Goal: Task Accomplishment & Management: Use online tool/utility

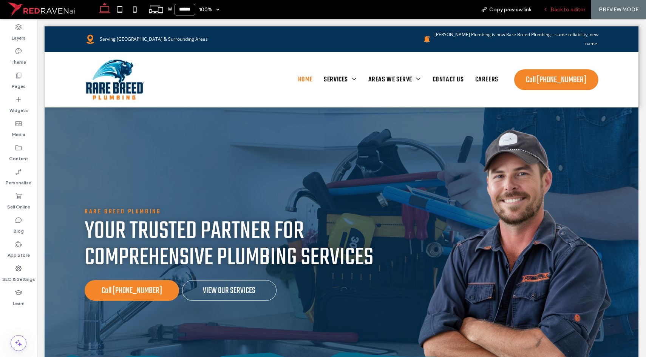
click at [552, 12] on span "Back to editor" at bounding box center [567, 9] width 35 height 6
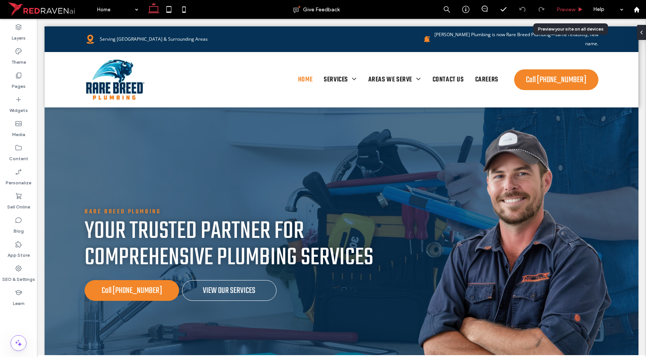
click at [553, 12] on div "Preview" at bounding box center [569, 9] width 38 height 6
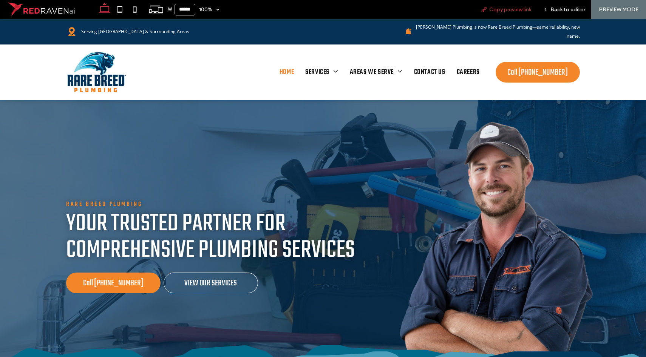
click at [497, 9] on span "Copy preview link" at bounding box center [510, 9] width 42 height 6
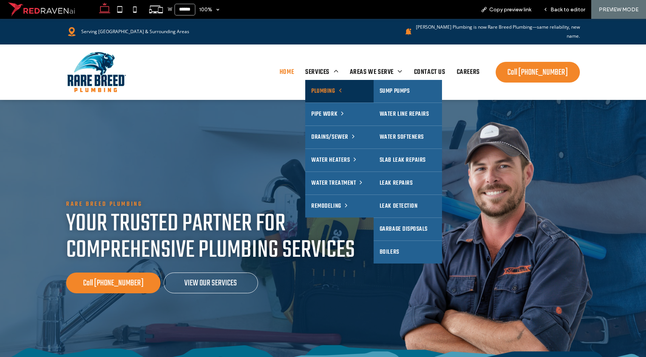
click at [311, 85] on span "Plumbing" at bounding box center [326, 92] width 30 height 14
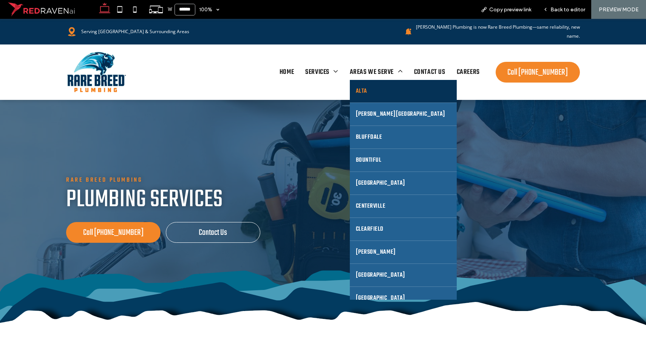
click at [367, 83] on link "Alta" at bounding box center [403, 91] width 107 height 23
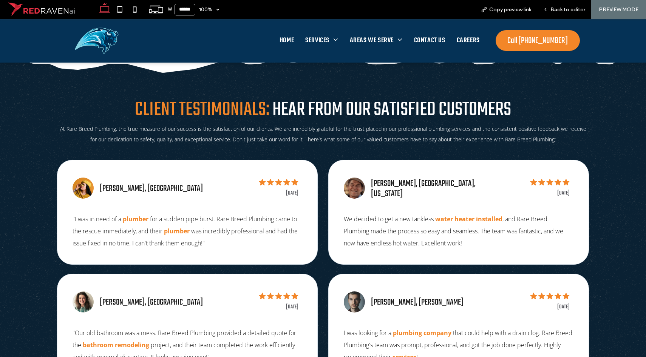
scroll to position [2160, 0]
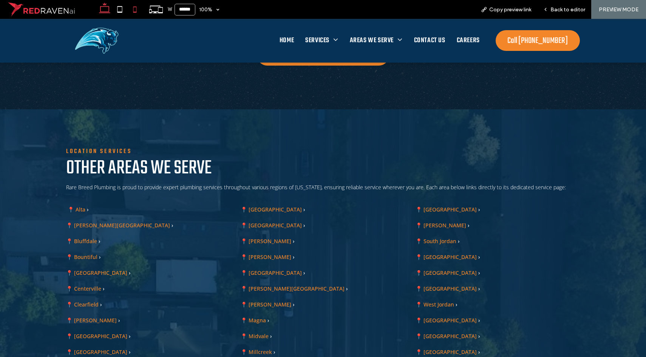
click at [135, 11] on use at bounding box center [134, 9] width 3 height 6
type input "*****"
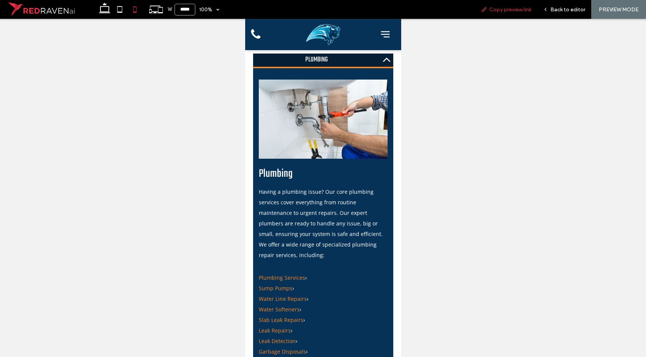
click at [508, 10] on span "Copy preview link" at bounding box center [510, 9] width 42 height 6
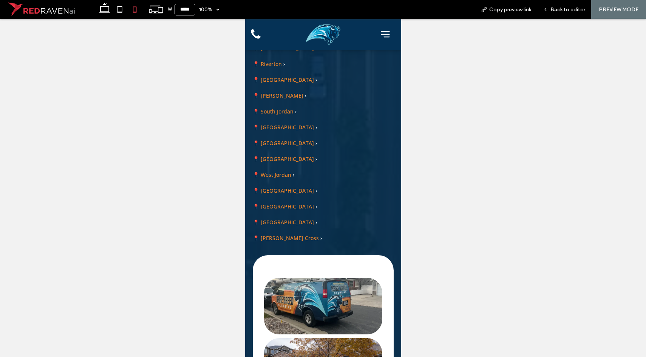
scroll to position [3857, 0]
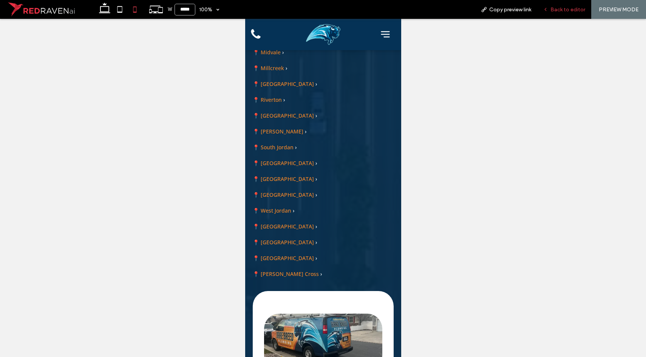
click at [559, 15] on div "Back to editor" at bounding box center [564, 9] width 54 height 19
click at [560, 12] on span "Back to editor" at bounding box center [567, 9] width 35 height 6
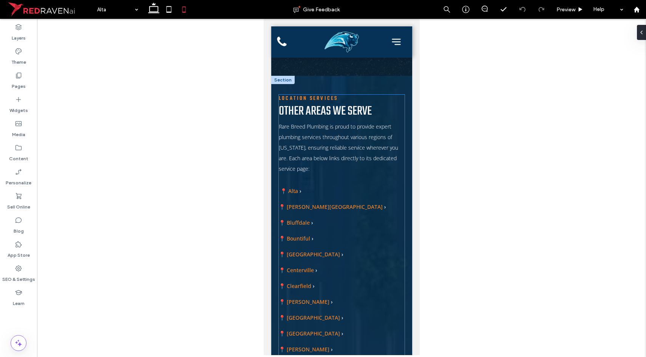
scroll to position [3574, 0]
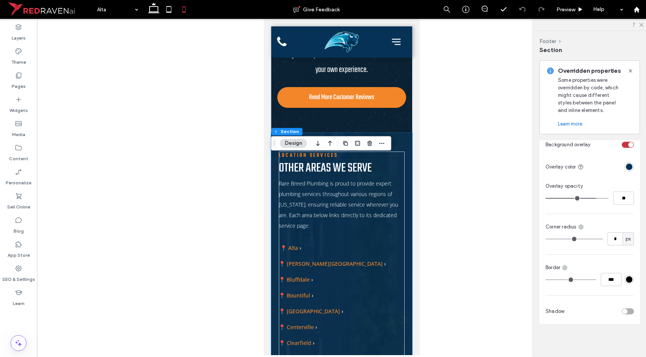
scroll to position [310, 0]
click at [290, 140] on button "Design" at bounding box center [293, 143] width 27 height 9
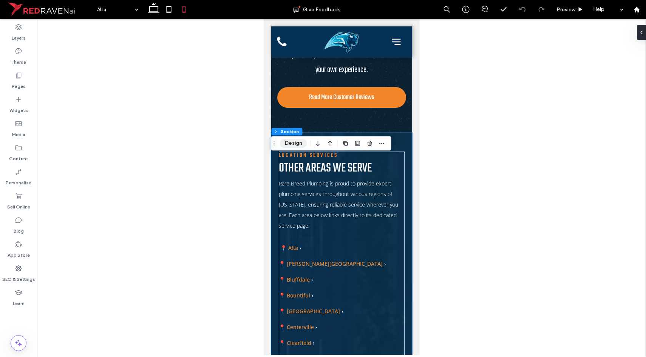
click at [290, 141] on button "Design" at bounding box center [293, 143] width 27 height 9
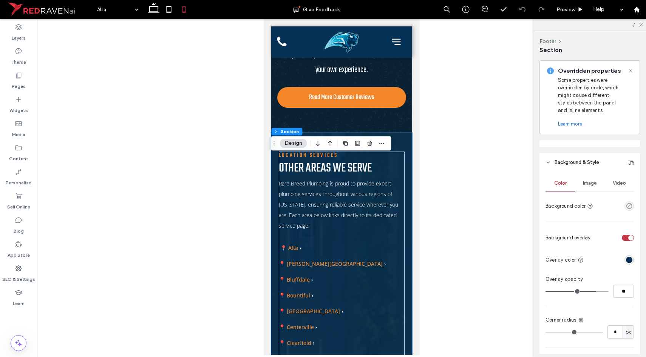
scroll to position [185, 0]
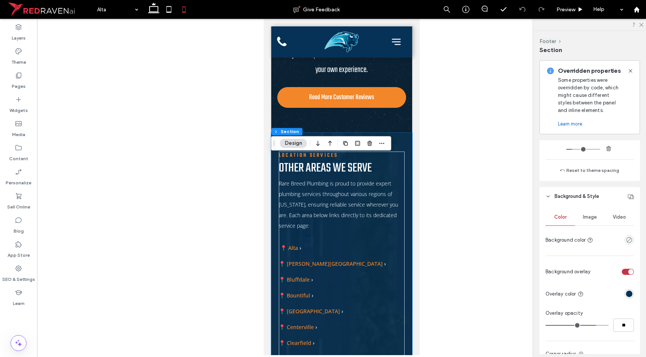
click at [612, 215] on span "Video" at bounding box center [618, 217] width 13 height 6
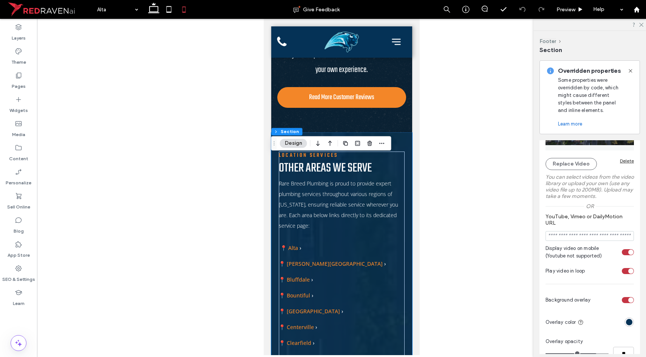
scroll to position [345, 0]
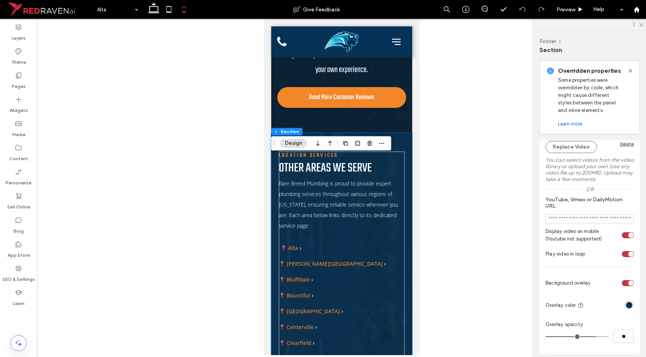
click at [621, 237] on div "Display video on mobile (Youtube not supported)" at bounding box center [627, 236] width 12 height 6
click at [622, 237] on div "Display video on mobile (Youtube not supported)" at bounding box center [624, 235] width 5 height 5
click at [621, 237] on div "Display video on mobile (Youtube not supported)" at bounding box center [627, 236] width 12 height 6
click at [622, 237] on div "Display video on mobile (Youtube not supported)" at bounding box center [624, 235] width 5 height 5
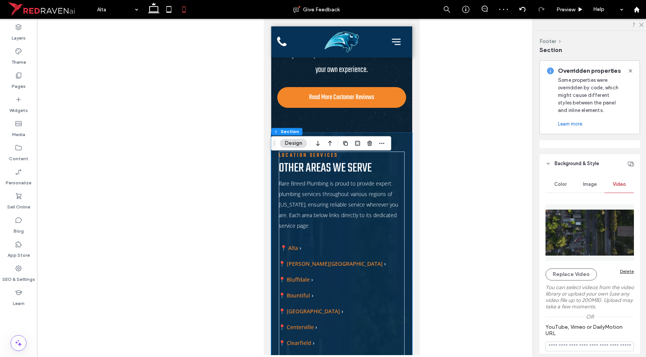
scroll to position [217, 0]
click at [563, 186] on span "Color" at bounding box center [560, 185] width 12 height 6
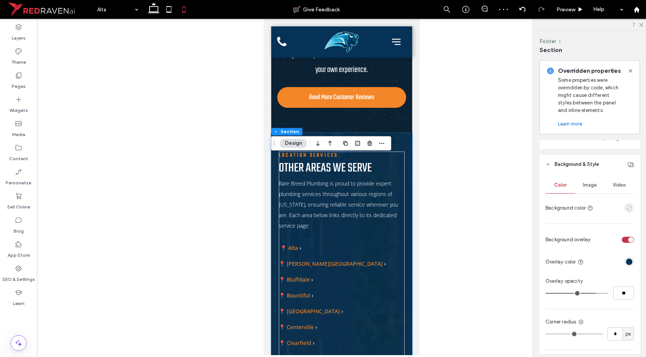
click at [626, 208] on icon "empty color" at bounding box center [629, 208] width 6 height 6
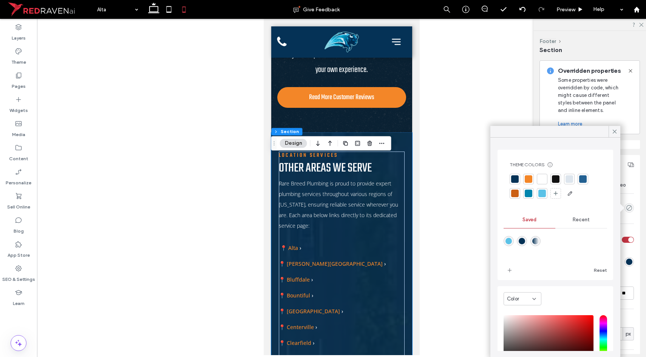
click at [516, 182] on div at bounding box center [515, 180] width 8 height 8
click at [611, 135] on span at bounding box center [614, 131] width 7 height 11
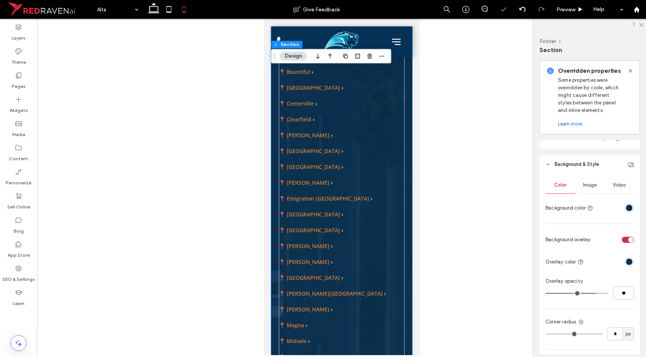
scroll to position [3836, 0]
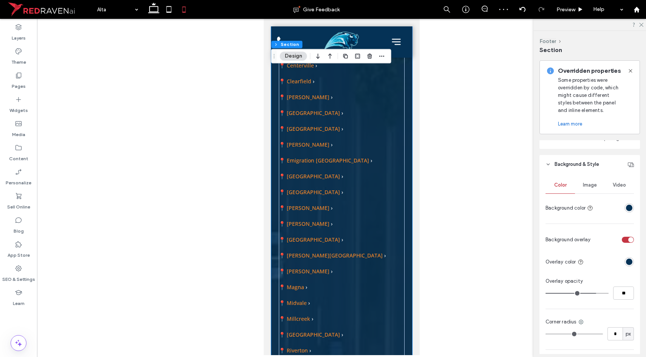
click at [586, 186] on span "Image" at bounding box center [589, 185] width 14 height 6
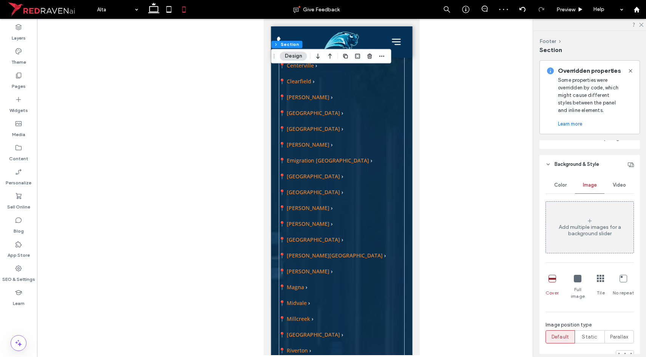
click at [623, 185] on div "Video" at bounding box center [618, 185] width 29 height 17
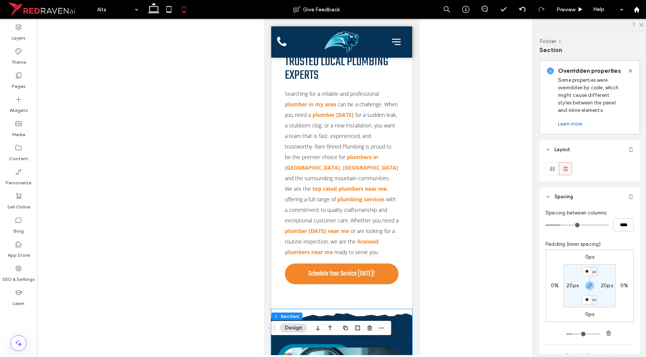
scroll to position [342, 0]
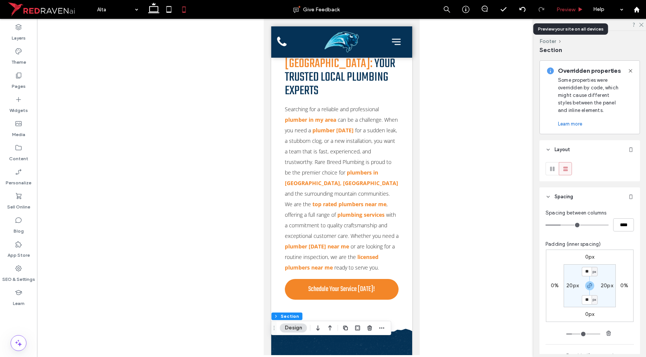
click at [562, 12] on span "Preview" at bounding box center [565, 9] width 19 height 6
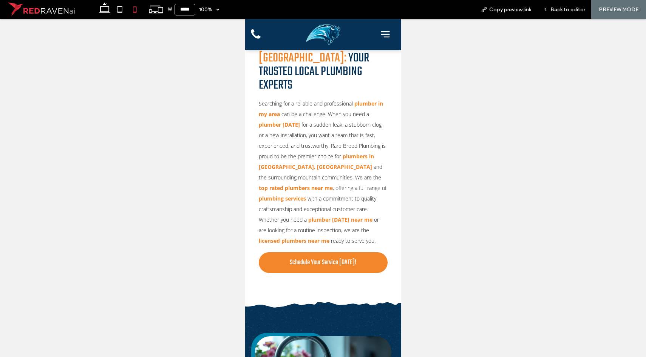
click at [379, 41] on div at bounding box center [381, 34] width 29 height 25
click at [381, 34] on icon at bounding box center [384, 34] width 9 height 6
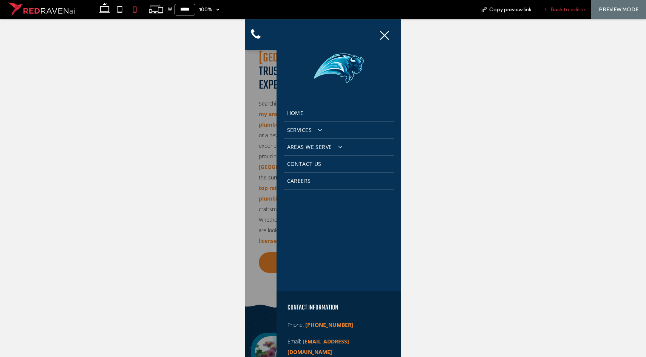
click at [551, 12] on div "Back to editor" at bounding box center [564, 9] width 54 height 6
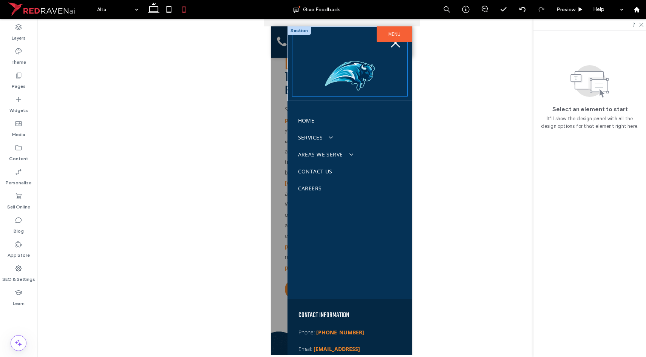
click at [381, 71] on div at bounding box center [349, 63] width 115 height 65
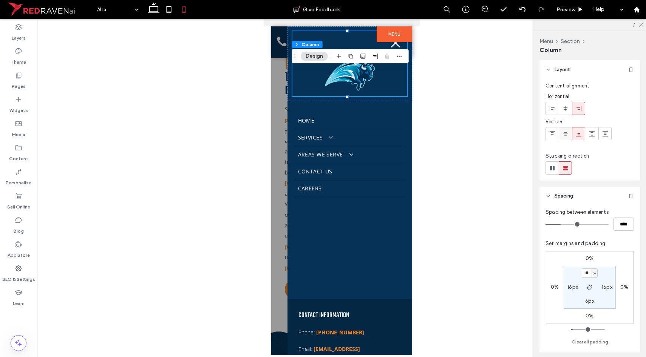
click at [564, 133] on icon at bounding box center [565, 134] width 6 height 6
click at [356, 71] on img at bounding box center [349, 76] width 57 height 37
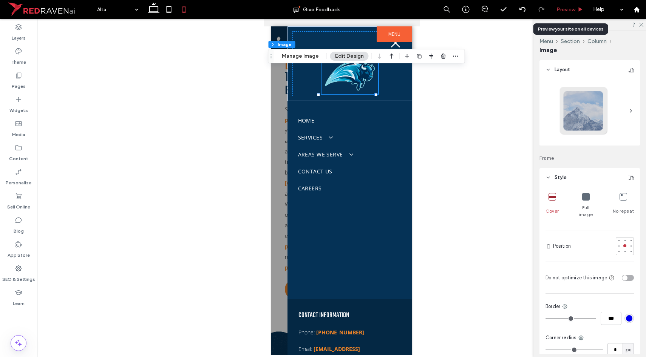
click at [558, 11] on span "Preview" at bounding box center [565, 9] width 19 height 6
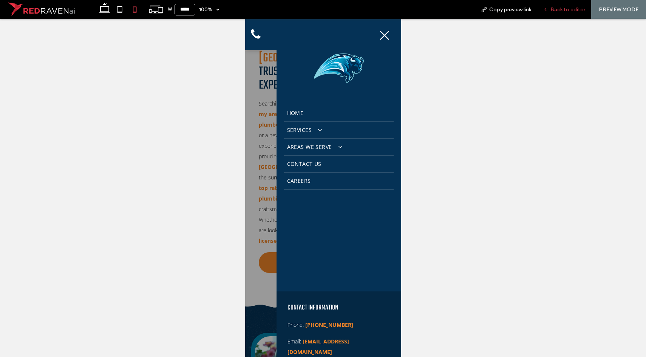
click at [548, 8] on icon at bounding box center [544, 9] width 5 height 5
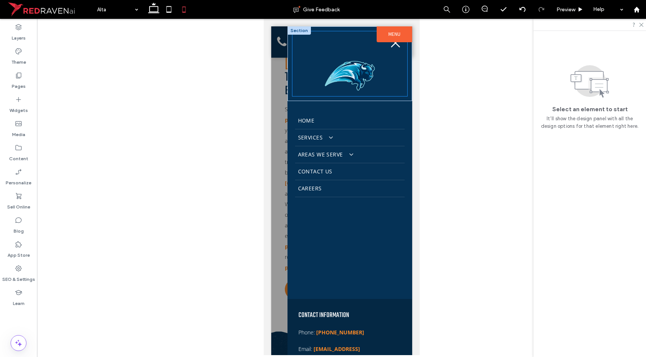
click at [293, 76] on div at bounding box center [349, 63] width 115 height 65
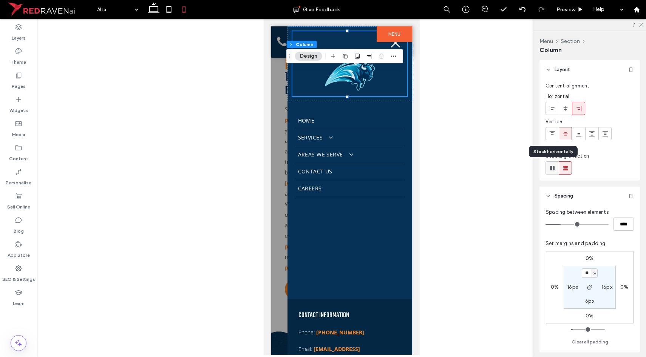
click at [555, 168] on icon at bounding box center [552, 169] width 8 height 8
type input "*"
type input "**"
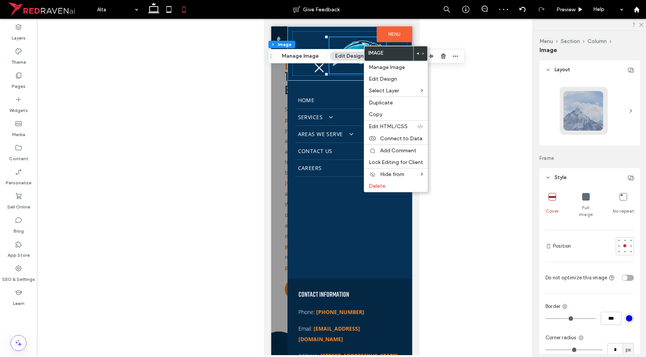
click at [416, 52] on icon at bounding box center [417, 53] width 3 height 3
click at [478, 125] on div at bounding box center [341, 187] width 609 height 337
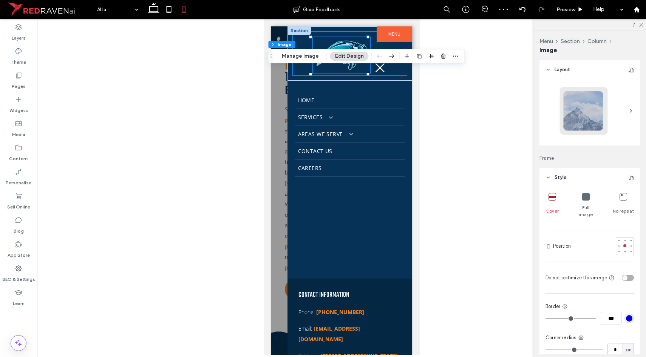
click at [293, 71] on div at bounding box center [349, 53] width 115 height 45
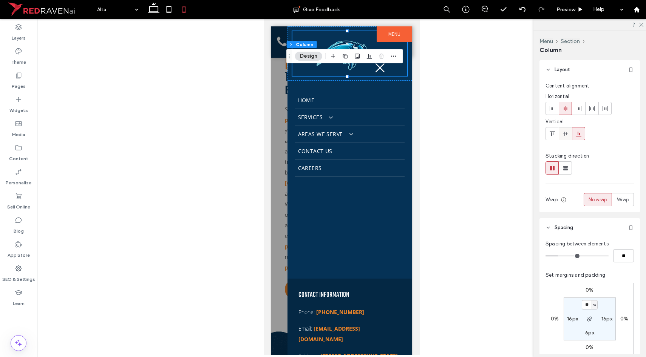
click at [564, 133] on use at bounding box center [564, 134] width 5 height 4
click at [591, 110] on icon at bounding box center [592, 109] width 6 height 6
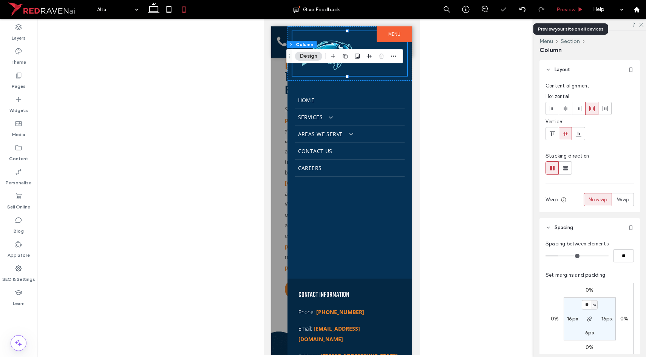
click at [570, 10] on span "Preview" at bounding box center [565, 9] width 19 height 6
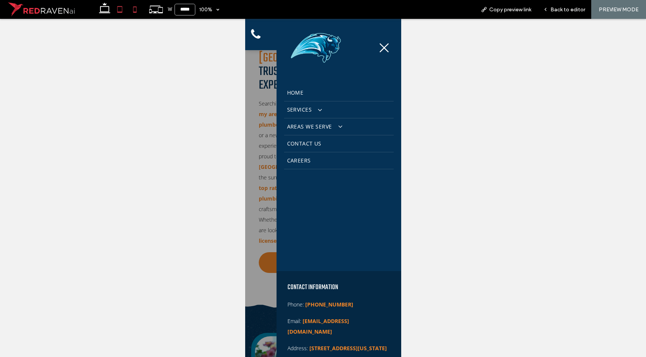
click at [115, 13] on icon at bounding box center [119, 9] width 15 height 15
type input "*****"
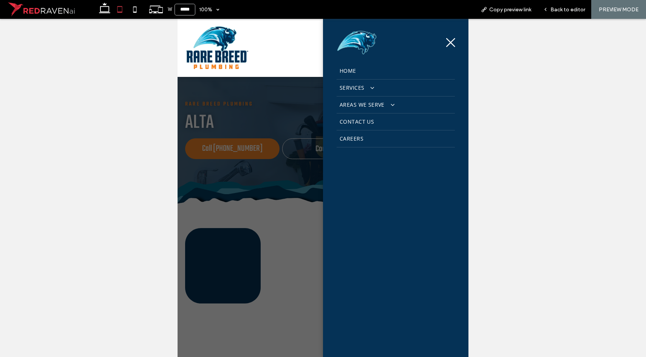
click at [444, 43] on icon at bounding box center [450, 42] width 12 height 11
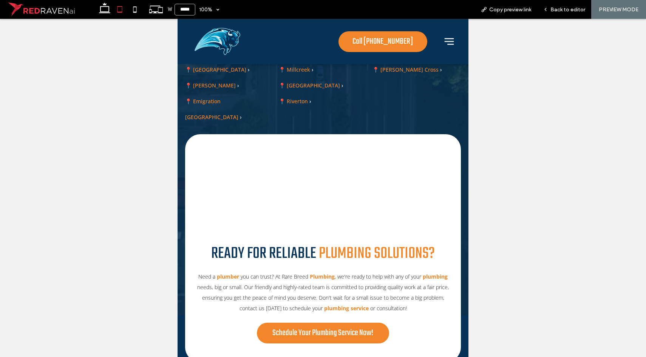
scroll to position [3463, 0]
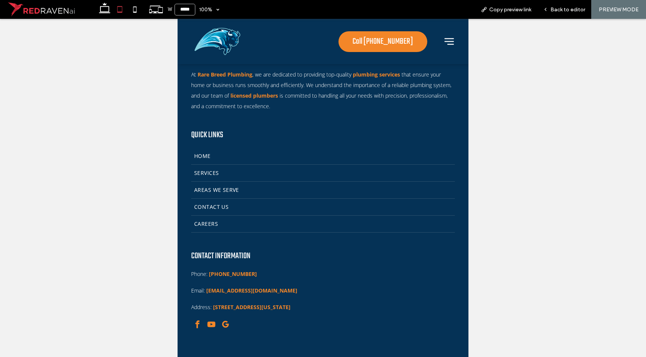
click at [563, 8] on span "Back to editor" at bounding box center [567, 9] width 35 height 6
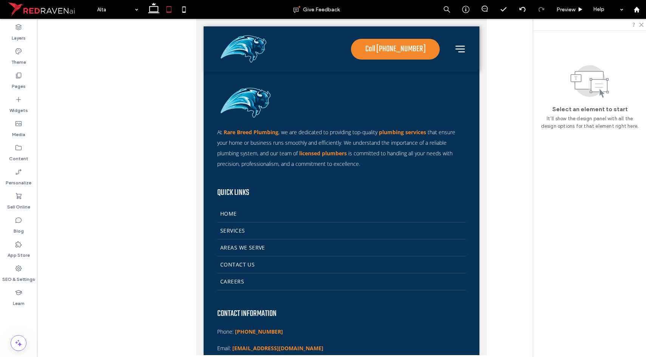
scroll to position [3519, 0]
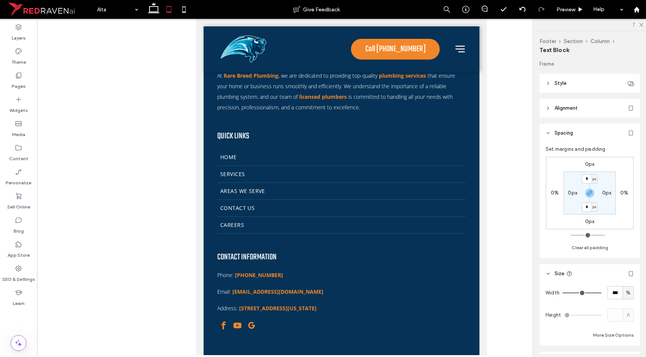
type input "*********"
type input "**"
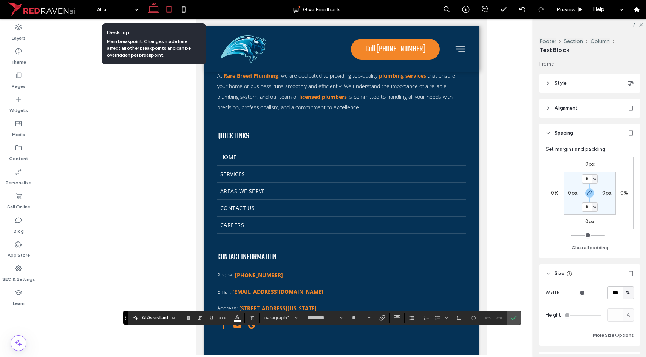
click at [155, 8] on icon at bounding box center [153, 9] width 15 height 15
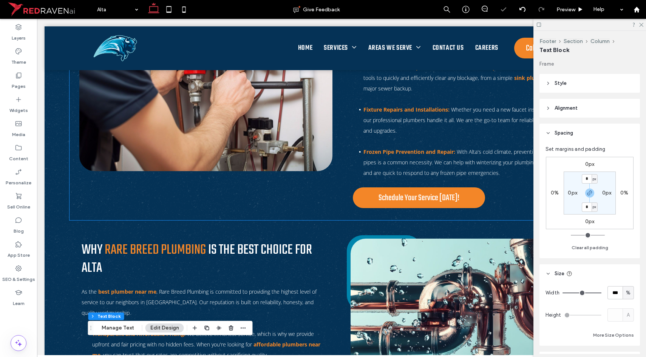
scroll to position [806, 0]
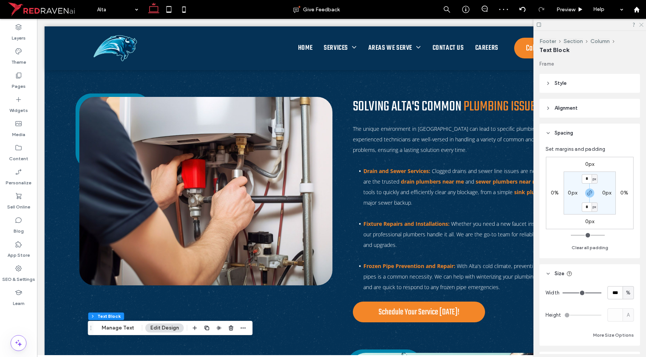
click at [642, 24] on icon at bounding box center [640, 24] width 5 height 5
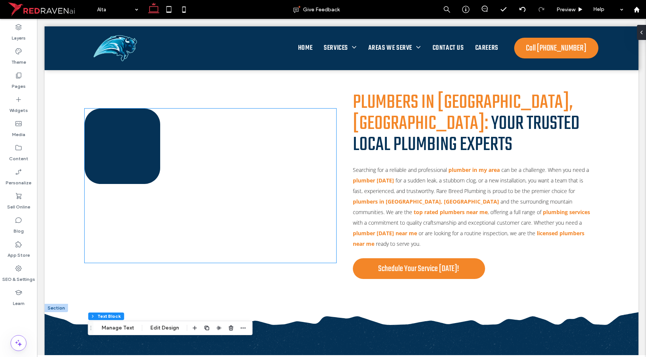
scroll to position [251, 0]
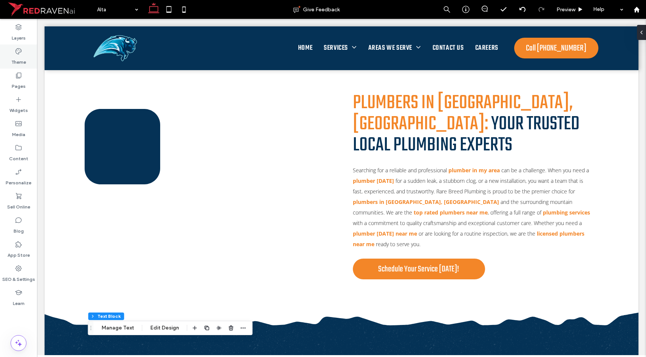
click at [20, 63] on label "Theme" at bounding box center [18, 60] width 15 height 11
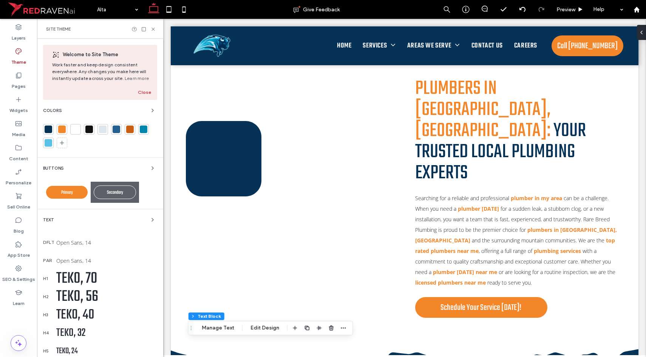
scroll to position [247, 0]
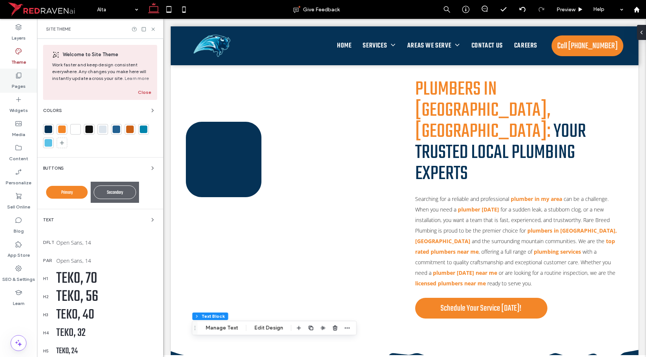
click at [24, 81] on label "Pages" at bounding box center [19, 84] width 14 height 11
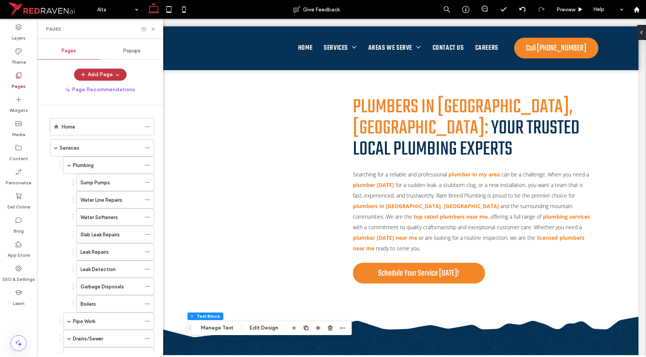
scroll to position [252, 0]
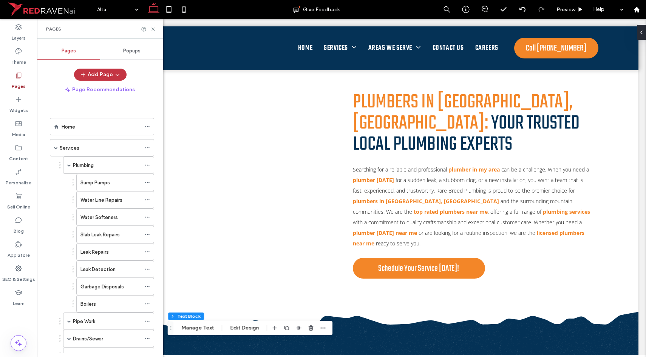
click at [86, 129] on div at bounding box center [89, 130] width 8 height 8
click at [89, 123] on div "Home" at bounding box center [101, 127] width 79 height 8
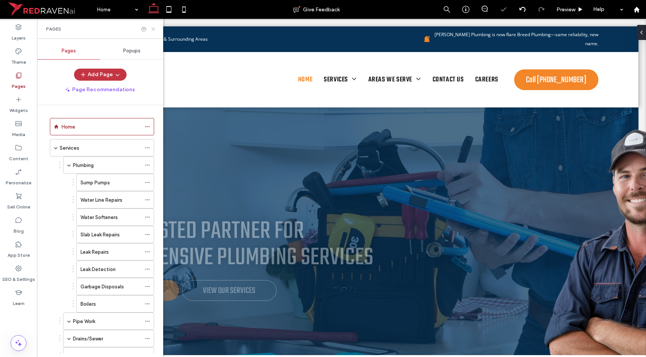
click at [153, 29] on use at bounding box center [152, 29] width 3 height 3
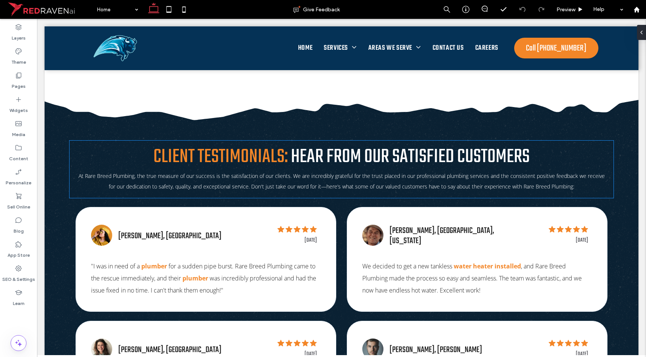
scroll to position [1988, 0]
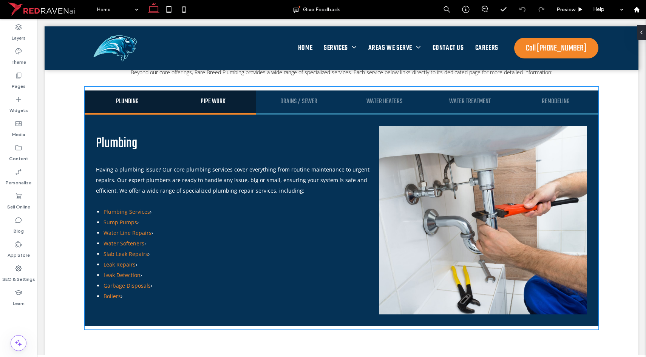
click at [199, 97] on h3 "Pipe Work" at bounding box center [213, 101] width 72 height 9
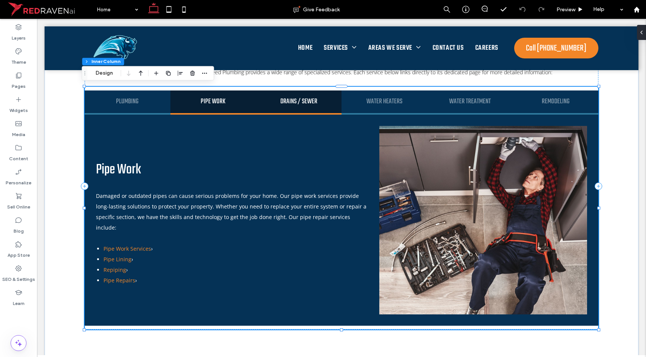
click at [267, 95] on div "Drains / Sewer" at bounding box center [299, 103] width 86 height 24
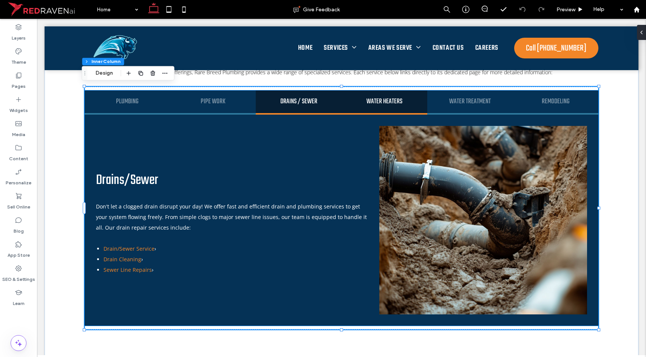
click at [361, 94] on div "Water Heaters" at bounding box center [384, 103] width 86 height 24
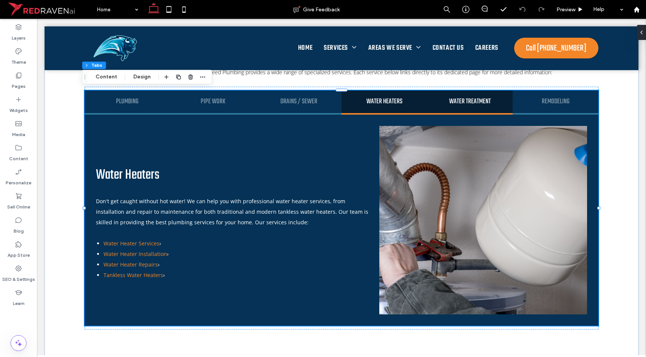
click at [443, 97] on h4 "Water Treatment" at bounding box center [470, 101] width 72 height 9
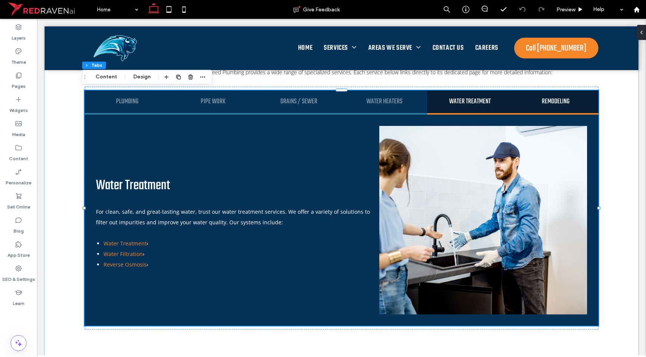
click at [565, 106] on div "Remodeling" at bounding box center [555, 103] width 86 height 24
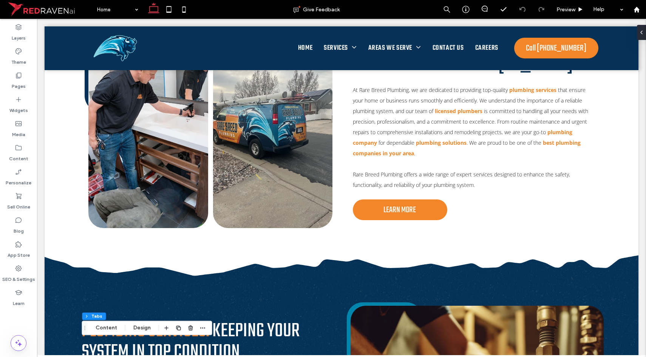
scroll to position [0, 0]
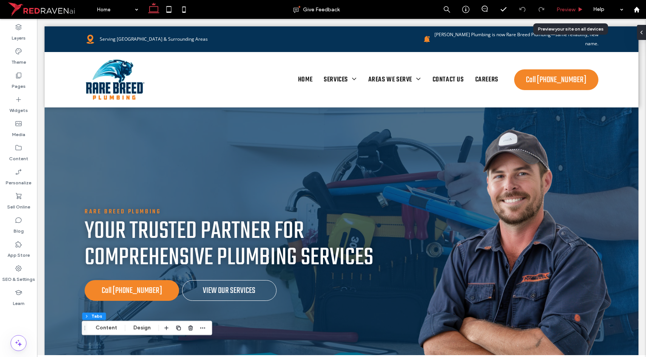
click at [565, 12] on span "Preview" at bounding box center [565, 9] width 19 height 6
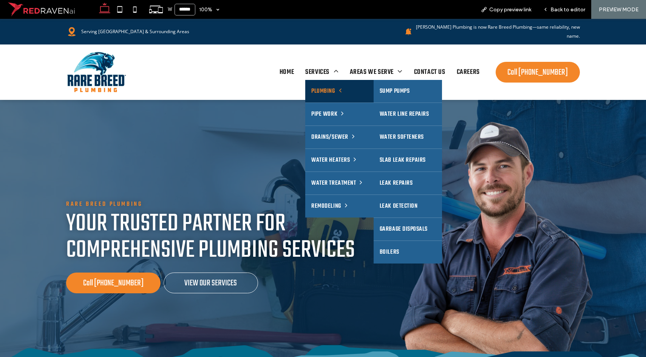
click at [317, 85] on span "Plumbing" at bounding box center [326, 92] width 30 height 14
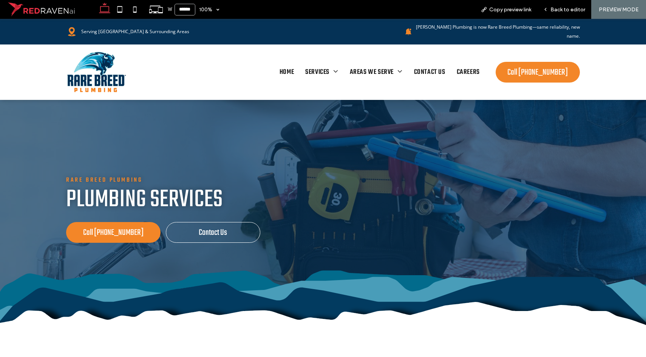
click at [464, 74] on div "Home Services Plumbing Sump Pumps Water Line Repairs Water Softeners Slab Leak …" at bounding box center [311, 72] width 348 height 43
click at [462, 65] on span "Careers" at bounding box center [467, 72] width 23 height 15
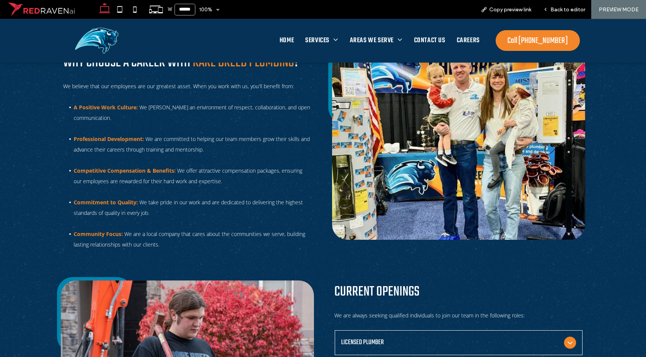
scroll to position [778, 0]
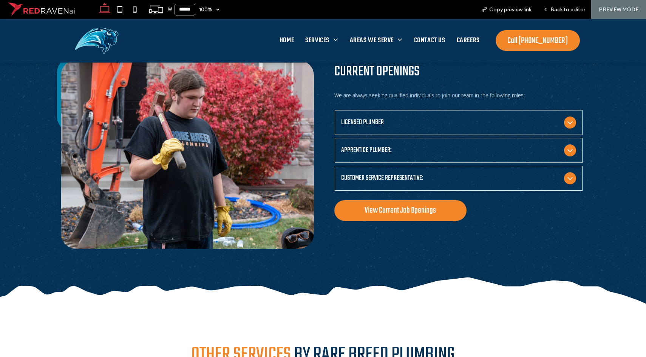
click at [515, 117] on div "Licensed Plumber" at bounding box center [458, 122] width 248 height 25
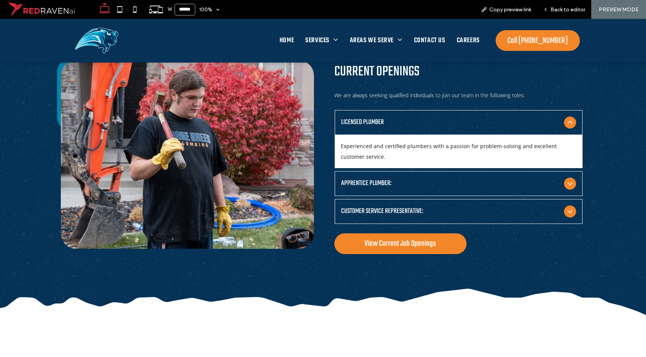
click at [515, 117] on div "Licensed Plumber" at bounding box center [458, 122] width 248 height 25
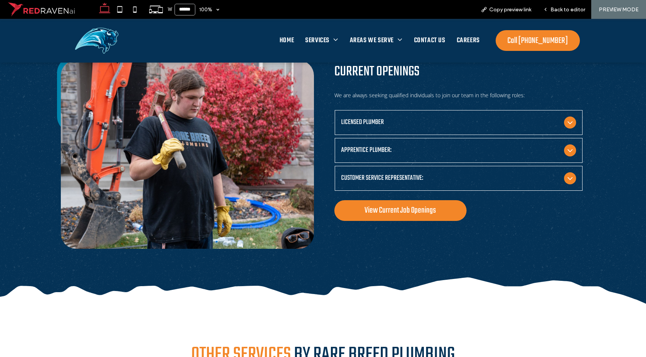
click at [452, 148] on span "Apprentice Plumber:" at bounding box center [451, 150] width 220 height 11
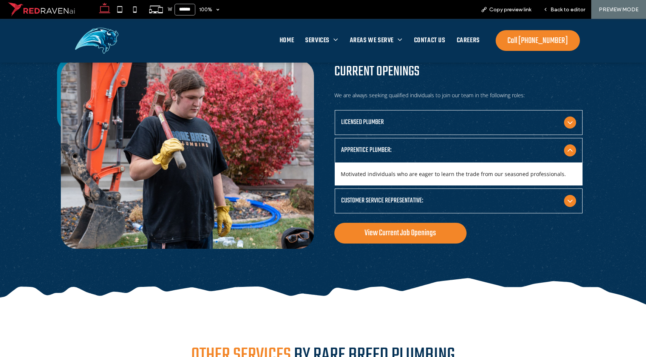
click at [452, 148] on span "Apprentice Plumber:" at bounding box center [451, 150] width 220 height 11
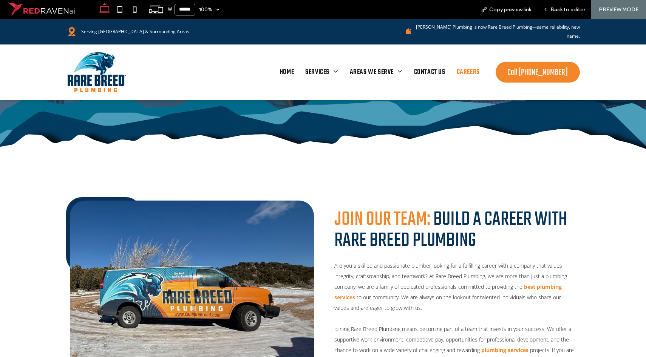
scroll to position [0, 0]
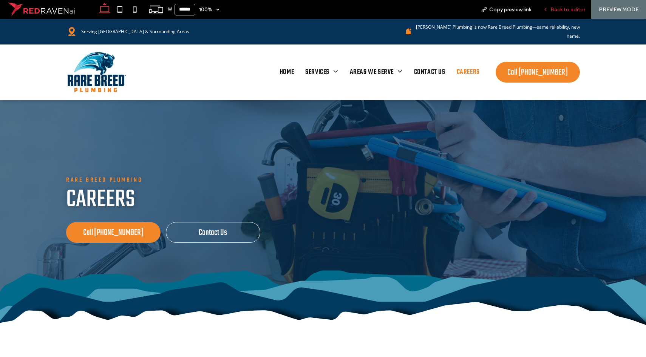
click at [563, 10] on span "Back to editor" at bounding box center [567, 9] width 35 height 6
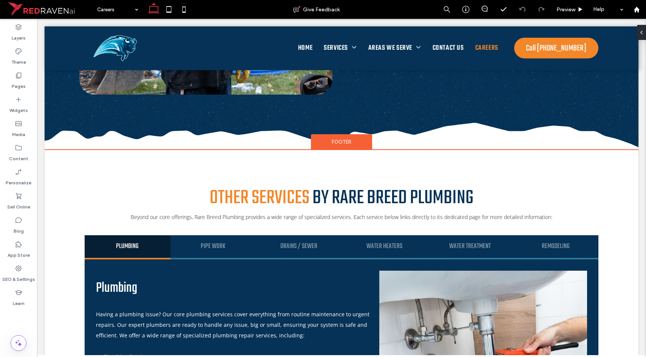
scroll to position [784, 0]
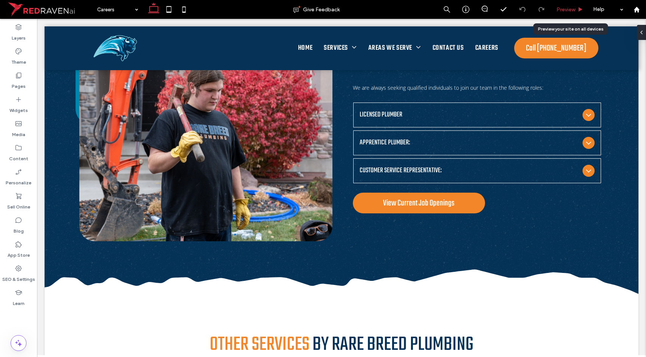
click at [560, 9] on span "Preview" at bounding box center [565, 9] width 19 height 6
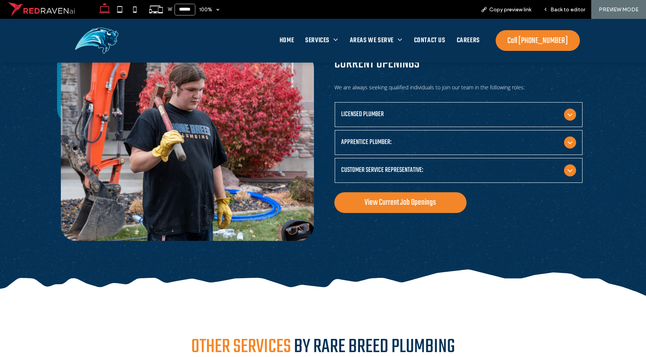
scroll to position [764, 0]
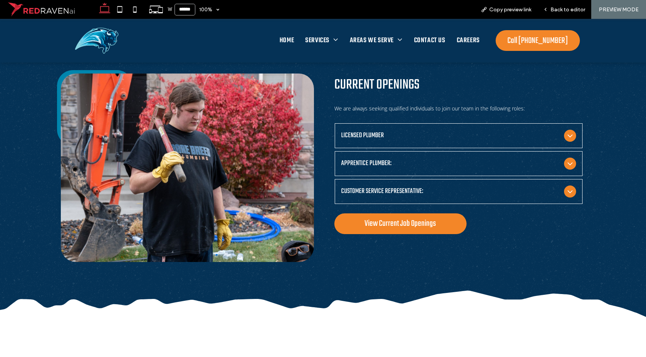
click at [398, 137] on span "Licensed Plumber" at bounding box center [451, 135] width 220 height 11
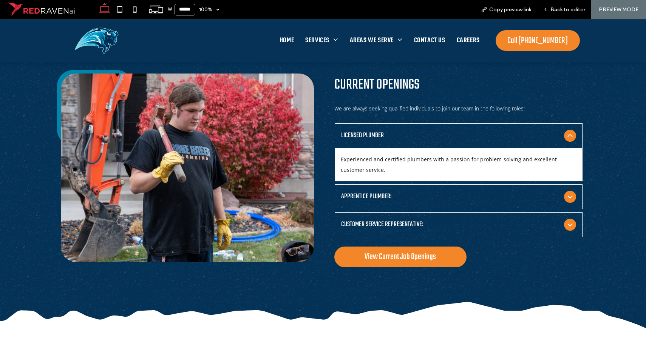
click at [398, 137] on span "Licensed Plumber" at bounding box center [451, 135] width 220 height 11
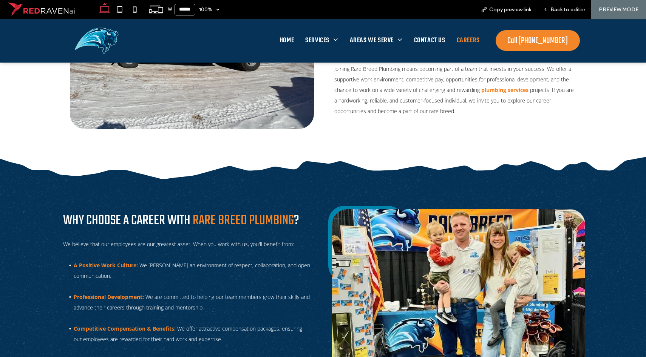
scroll to position [164, 0]
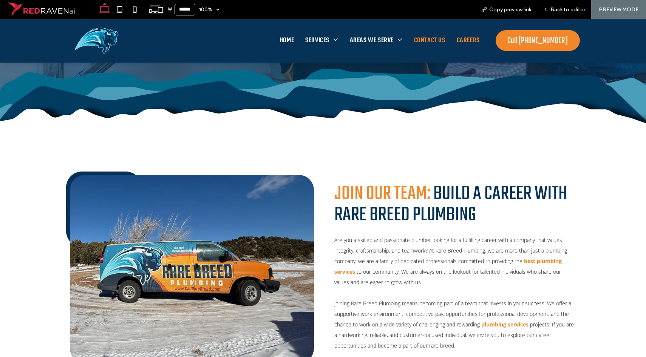
click at [434, 39] on span "Contact Us" at bounding box center [429, 40] width 31 height 15
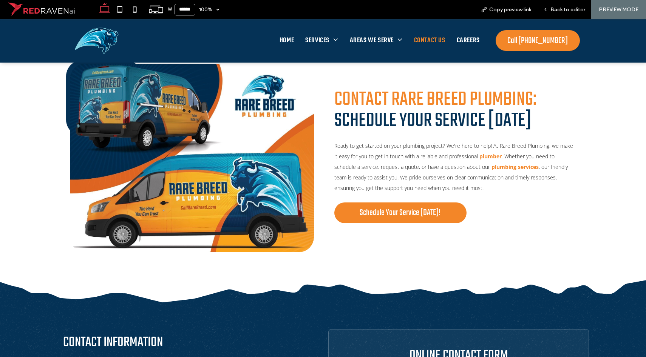
scroll to position [193, 0]
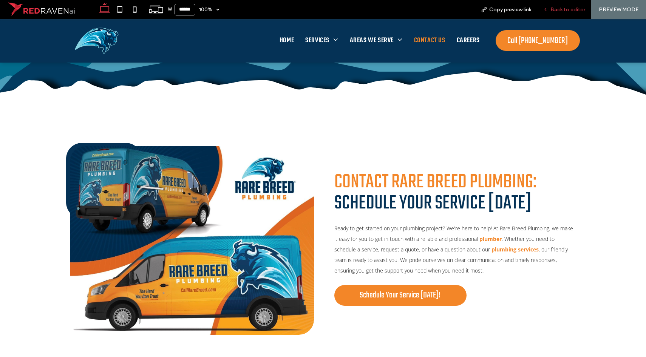
click at [550, 11] on div "Back to editor" at bounding box center [564, 9] width 54 height 6
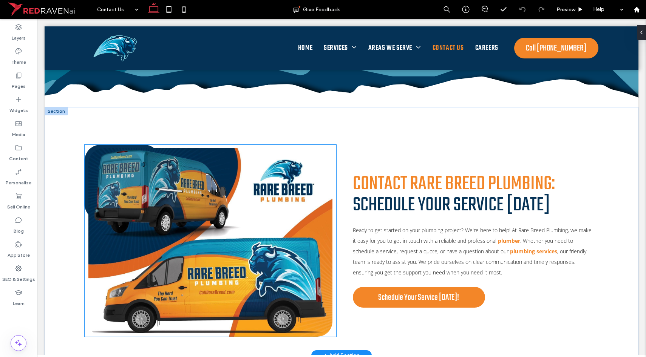
click at [161, 228] on img at bounding box center [210, 242] width 244 height 189
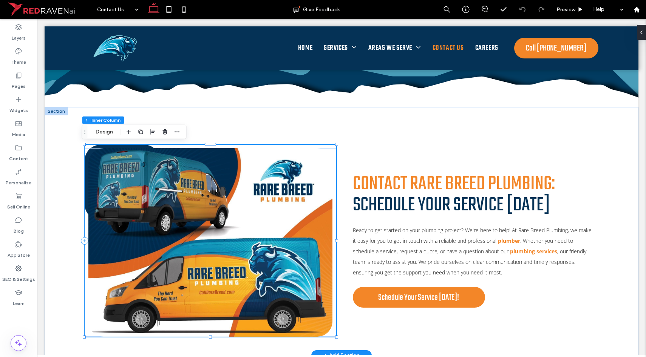
click at [157, 225] on img at bounding box center [210, 242] width 244 height 189
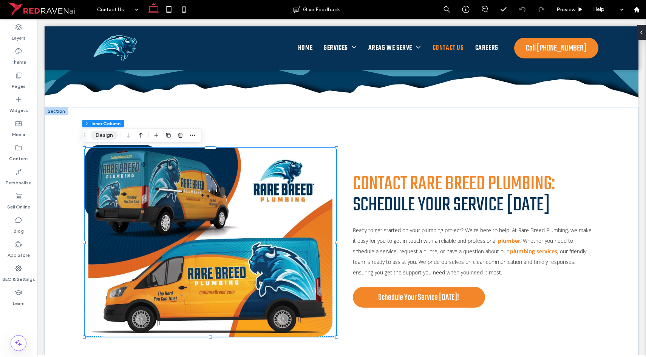
click at [104, 138] on button "Design" at bounding box center [104, 135] width 27 height 9
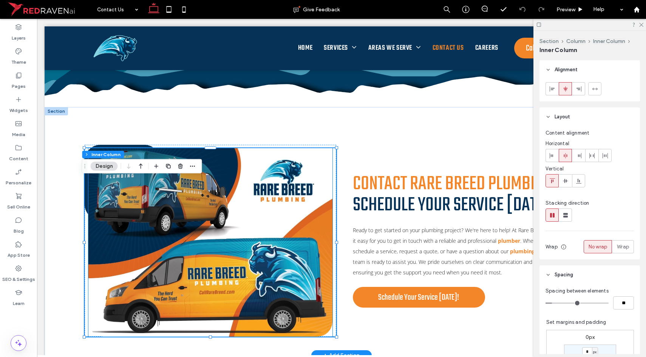
click at [118, 208] on img at bounding box center [210, 242] width 244 height 189
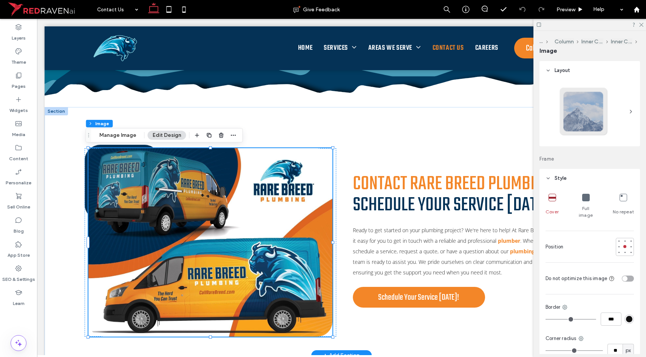
click at [167, 210] on img at bounding box center [210, 242] width 244 height 189
click at [187, 212] on img at bounding box center [210, 242] width 244 height 189
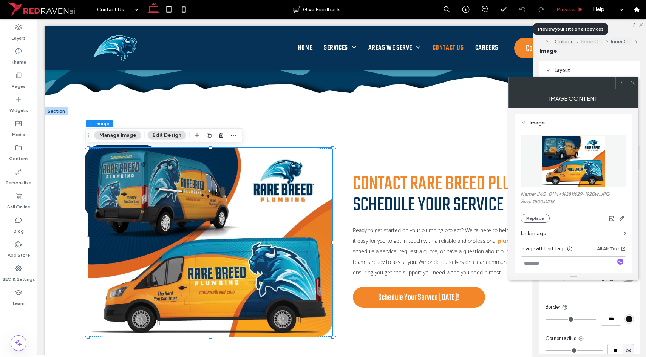
click at [562, 13] on div "Preview" at bounding box center [569, 9] width 39 height 19
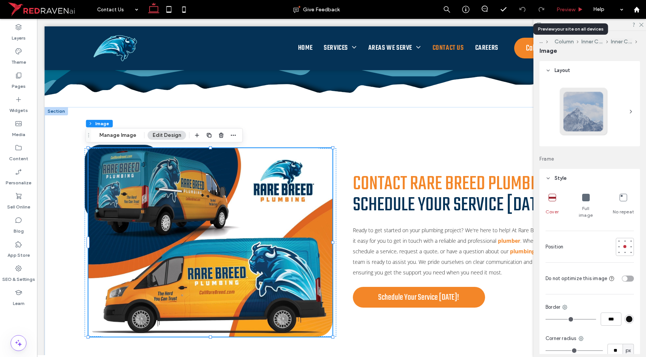
click at [562, 13] on div "Preview" at bounding box center [569, 9] width 39 height 19
click at [562, 11] on span "Preview" at bounding box center [565, 9] width 19 height 6
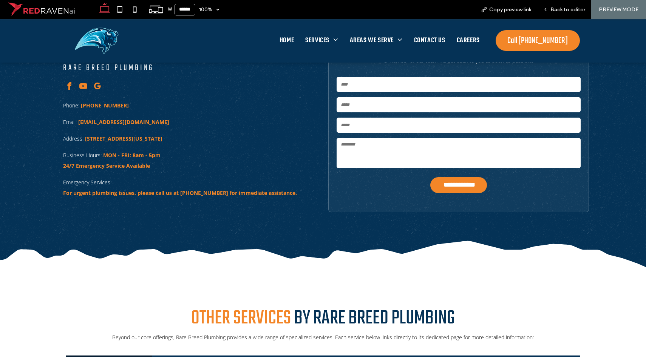
scroll to position [458, 0]
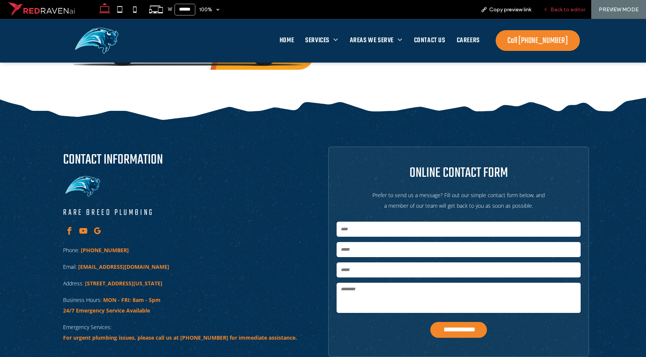
click at [548, 11] on icon at bounding box center [544, 9] width 5 height 5
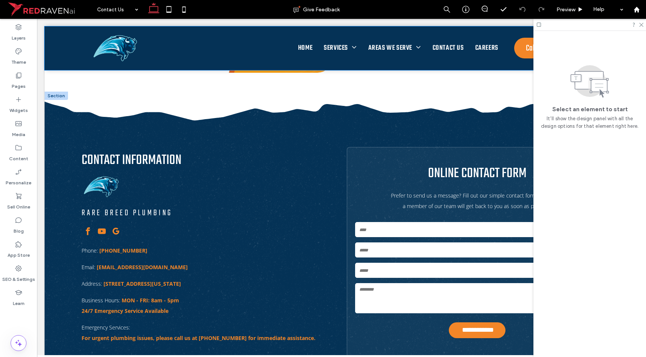
scroll to position [457, 0]
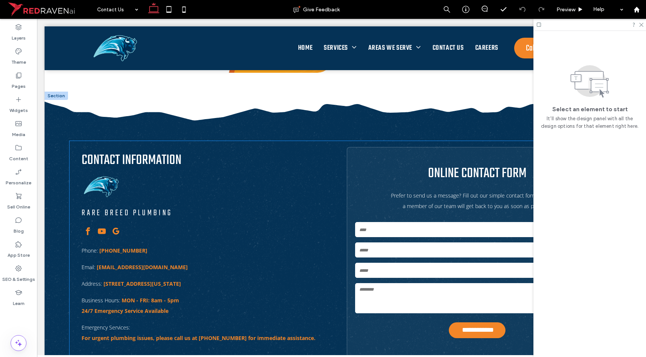
click at [129, 156] on span "Contact Information" at bounding box center [132, 161] width 100 height 22
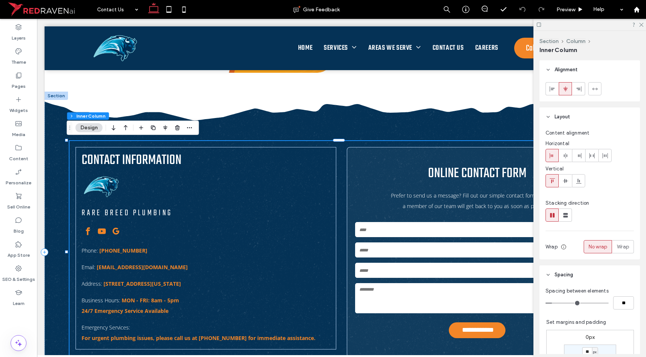
click at [129, 156] on span "Contact Information" at bounding box center [132, 161] width 100 height 22
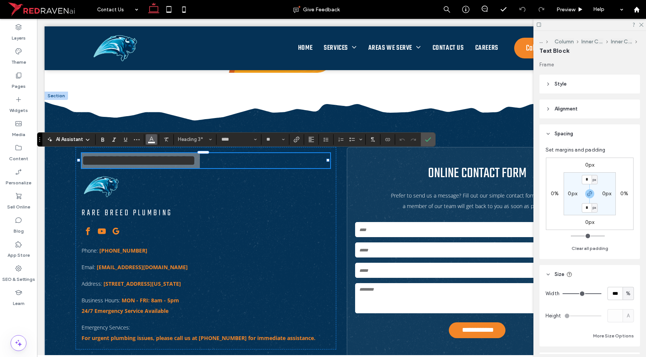
click at [153, 139] on icon "Color" at bounding box center [151, 139] width 6 height 6
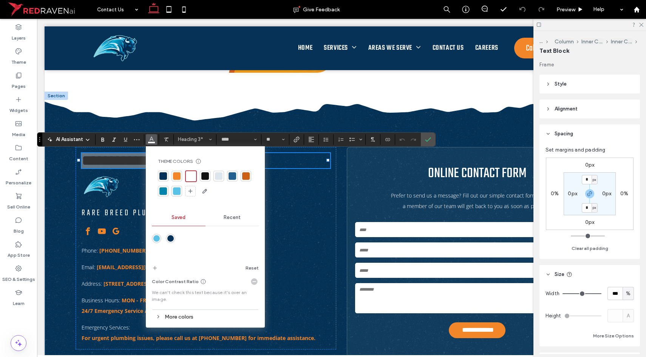
click at [167, 178] on div at bounding box center [163, 176] width 11 height 11
click at [170, 178] on div at bounding box center [205, 184] width 95 height 26
click at [175, 176] on div at bounding box center [177, 176] width 8 height 8
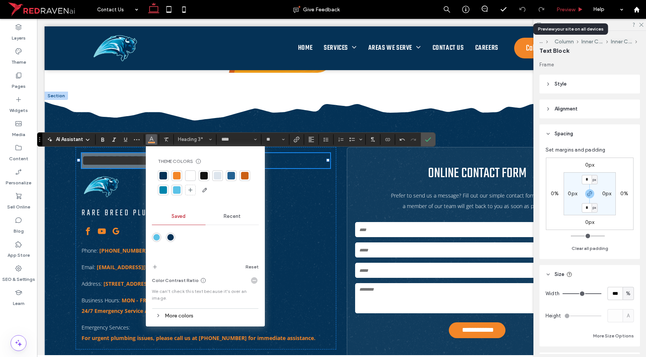
click at [571, 10] on span "Preview" at bounding box center [565, 9] width 19 height 6
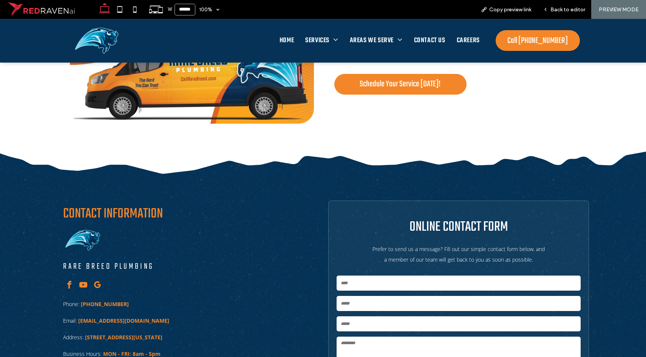
scroll to position [404, 0]
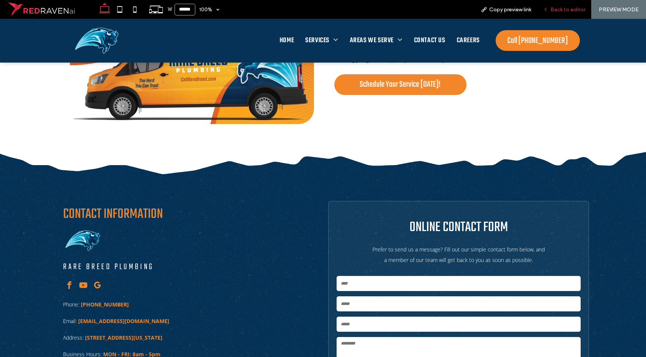
click at [555, 4] on div "Back to editor" at bounding box center [564, 9] width 54 height 19
click at [555, 5] on div "Back to editor" at bounding box center [564, 9] width 54 height 19
click at [575, 11] on span "Back to editor" at bounding box center [567, 9] width 35 height 6
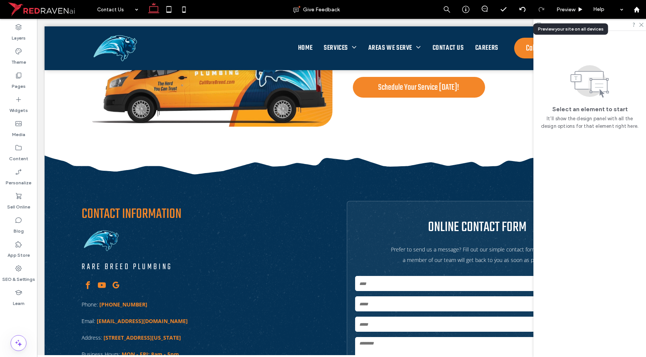
scroll to position [402, 0]
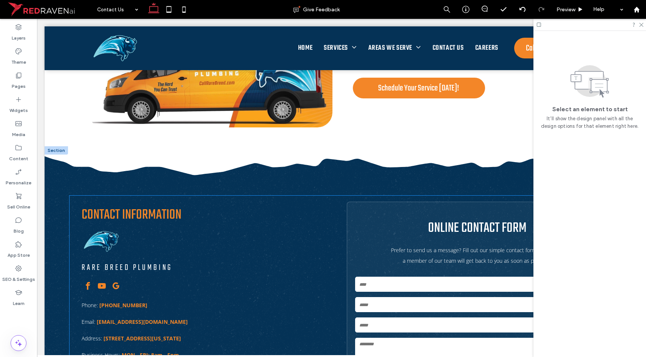
click at [444, 231] on span "Online Contact Form" at bounding box center [477, 229] width 99 height 22
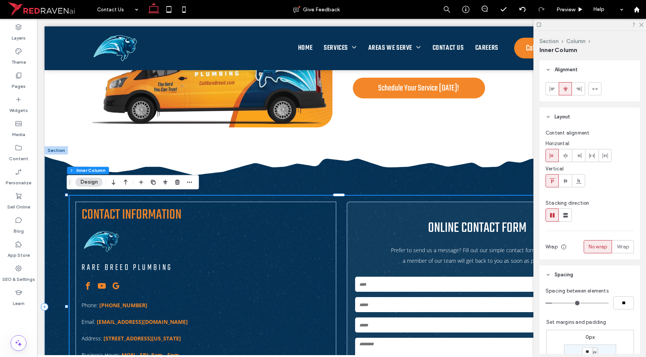
click at [445, 229] on span "Online Contact Form" at bounding box center [477, 229] width 99 height 22
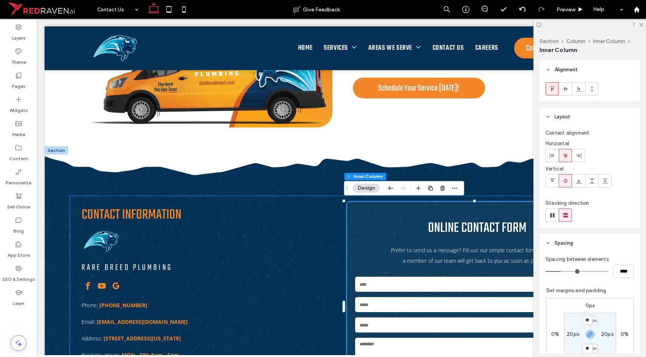
click at [445, 229] on span "Online Contact Form" at bounding box center [477, 229] width 99 height 22
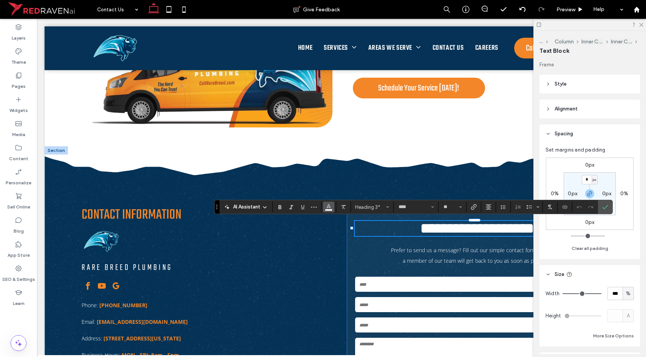
click at [328, 210] on span "Color" at bounding box center [328, 207] width 6 height 10
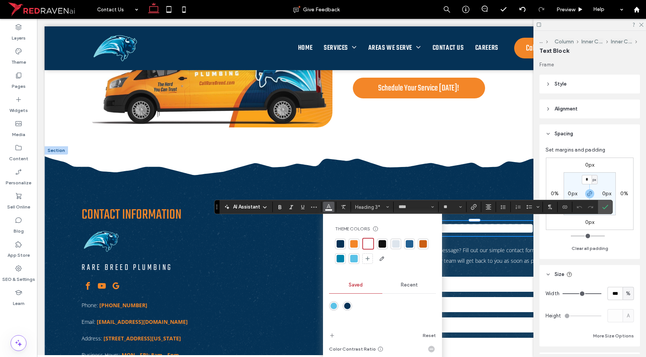
click at [353, 241] on div at bounding box center [354, 244] width 8 height 8
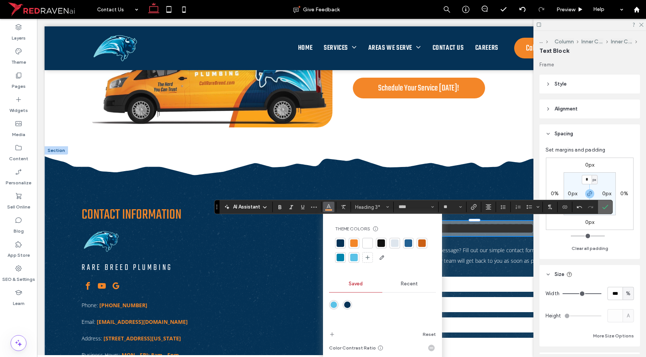
click at [604, 209] on use "Confirm" at bounding box center [605, 207] width 6 height 5
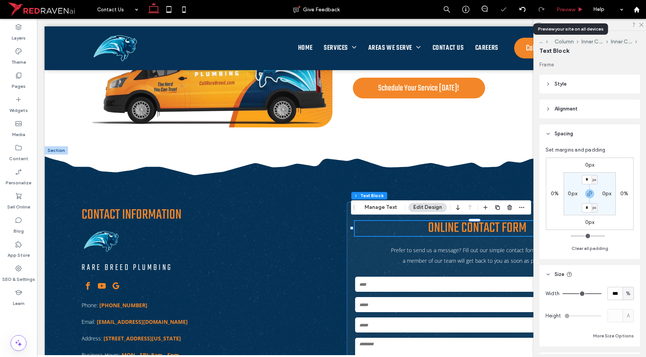
click at [561, 9] on span "Preview" at bounding box center [565, 9] width 19 height 6
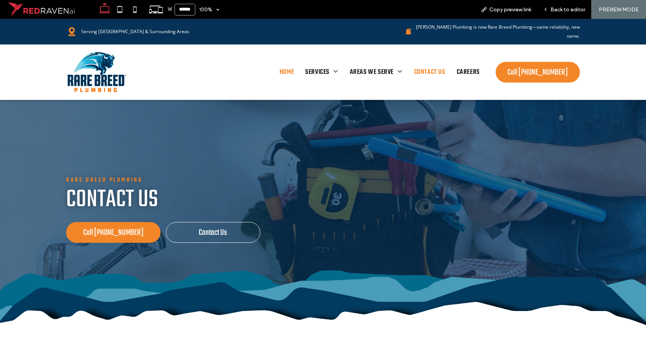
click at [287, 65] on span "Home" at bounding box center [286, 72] width 14 height 15
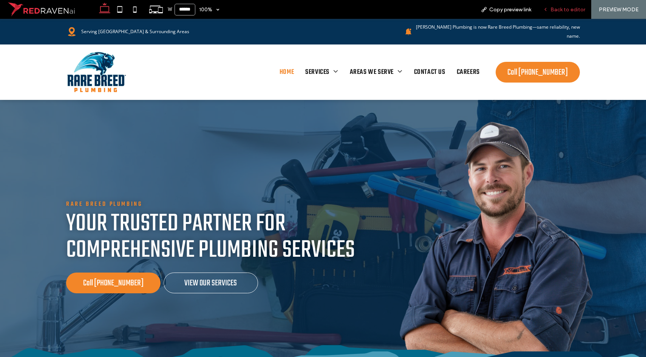
click at [572, 9] on span "Back to editor" at bounding box center [567, 9] width 35 height 6
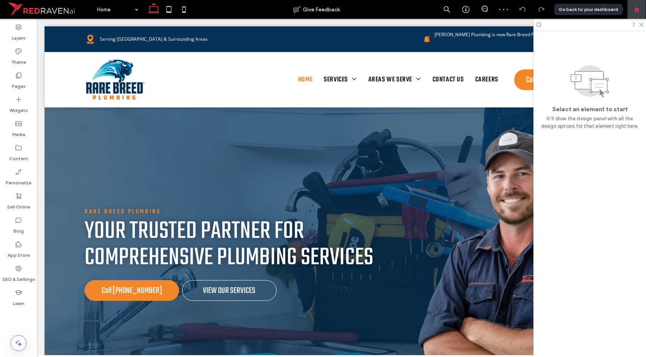
click at [632, 11] on div at bounding box center [636, 9] width 18 height 6
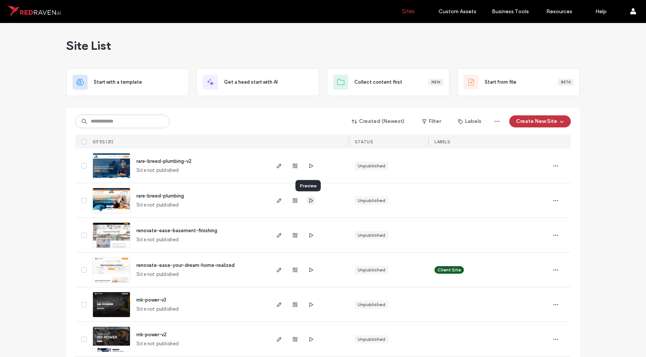
click at [311, 202] on span "button" at bounding box center [310, 200] width 9 height 9
click at [276, 199] on icon "button" at bounding box center [279, 201] width 6 height 6
click at [278, 200] on use "button" at bounding box center [279, 201] width 5 height 5
click at [277, 201] on use "button" at bounding box center [279, 201] width 5 height 5
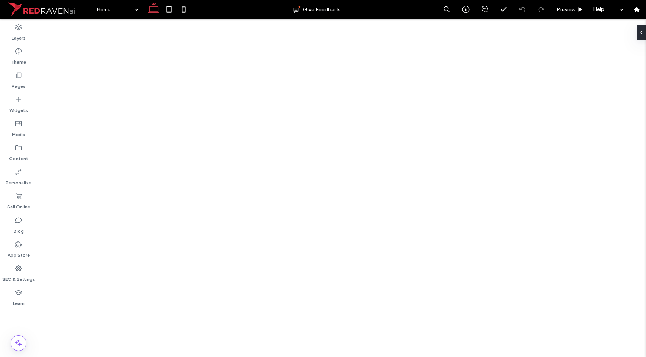
select select "**********"
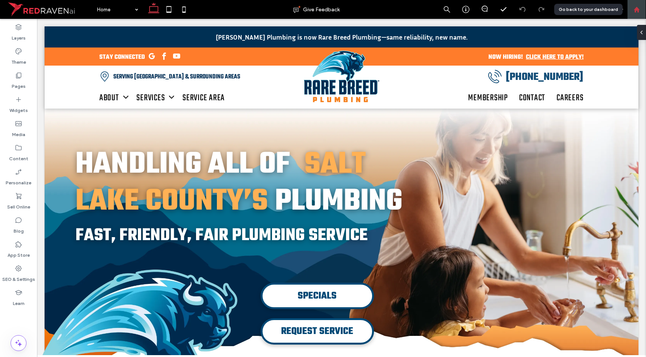
click at [631, 14] on div at bounding box center [636, 9] width 19 height 19
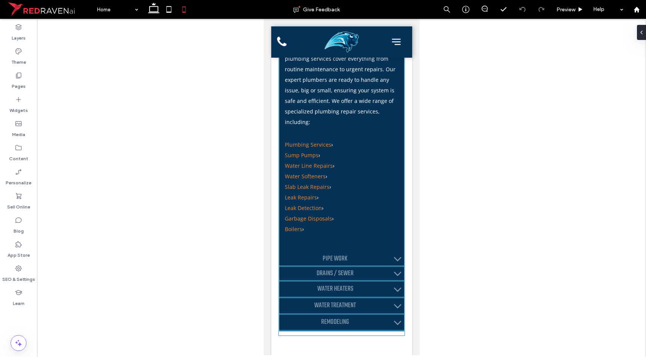
scroll to position [2854, 0]
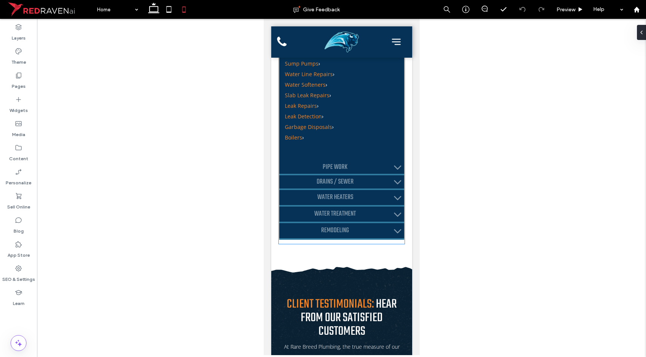
click at [359, 143] on li "Boilers ›" at bounding box center [341, 138] width 114 height 11
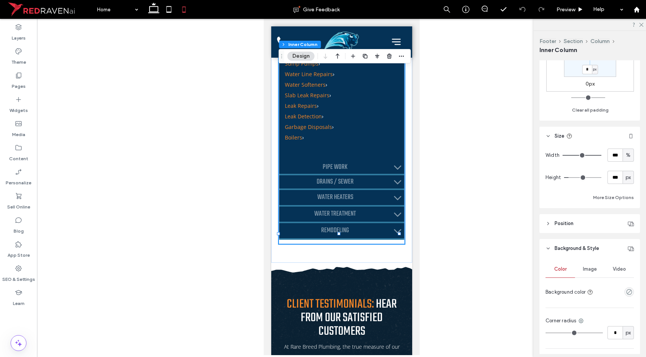
scroll to position [234, 0]
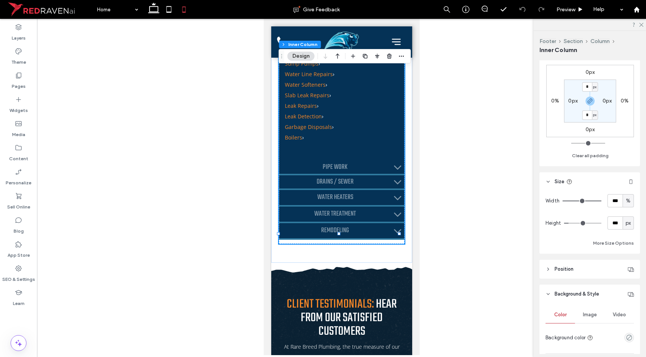
click at [357, 59] on li "Plumbing Services ›" at bounding box center [341, 53] width 114 height 11
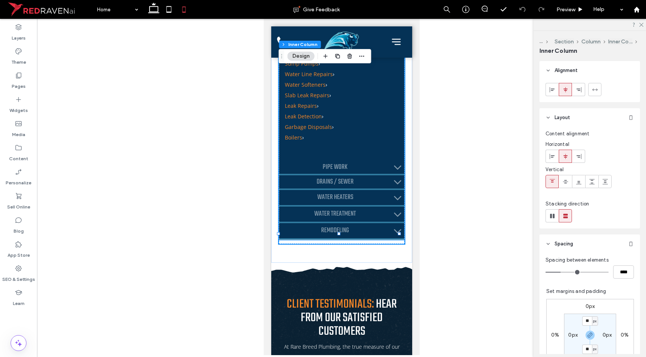
click at [326, 143] on li "Boilers ›" at bounding box center [341, 138] width 114 height 11
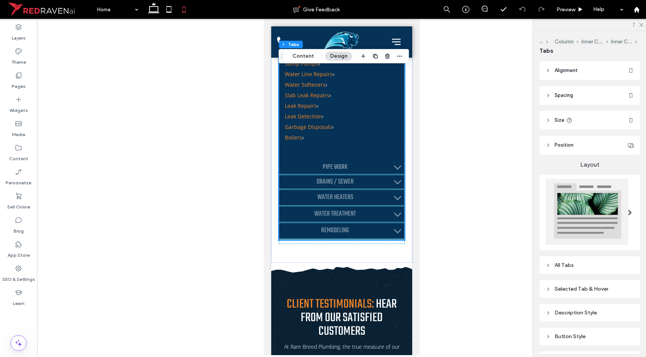
click at [570, 257] on div "All Tabs" at bounding box center [589, 266] width 100 height 18
click at [571, 262] on div "All Tabs" at bounding box center [589, 265] width 88 height 6
click at [628, 276] on div "toggle" at bounding box center [630, 278] width 5 height 5
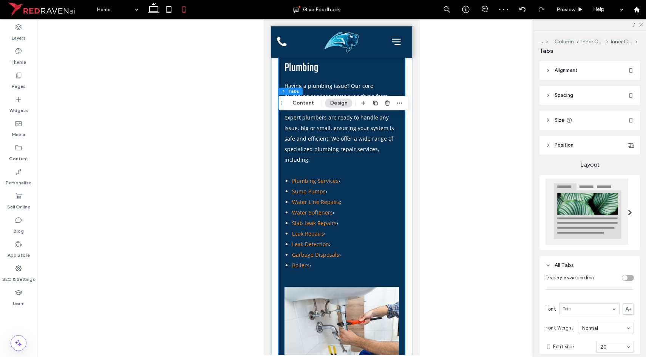
scroll to position [2652, 0]
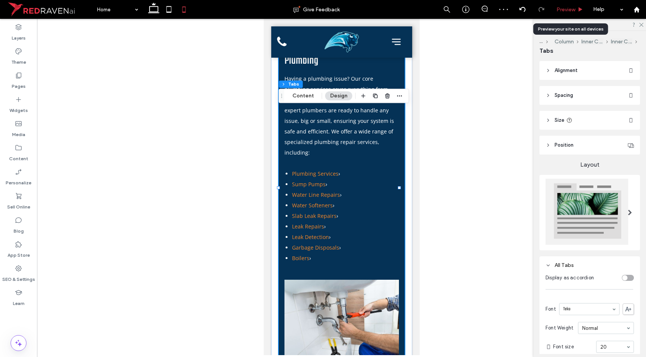
click at [562, 12] on span "Preview" at bounding box center [565, 9] width 19 height 6
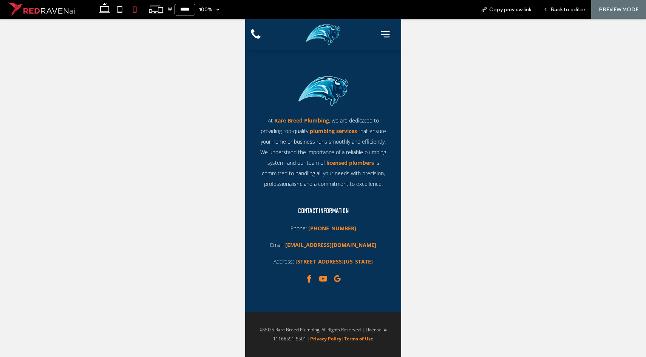
scroll to position [4789, 0]
click at [379, 33] on icon at bounding box center [384, 34] width 11 height 11
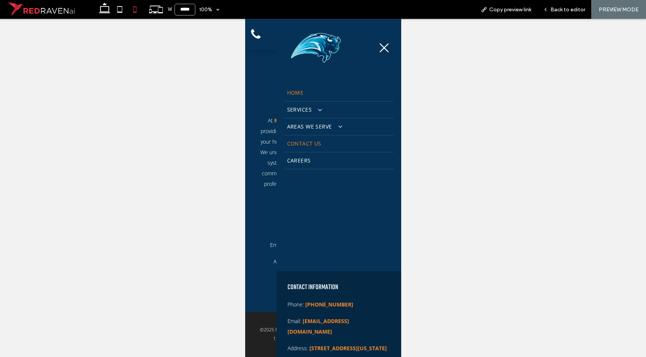
click at [305, 142] on span "Contact Us" at bounding box center [304, 144] width 34 height 11
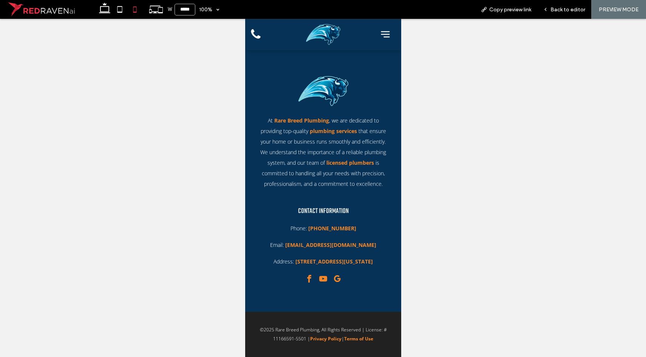
scroll to position [4789, 0]
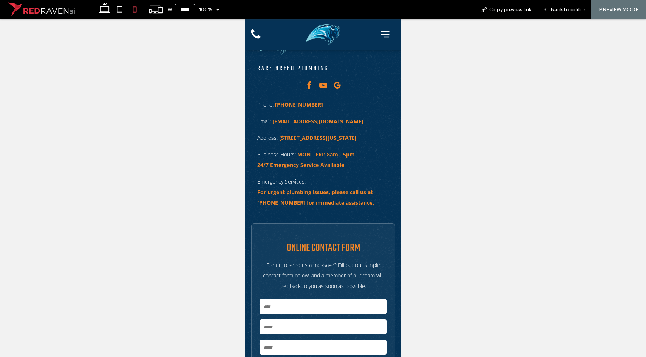
scroll to position [545, 0]
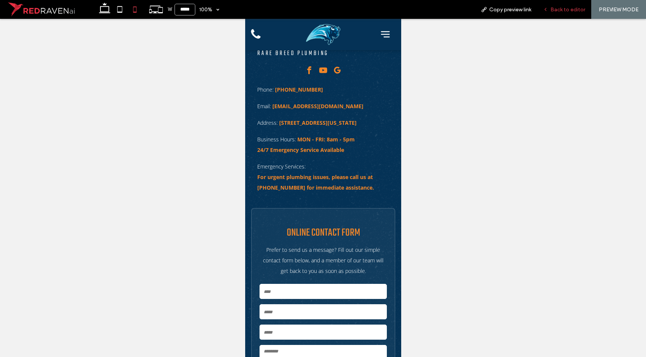
click at [567, 9] on span "Back to editor" at bounding box center [567, 9] width 35 height 6
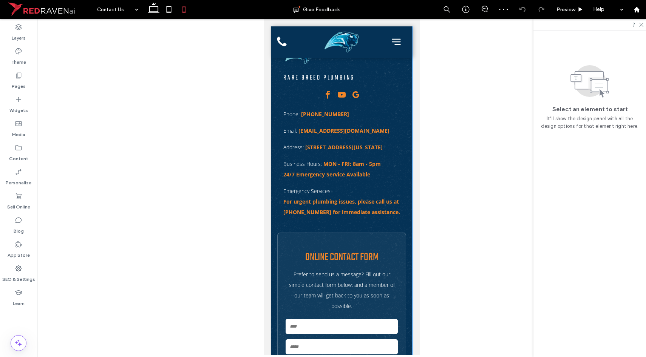
click at [341, 92] on span "youtube" at bounding box center [341, 95] width 12 height 12
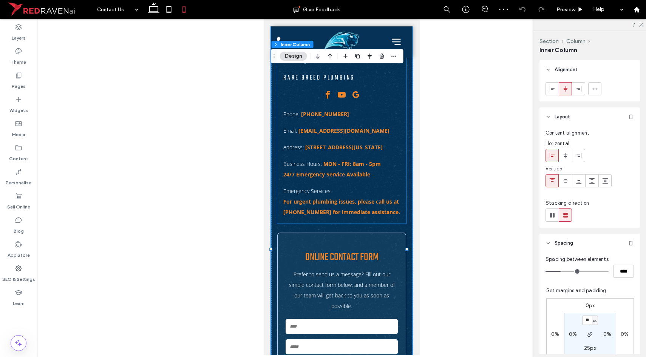
click at [349, 91] on span "google_my_business" at bounding box center [355, 95] width 12 height 12
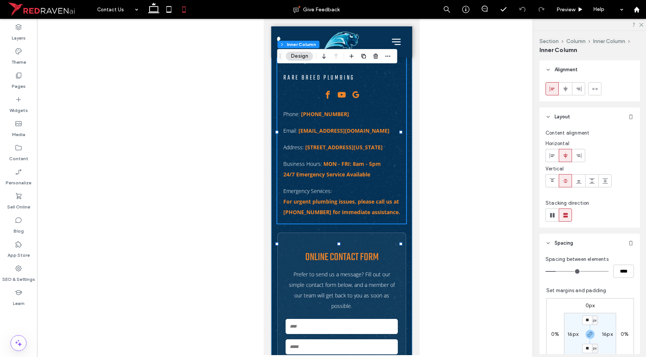
click at [350, 93] on span "google_my_business" at bounding box center [355, 95] width 12 height 12
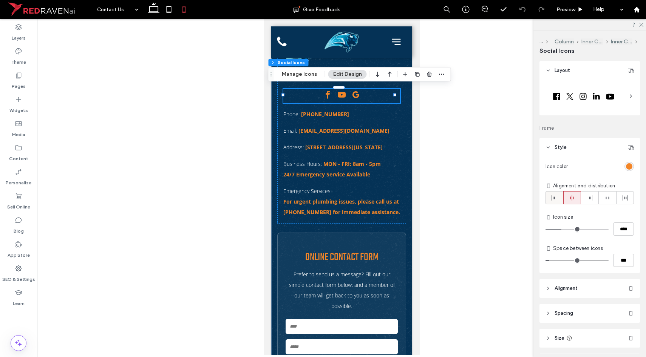
click at [552, 199] on use at bounding box center [552, 198] width 3 height 5
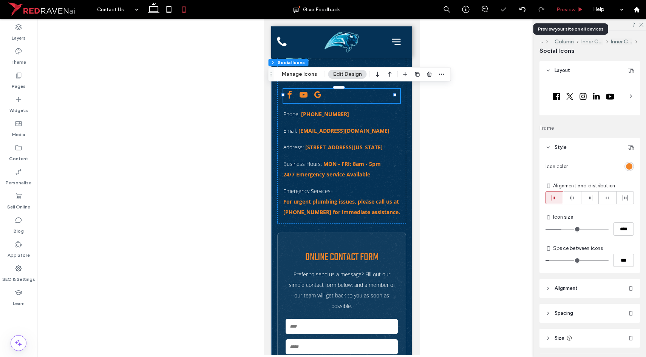
click at [562, 7] on span "Preview" at bounding box center [565, 9] width 19 height 6
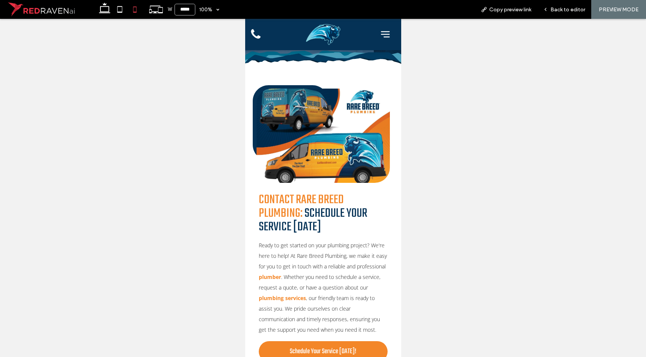
scroll to position [63, 0]
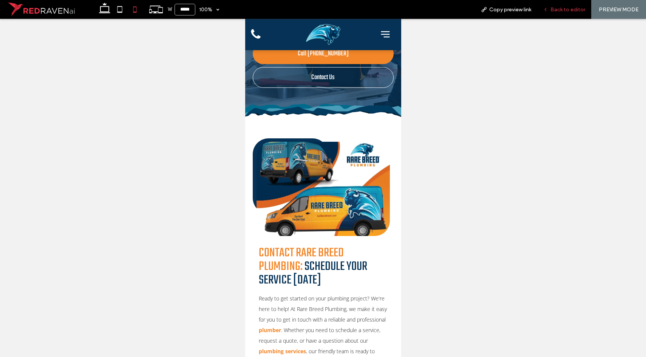
click at [576, 6] on span "Back to editor" at bounding box center [567, 9] width 35 height 6
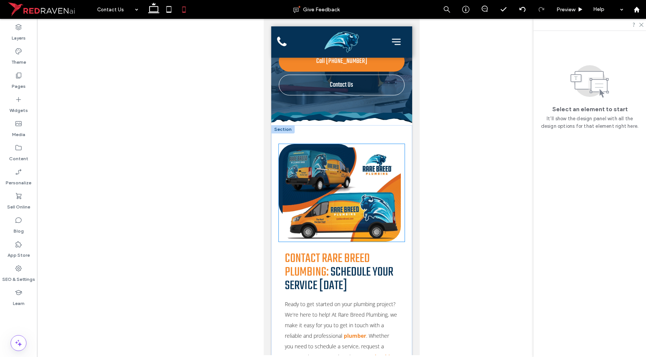
click at [358, 181] on img at bounding box center [341, 195] width 118 height 94
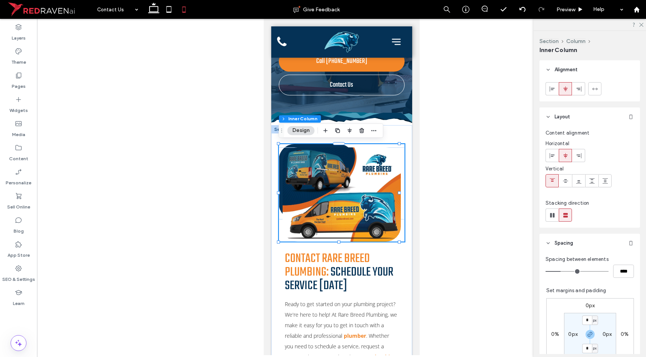
click at [357, 181] on img at bounding box center [341, 195] width 118 height 94
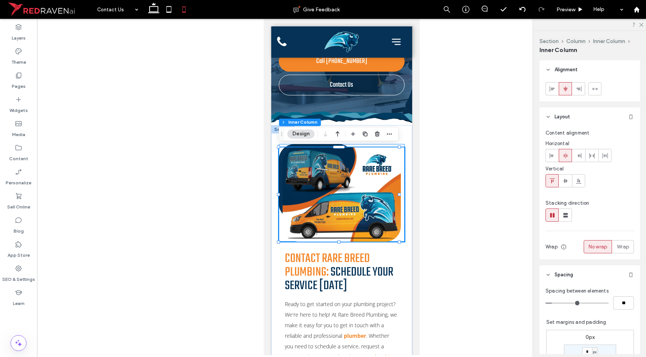
click at [351, 180] on img at bounding box center [341, 195] width 118 height 94
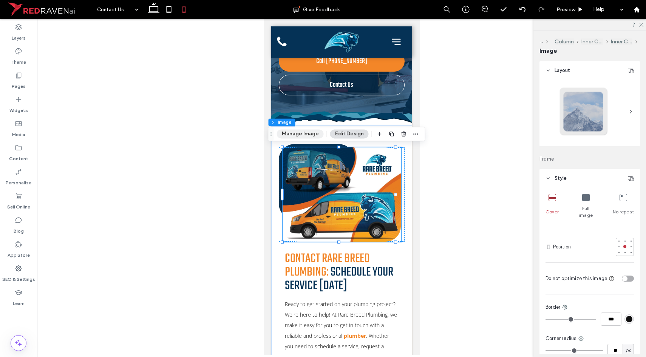
click at [304, 131] on button "Manage Image" at bounding box center [300, 133] width 47 height 9
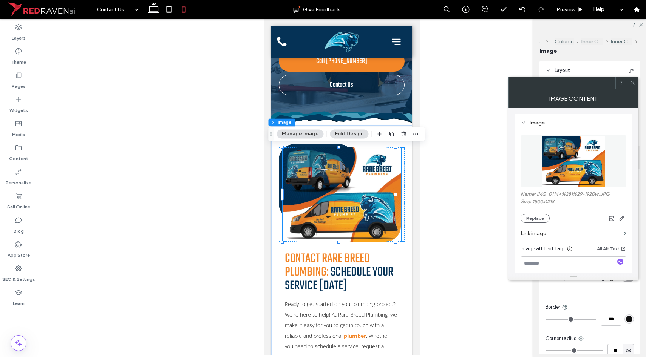
click at [550, 167] on img at bounding box center [573, 162] width 64 height 52
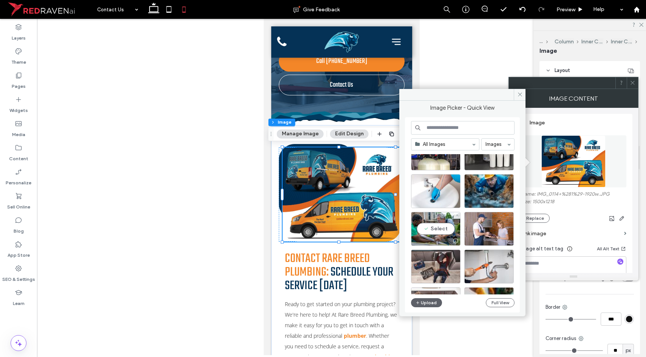
scroll to position [105, 0]
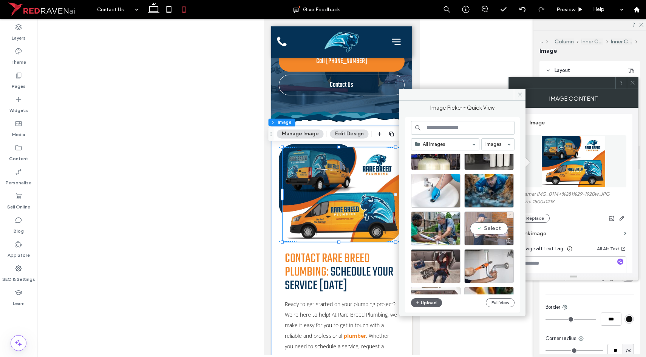
click at [495, 227] on div "Select" at bounding box center [488, 229] width 49 height 34
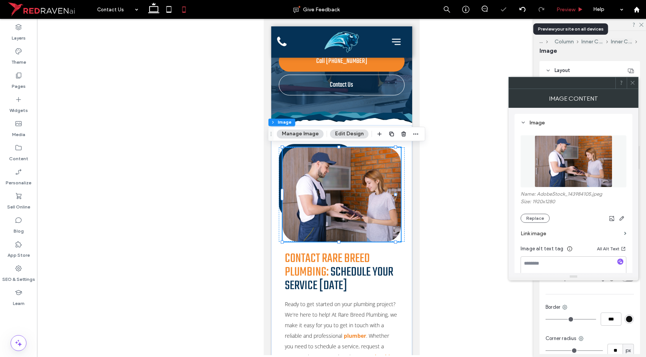
click at [566, 11] on span "Preview" at bounding box center [565, 9] width 19 height 6
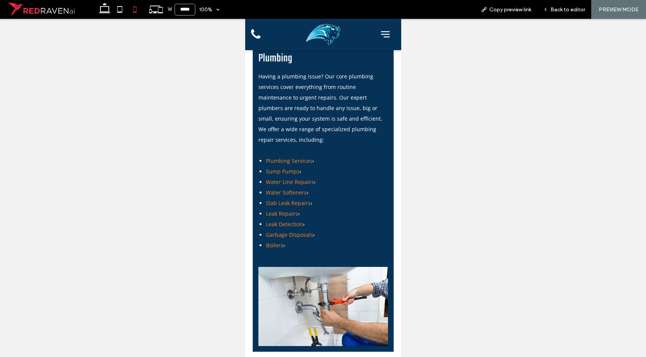
scroll to position [1045, 0]
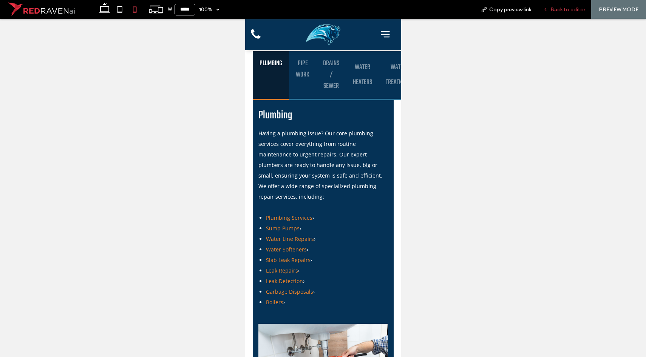
click at [558, 11] on span "Back to editor" at bounding box center [567, 9] width 35 height 6
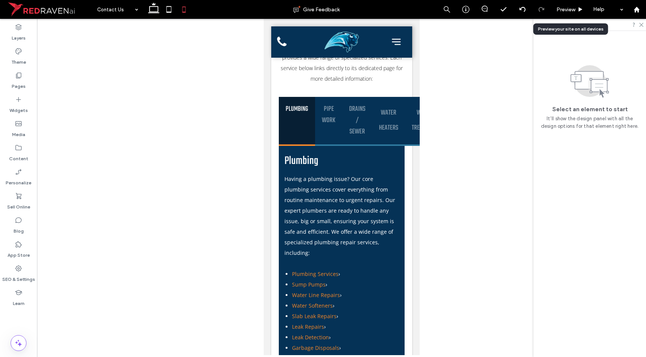
click at [558, 11] on span "Preview" at bounding box center [565, 9] width 19 height 6
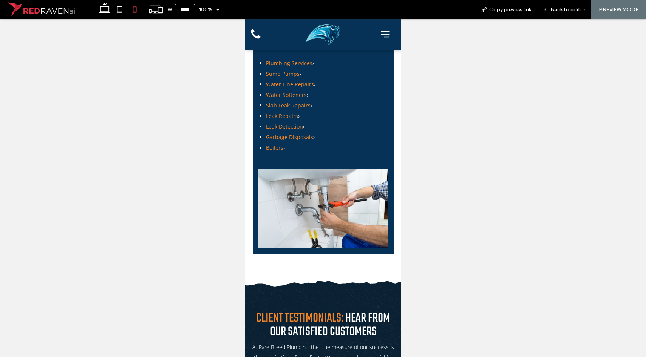
scroll to position [971, 0]
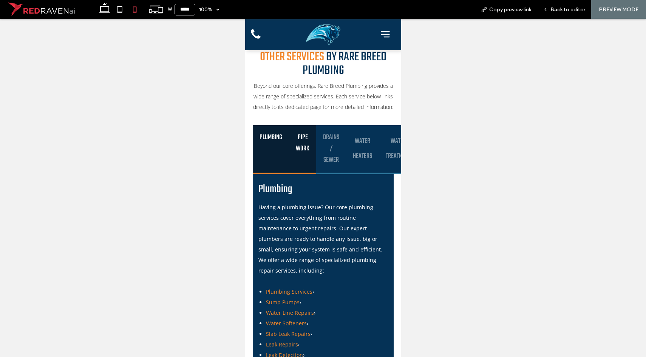
click at [305, 166] on h3 "Pipe Work" at bounding box center [302, 149] width 14 height 34
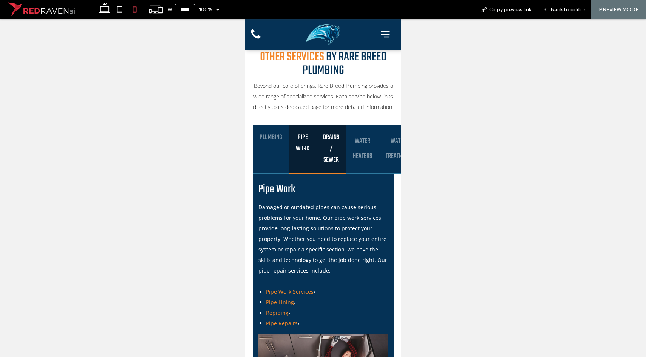
click at [321, 174] on div "Drains / Sewer" at bounding box center [331, 149] width 30 height 49
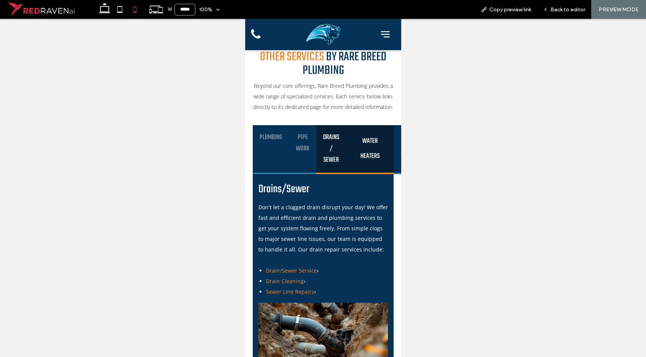
click at [349, 174] on div "Water Heaters" at bounding box center [369, 149] width 48 height 49
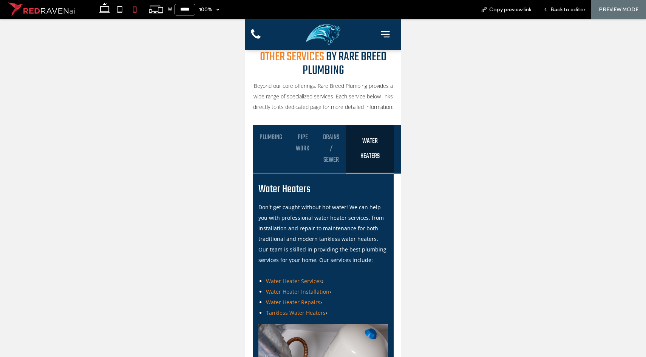
drag, startPoint x: 379, startPoint y: 177, endPoint x: 479, endPoint y: 115, distance: 118.4
click at [379, 166] on h4 "Water Heaters" at bounding box center [369, 149] width 34 height 34
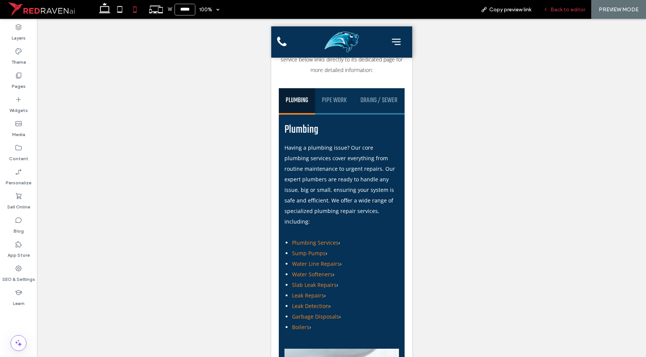
click at [561, 7] on span "Back to editor" at bounding box center [567, 9] width 35 height 6
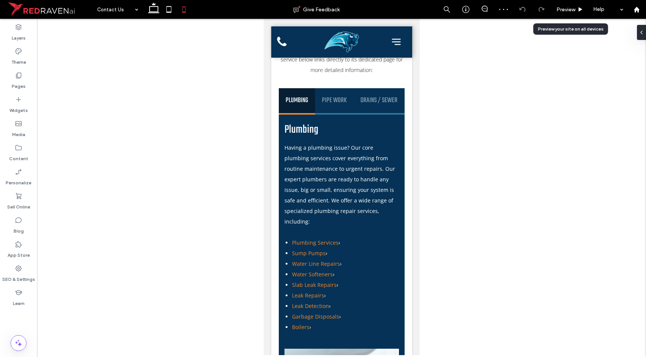
click at [561, 7] on span "Preview" at bounding box center [565, 9] width 19 height 6
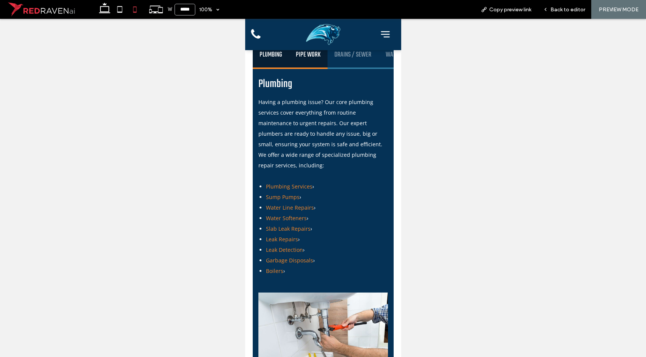
click at [306, 61] on h3 "Pipe Work" at bounding box center [307, 54] width 25 height 11
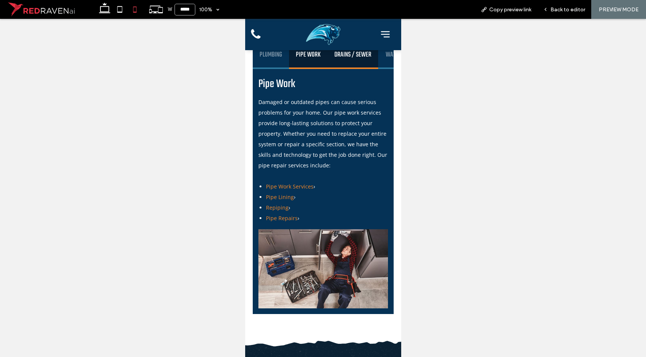
click at [336, 61] on h3 "Drains / Sewer" at bounding box center [352, 54] width 37 height 11
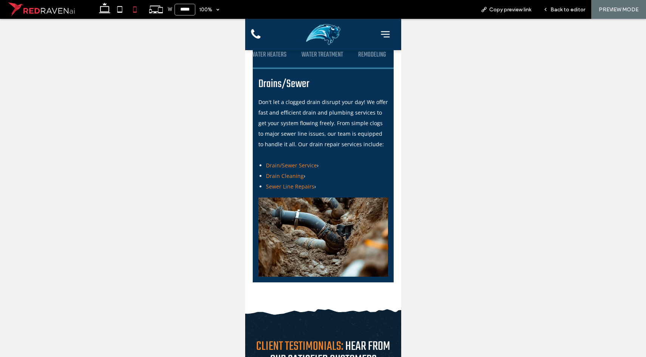
scroll to position [0, 0]
click at [313, 61] on h3 "Pipe Work" at bounding box center [307, 54] width 25 height 11
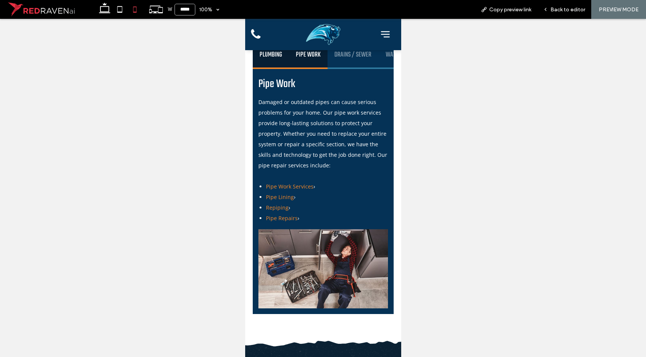
click at [272, 61] on h3 "Plumbing" at bounding box center [270, 54] width 23 height 11
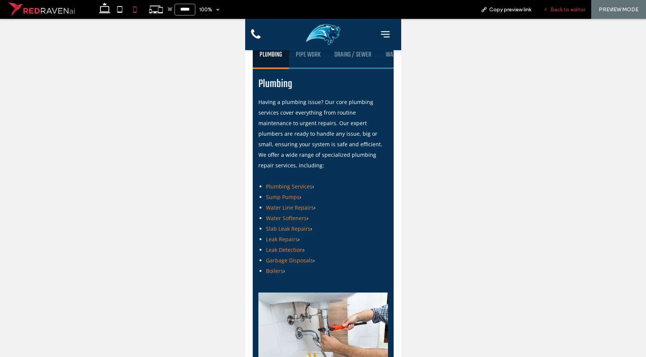
click at [556, 14] on div "Back to editor" at bounding box center [564, 9] width 54 height 19
click at [560, 8] on span "Back to editor" at bounding box center [567, 9] width 35 height 6
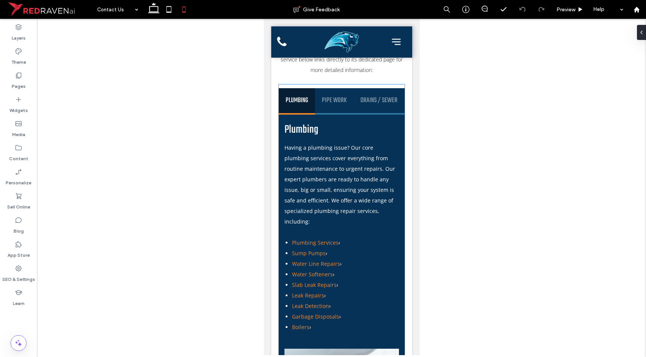
click at [336, 142] on p "Plumbing" at bounding box center [341, 130] width 114 height 24
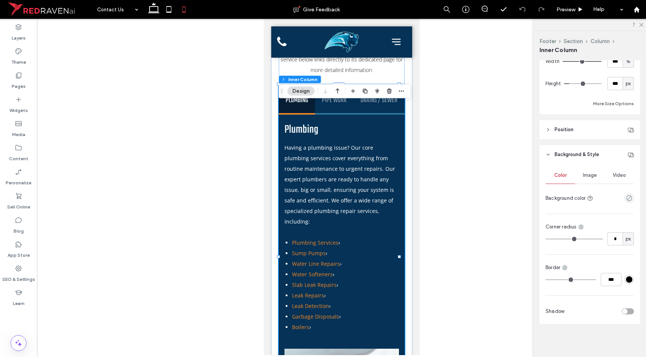
scroll to position [265, 0]
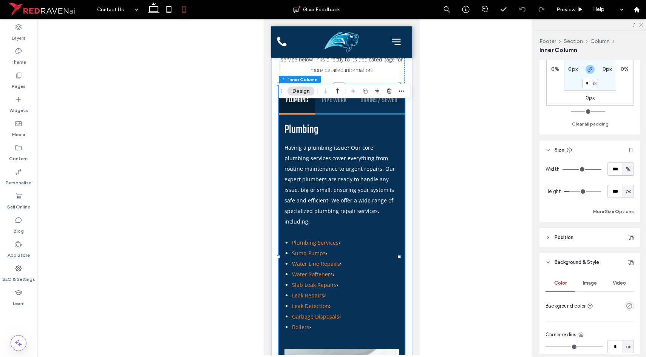
click at [350, 164] on p "Having a plumbing issue? Our core plumbing services cover everything from routi…" at bounding box center [341, 185] width 114 height 85
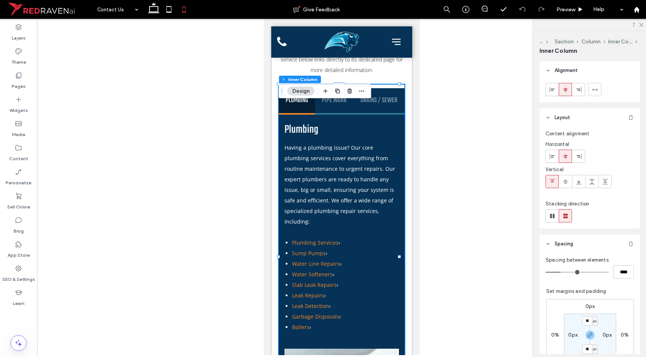
click at [352, 176] on p "Having a plumbing issue? Our core plumbing services cover everything from routi…" at bounding box center [341, 185] width 114 height 85
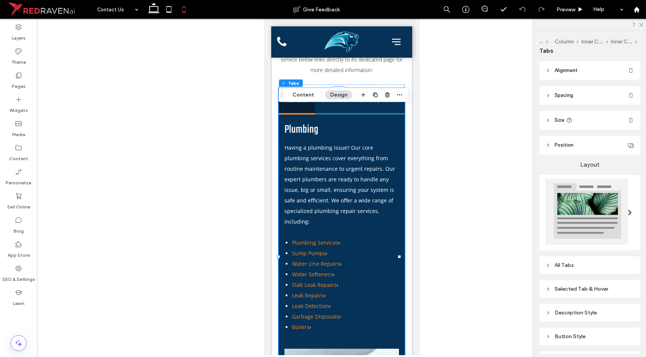
click at [564, 260] on div "All Tabs" at bounding box center [589, 265] width 88 height 10
click at [622, 276] on div "toggle" at bounding box center [624, 278] width 5 height 5
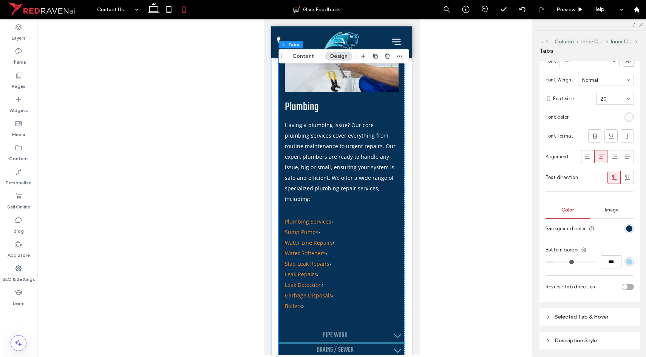
scroll to position [1251, 0]
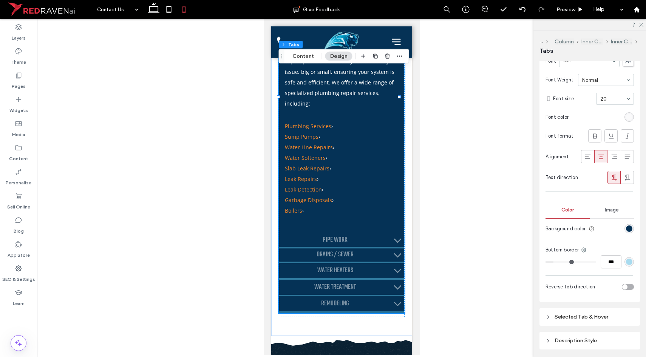
click at [569, 316] on div "Selected Tab & Hover" at bounding box center [589, 317] width 88 height 6
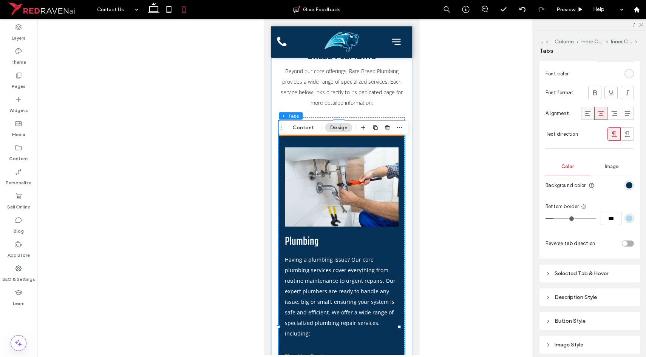
scroll to position [280, 0]
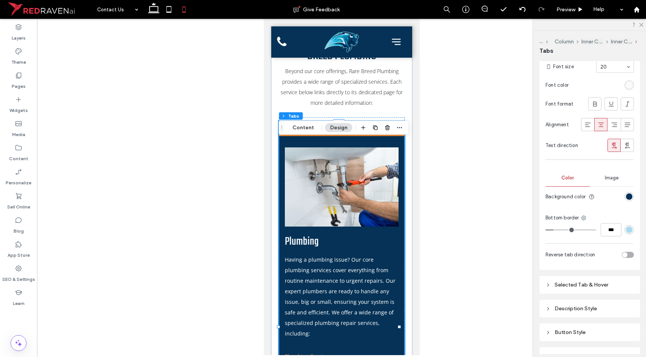
click at [584, 304] on div "Description Style" at bounding box center [589, 309] width 88 height 10
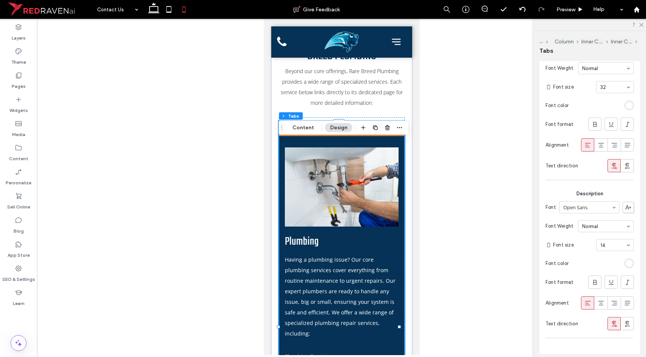
scroll to position [653, 0]
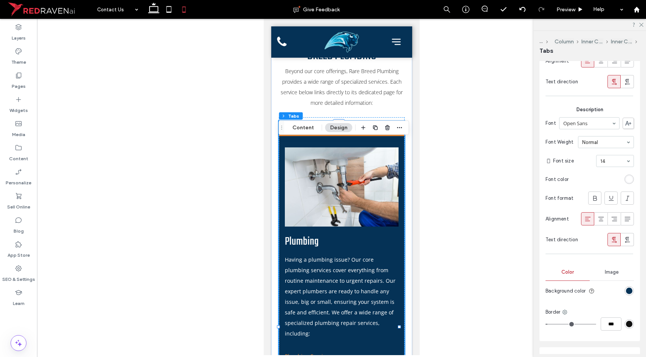
type input "*"
type input "***"
type input "*"
type input "***"
type input "*"
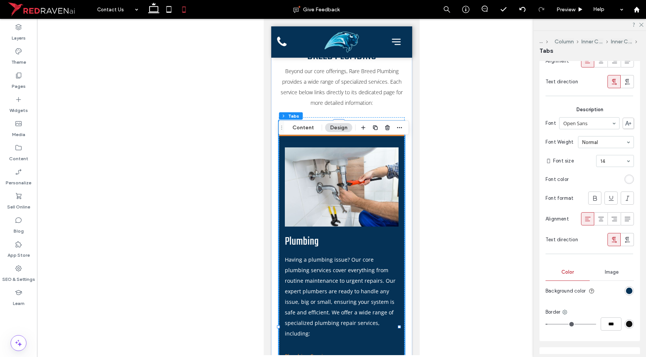
type input "***"
type input "*"
type input "***"
type input "*"
type input "***"
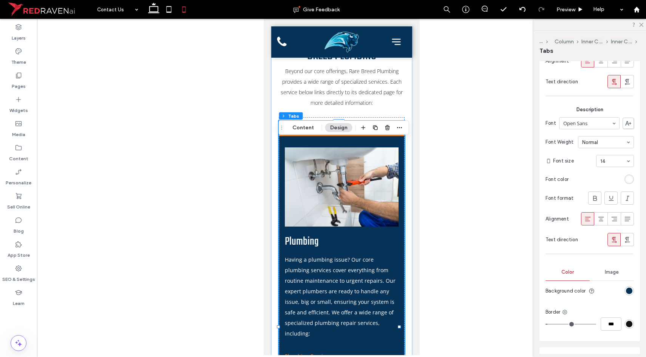
type input "**"
type input "****"
drag, startPoint x: 549, startPoint y: 321, endPoint x: 567, endPoint y: 321, distance: 18.1
click at [567, 324] on input "range" at bounding box center [570, 324] width 51 height 1
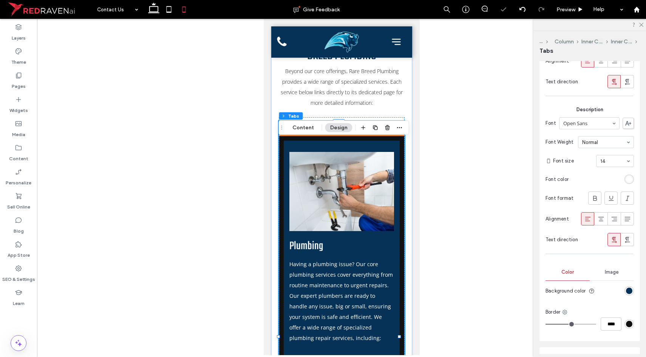
type input "**"
type input "****"
type input "**"
type input "****"
type input "*"
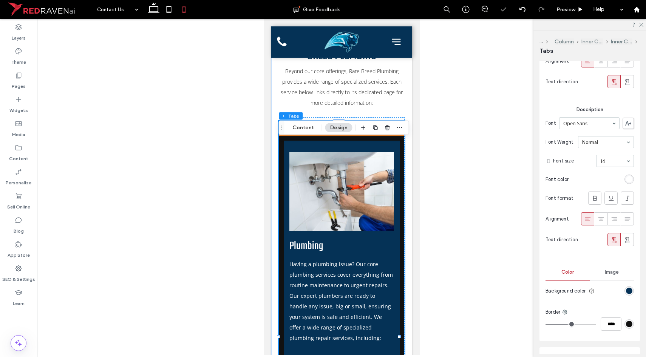
type input "***"
type input "*"
type input "***"
drag, startPoint x: 567, startPoint y: 321, endPoint x: 530, endPoint y: 319, distance: 37.4
type input "*"
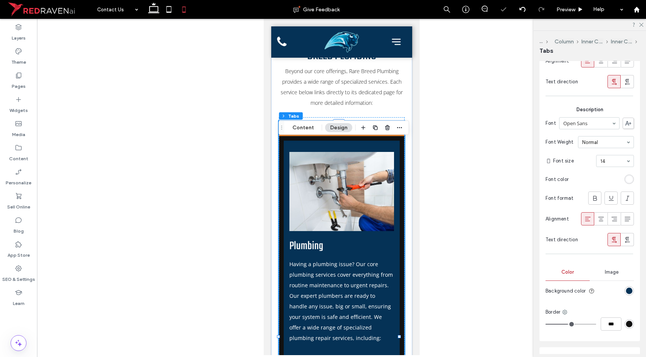
click at [545, 324] on input "range" at bounding box center [570, 324] width 51 height 1
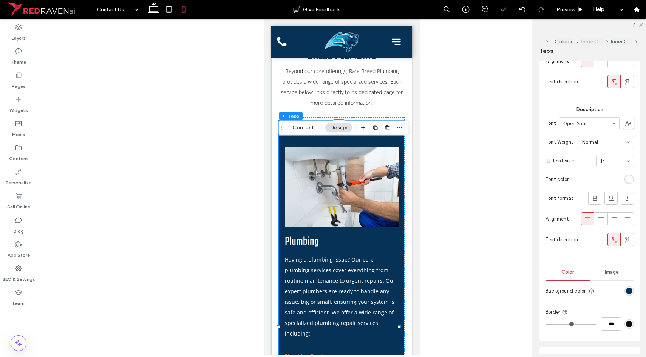
click at [626, 290] on div "rgb(5, 50, 86)" at bounding box center [629, 291] width 6 height 6
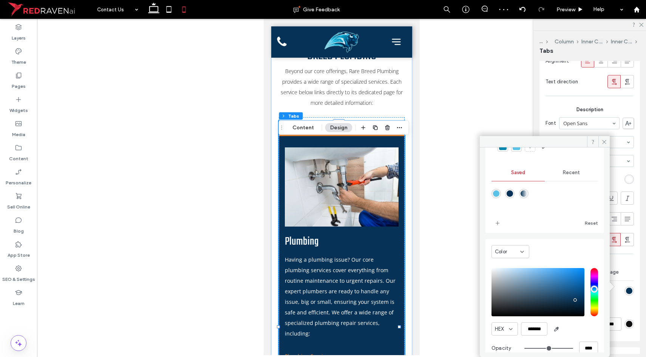
scroll to position [68, 0]
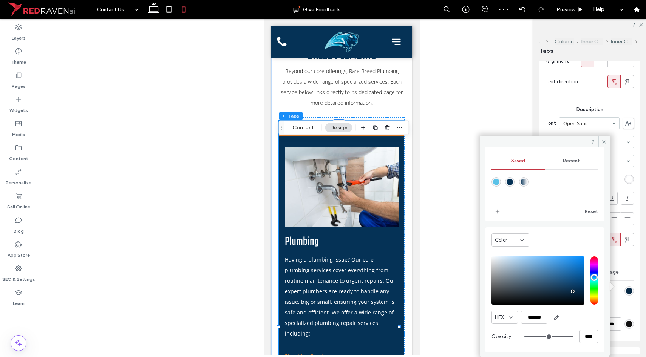
type input "*******"
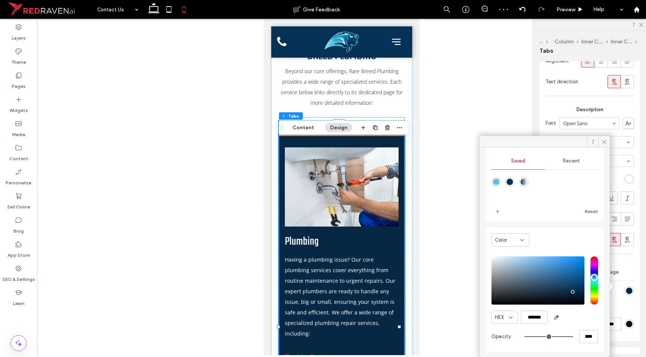
click at [572, 292] on div "pointer" at bounding box center [572, 292] width 2 height 2
click at [600, 142] on span at bounding box center [603, 141] width 11 height 11
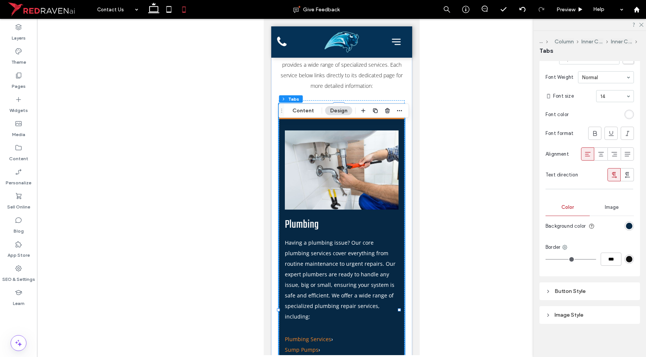
scroll to position [714, 0]
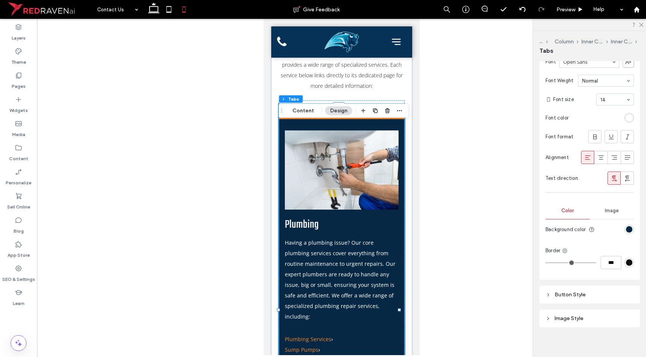
click at [577, 292] on div "Button Style" at bounding box center [589, 295] width 88 height 6
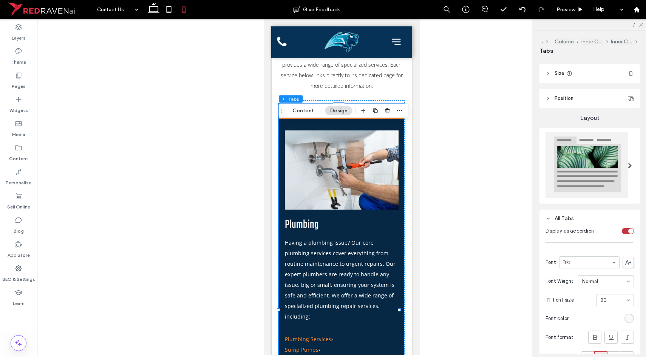
scroll to position [122, 0]
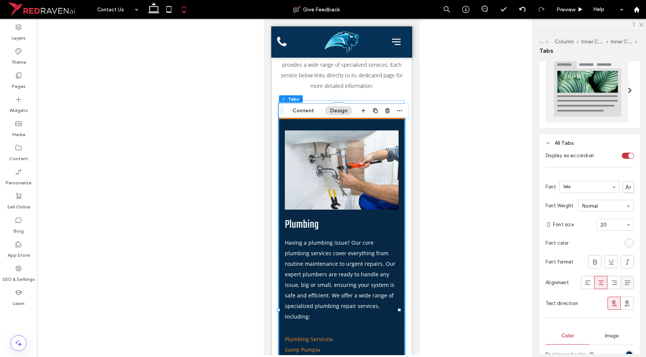
click at [623, 281] on icon at bounding box center [627, 283] width 8 height 8
click at [597, 280] on icon at bounding box center [601, 283] width 8 height 8
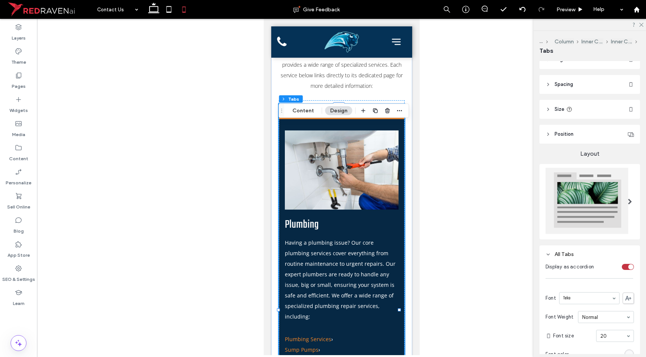
scroll to position [0, 0]
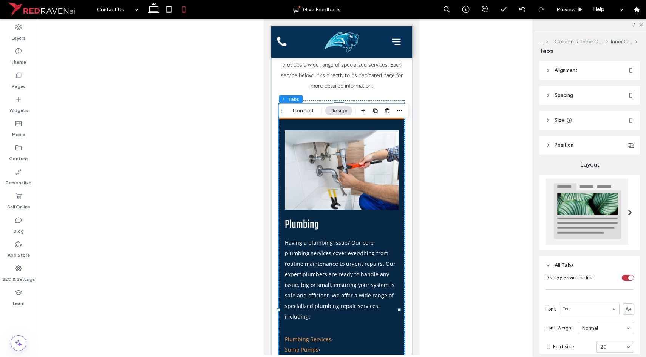
click at [580, 120] on header "Size" at bounding box center [589, 120] width 100 height 19
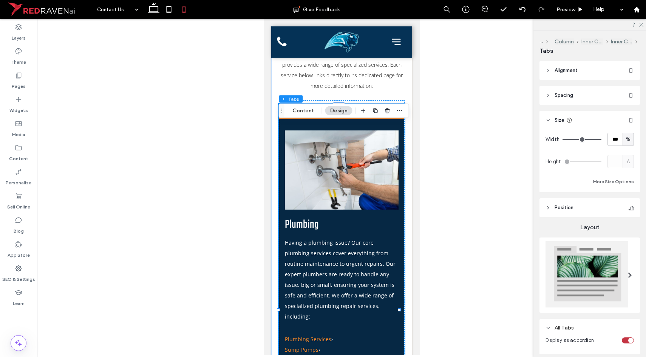
type input "**"
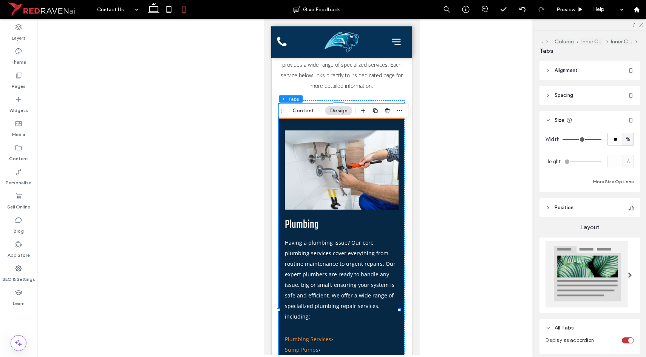
type input "**"
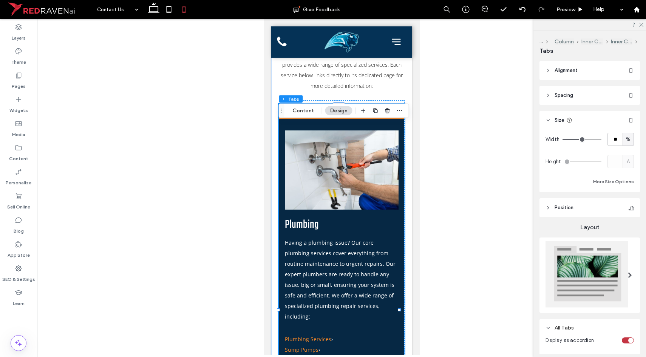
drag, startPoint x: 592, startPoint y: 138, endPoint x: 577, endPoint y: 140, distance: 14.5
click at [577, 140] on input "range" at bounding box center [581, 139] width 39 height 1
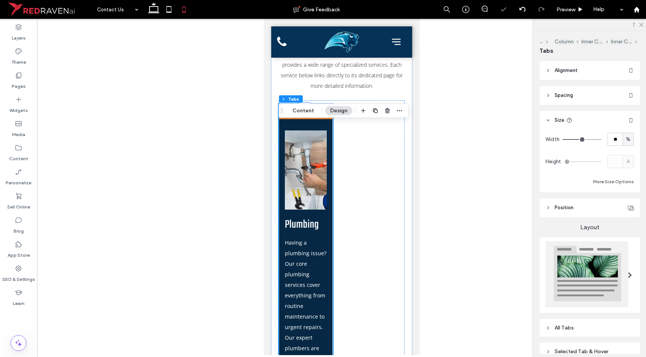
type input "**"
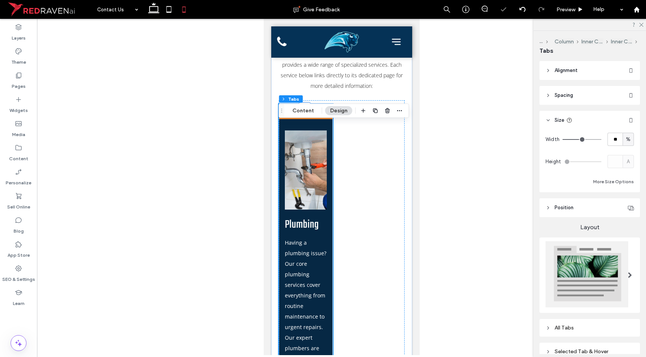
type input "**"
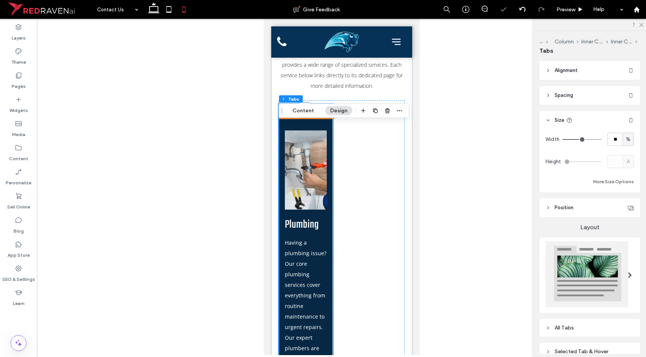
type input "**"
type input "***"
drag, startPoint x: 577, startPoint y: 140, endPoint x: 635, endPoint y: 139, distance: 57.4
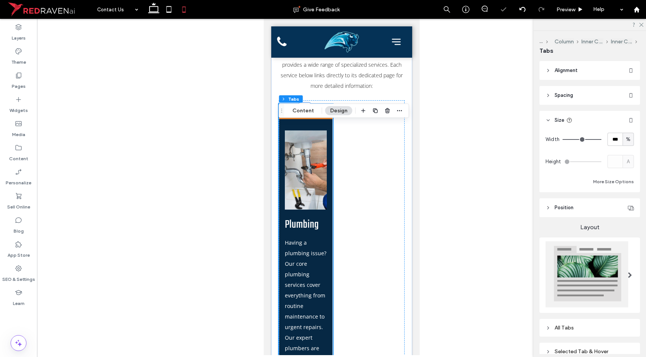
type input "***"
click at [601, 139] on input "range" at bounding box center [581, 139] width 39 height 1
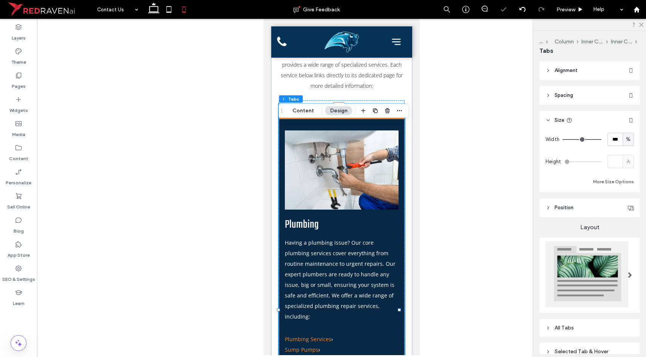
click at [567, 99] on header "Spacing" at bounding box center [589, 95] width 100 height 19
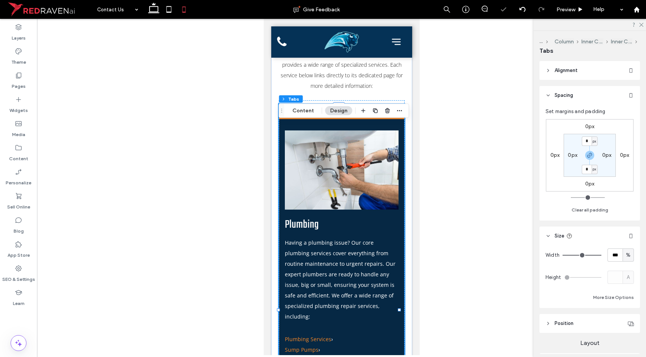
click at [567, 98] on span "Spacing" at bounding box center [563, 96] width 18 height 8
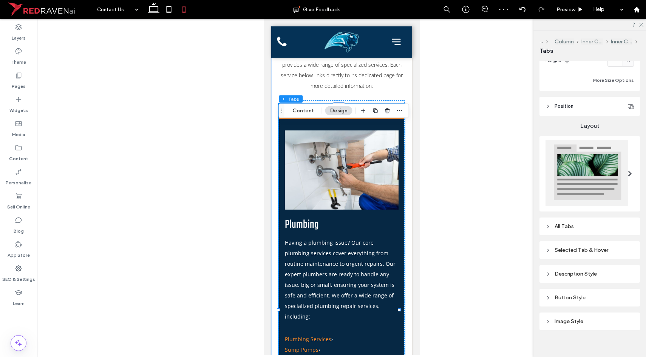
scroll to position [102, 0]
click at [622, 170] on div at bounding box center [629, 173] width 15 height 68
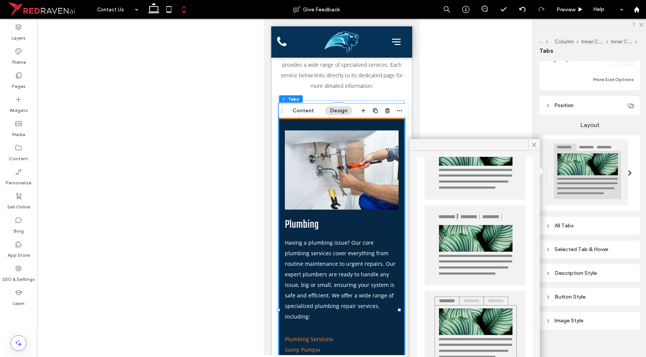
scroll to position [79, 0]
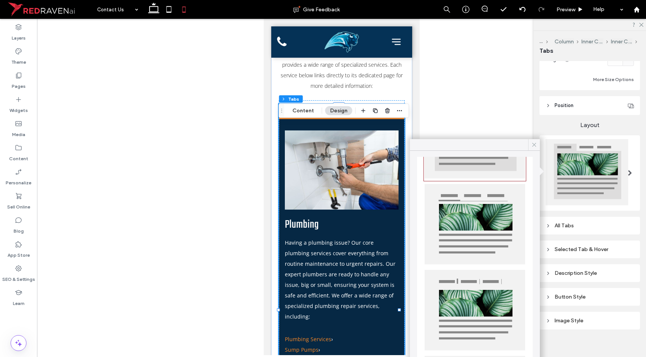
click at [533, 143] on icon at bounding box center [533, 145] width 7 height 7
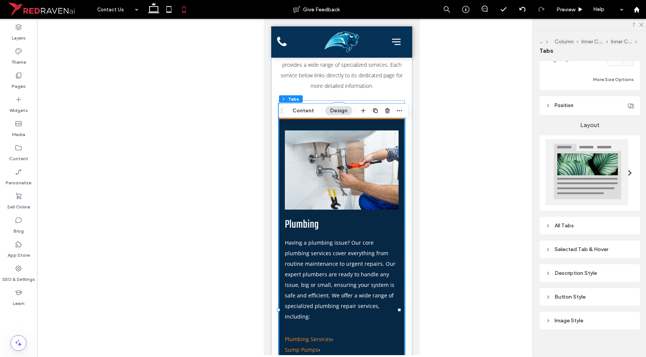
click at [583, 221] on div "All Tabs" at bounding box center [589, 226] width 88 height 10
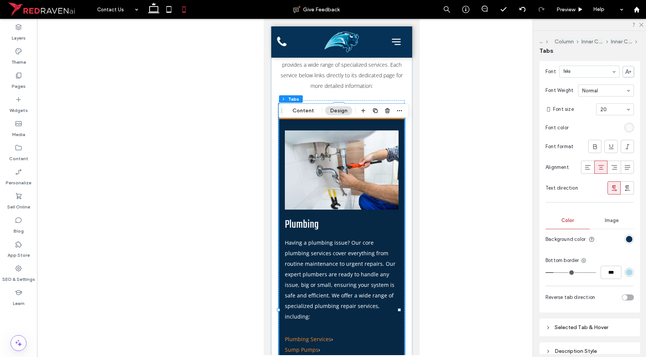
scroll to position [372, 0]
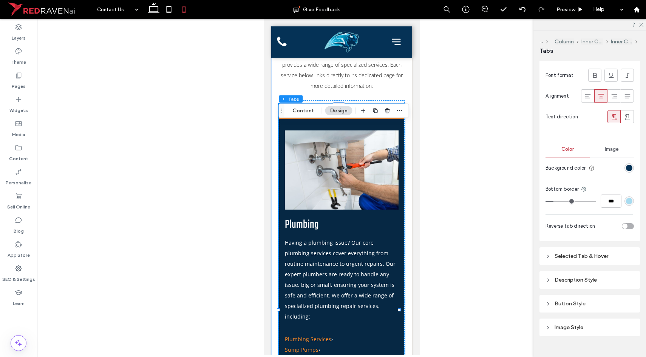
click at [589, 253] on div "Selected Tab & Hover" at bounding box center [589, 256] width 88 height 6
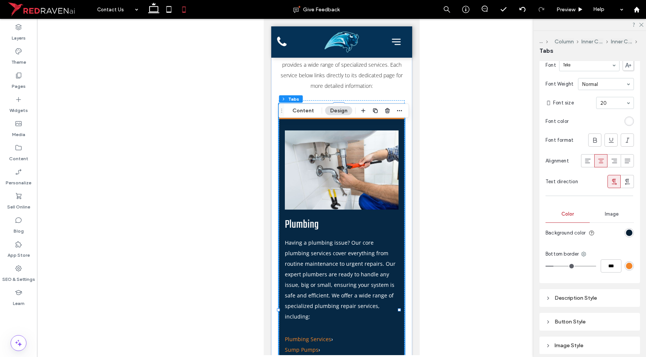
scroll to position [615, 0]
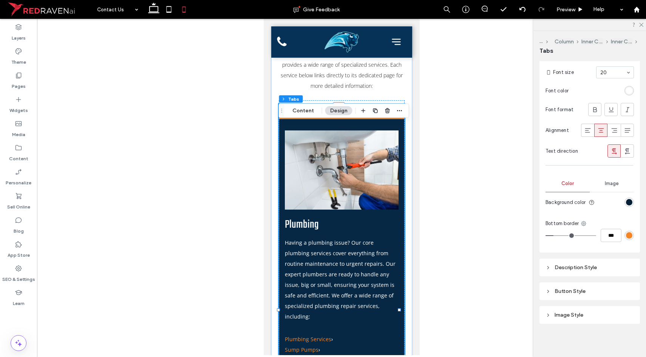
click at [587, 263] on div "Description Style" at bounding box center [589, 268] width 88 height 10
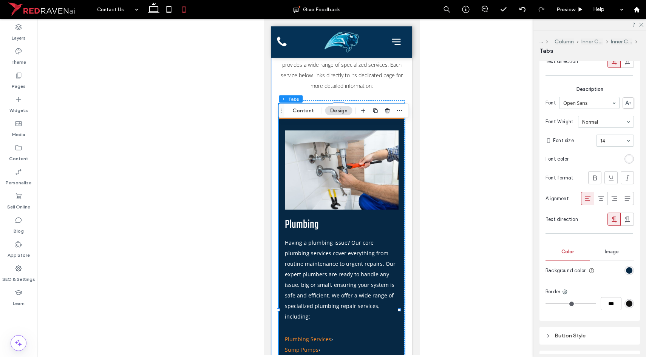
scroll to position [1010, 0]
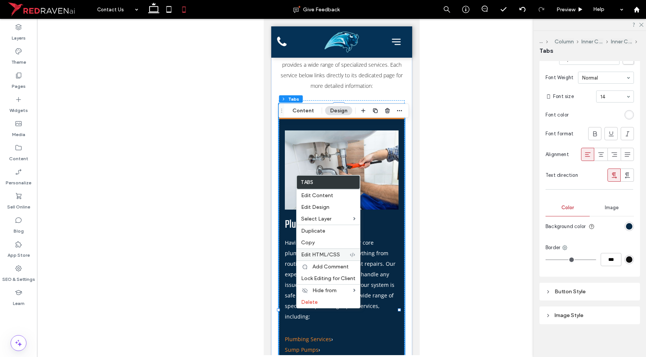
click at [338, 254] on span "Edit HTML/CSS" at bounding box center [320, 255] width 39 height 6
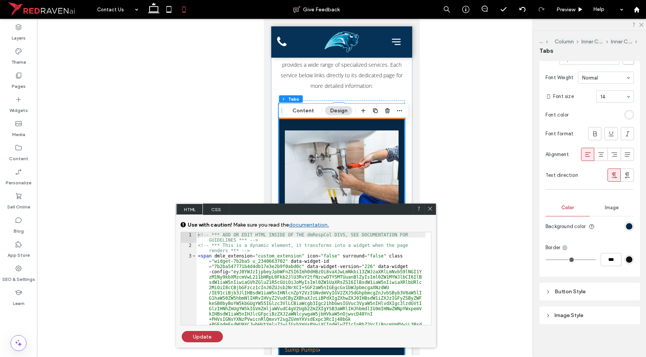
click at [219, 211] on span "CSS" at bounding box center [216, 209] width 26 height 11
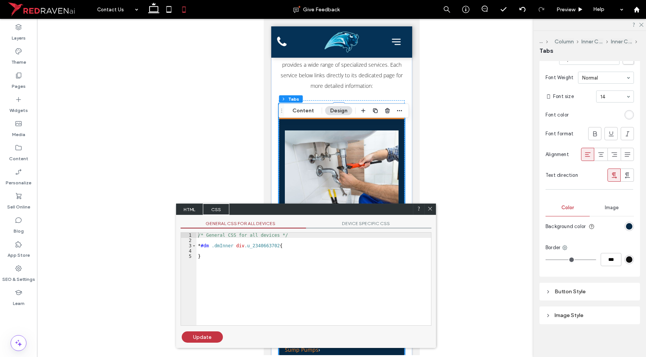
click at [376, 223] on span "DEVICE SPECIFIC CSS" at bounding box center [368, 225] width 125 height 8
click at [430, 208] on icon at bounding box center [430, 209] width 6 height 6
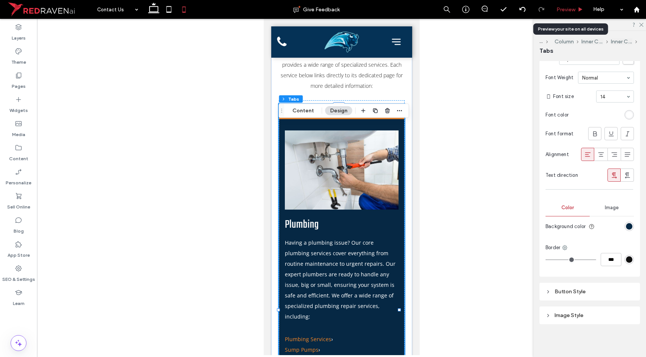
click at [572, 13] on div "Preview" at bounding box center [569, 9] width 39 height 19
click at [569, 11] on span "Preview" at bounding box center [565, 9] width 19 height 6
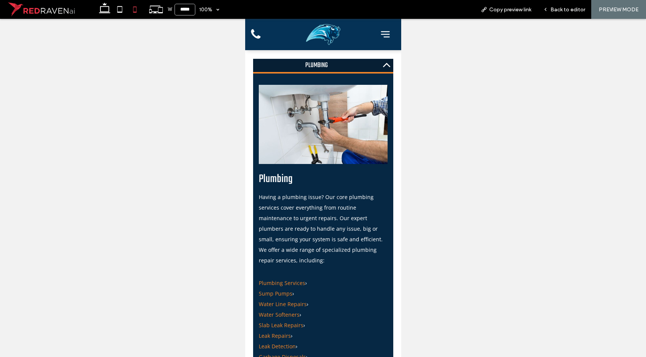
scroll to position [1038, 0]
click at [556, 10] on span "Back to editor" at bounding box center [567, 9] width 35 height 6
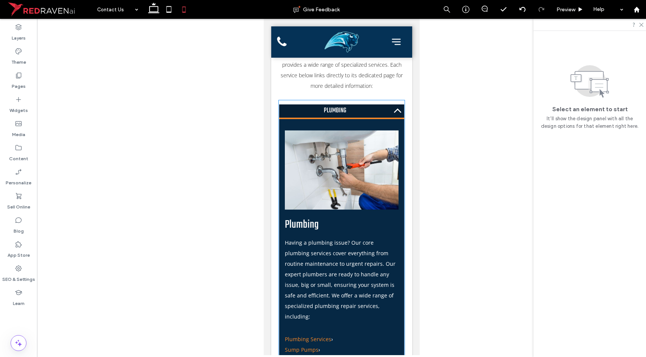
click at [364, 175] on div at bounding box center [341, 170] width 114 height 79
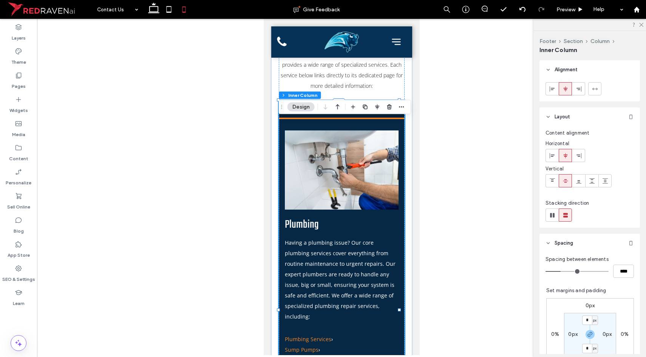
click at [291, 196] on div at bounding box center [341, 170] width 114 height 79
click at [321, 193] on div at bounding box center [341, 170] width 114 height 79
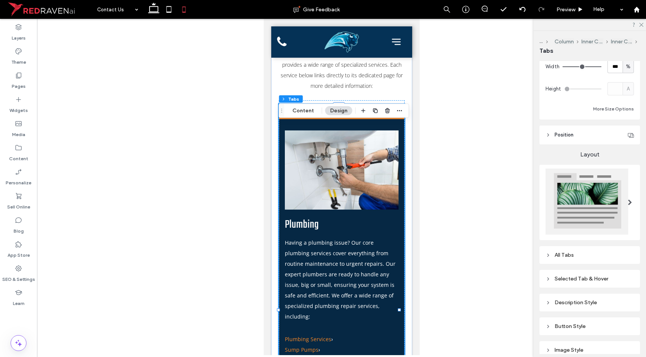
scroll to position [82, 0]
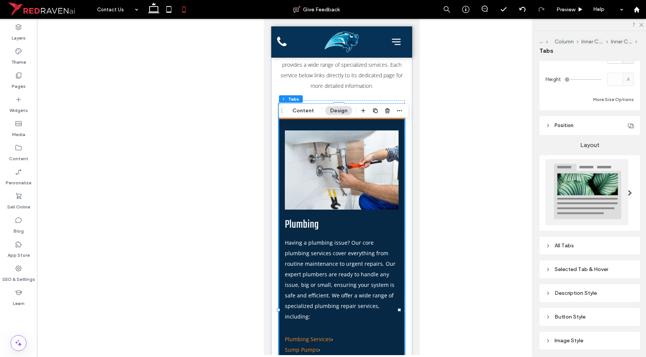
click at [576, 243] on div "All Tabs" at bounding box center [589, 246] width 88 height 6
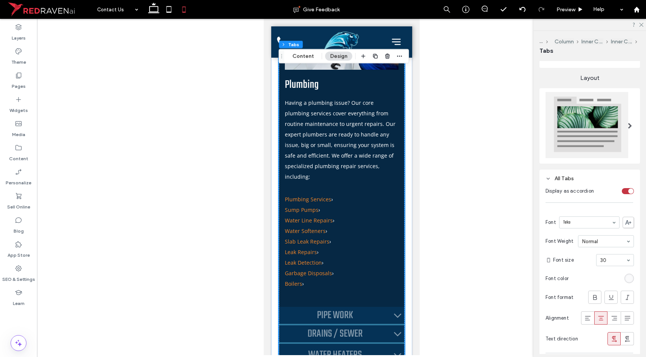
scroll to position [1110, 0]
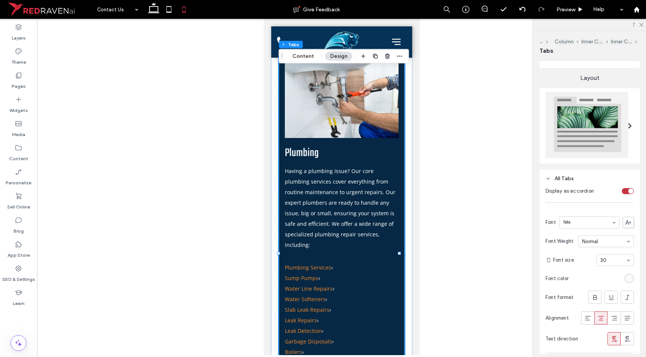
click at [609, 259] on input at bounding box center [613, 260] width 26 height 5
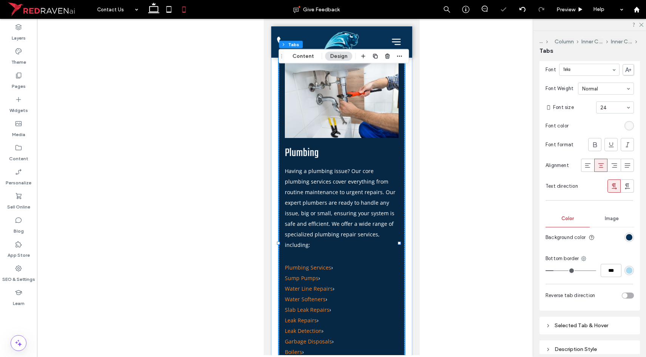
scroll to position [335, 0]
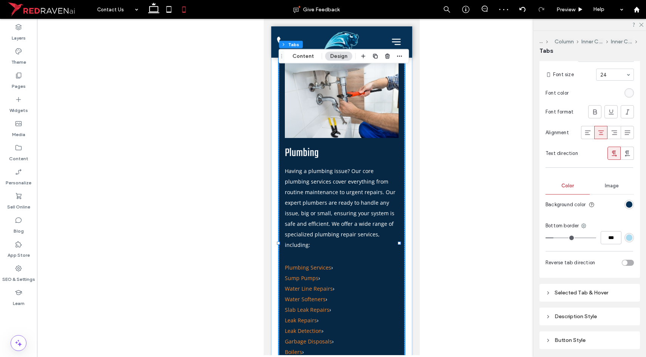
click at [590, 284] on div "Selected Tab & Hover" at bounding box center [589, 293] width 100 height 18
click at [590, 290] on div "Selected Tab & Hover" at bounding box center [589, 293] width 88 height 6
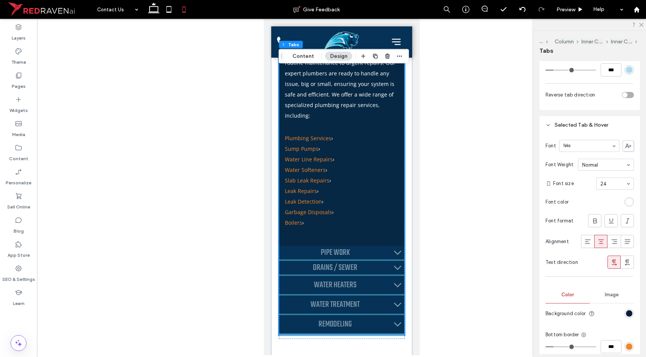
scroll to position [1282, 0]
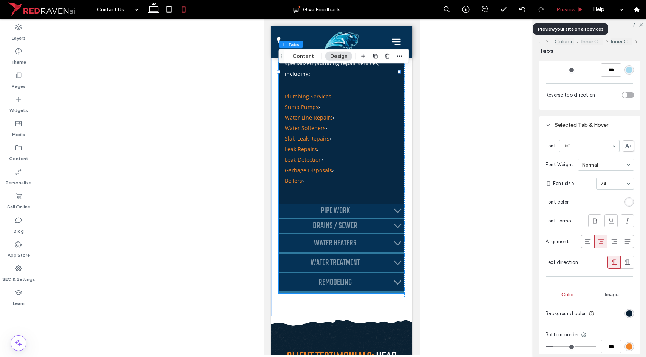
click at [572, 7] on span "Preview" at bounding box center [565, 9] width 19 height 6
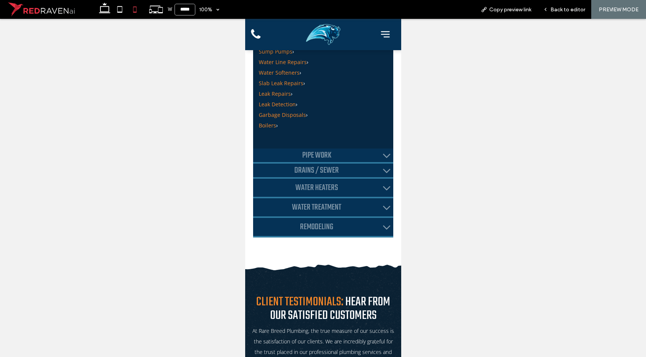
scroll to position [1038, 0]
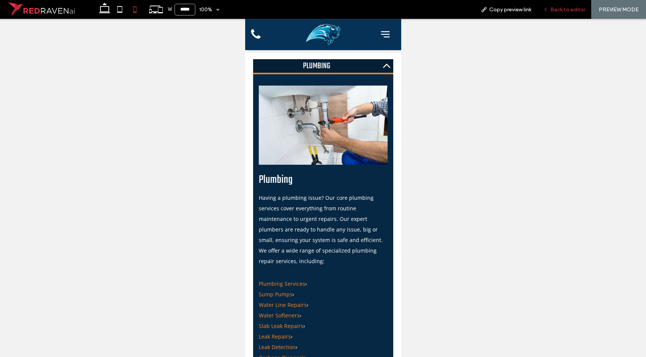
click at [562, 10] on span "Back to editor" at bounding box center [567, 9] width 35 height 6
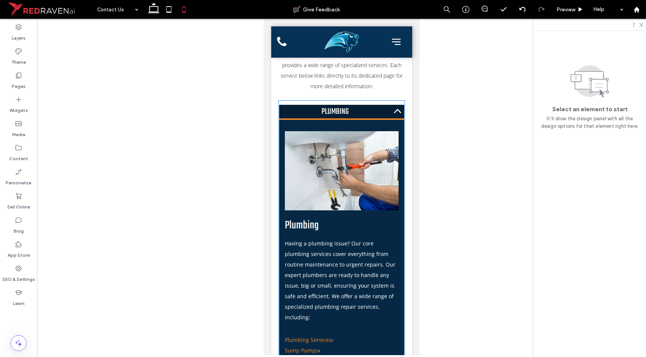
click at [334, 186] on div at bounding box center [341, 170] width 114 height 79
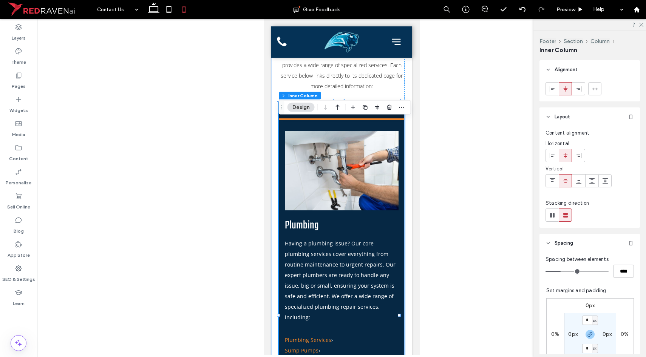
click at [300, 104] on button "Design" at bounding box center [300, 107] width 27 height 9
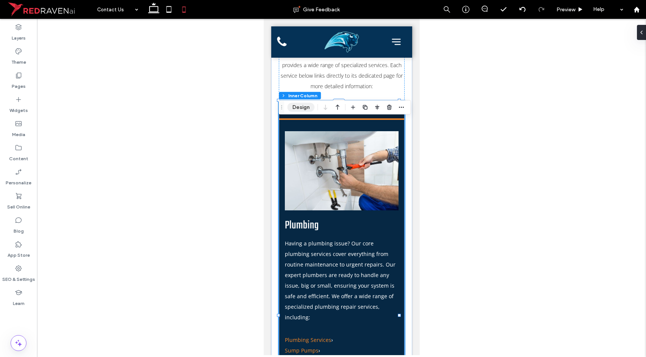
click at [300, 104] on button "Design" at bounding box center [300, 107] width 27 height 9
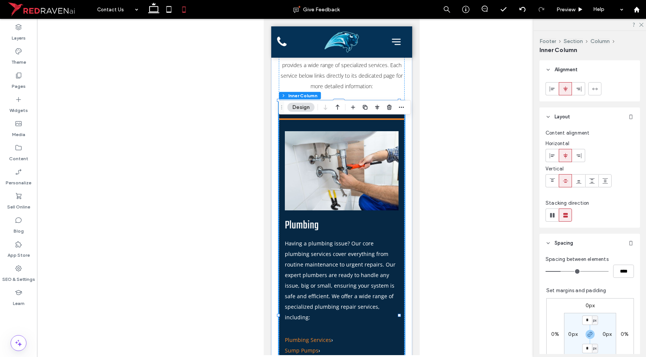
click at [325, 156] on div at bounding box center [341, 170] width 114 height 79
click at [325, 161] on div at bounding box center [341, 170] width 114 height 79
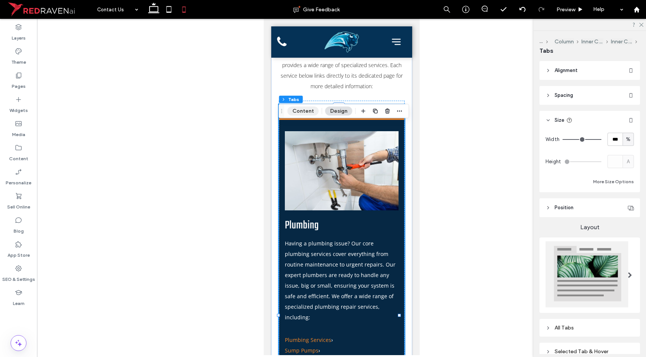
click at [305, 108] on button "Content" at bounding box center [302, 111] width 31 height 9
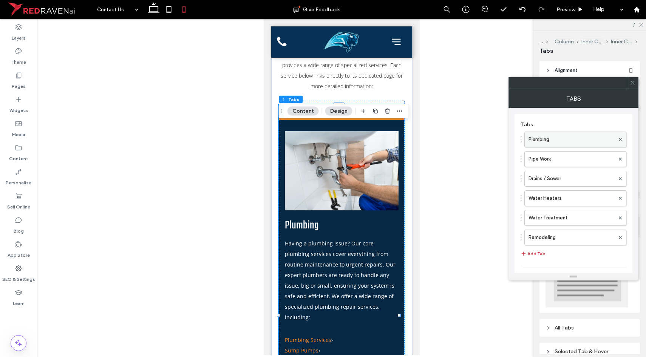
click at [582, 146] on label "Plumbing" at bounding box center [571, 139] width 86 height 15
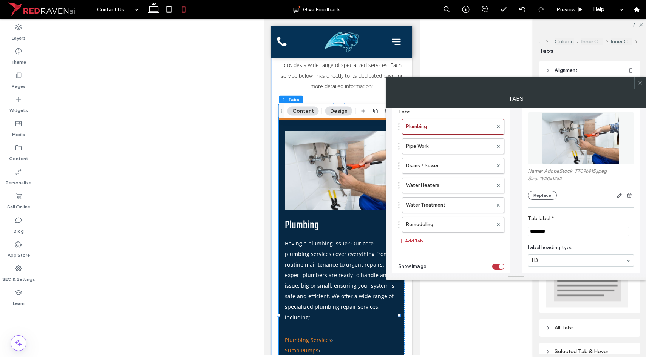
scroll to position [22, 0]
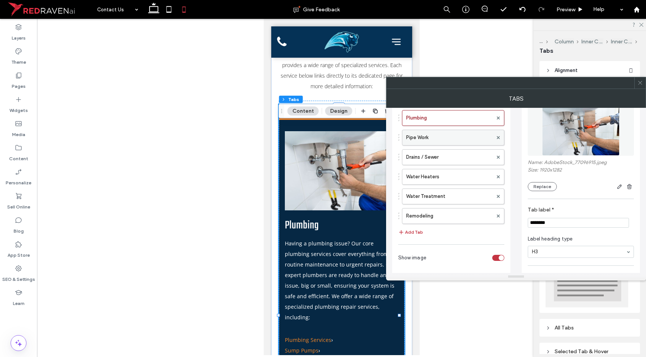
click at [465, 139] on label "Pipe Work" at bounding box center [449, 137] width 86 height 15
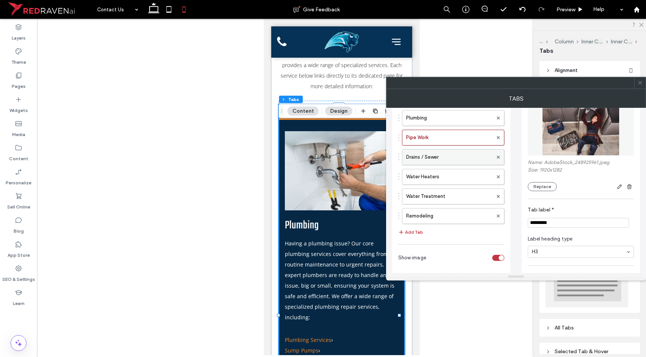
click at [463, 154] on label "Drains / Sewer" at bounding box center [449, 157] width 86 height 15
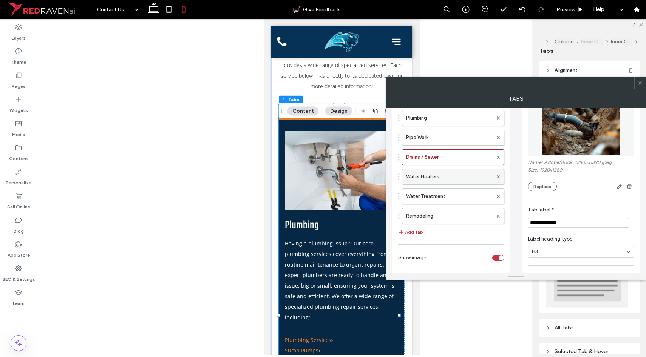
click at [459, 172] on label "Water Heaters" at bounding box center [449, 176] width 86 height 15
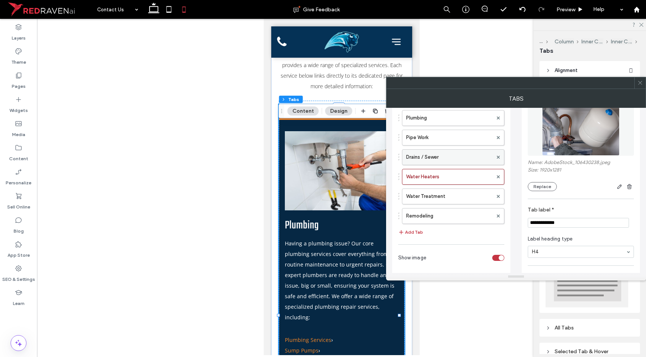
click at [445, 162] on label "Drains / Sewer" at bounding box center [449, 157] width 86 height 15
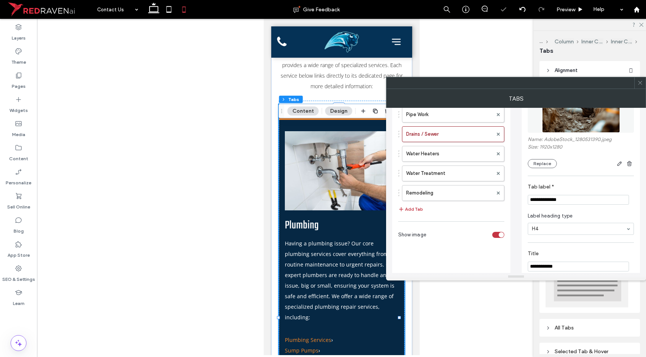
scroll to position [18, 0]
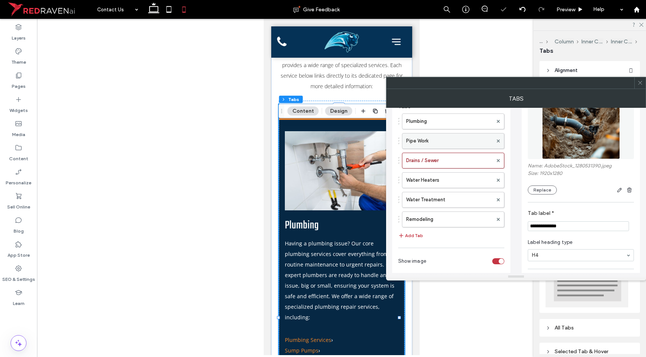
click at [439, 146] on label "Pipe Work" at bounding box center [449, 141] width 86 height 15
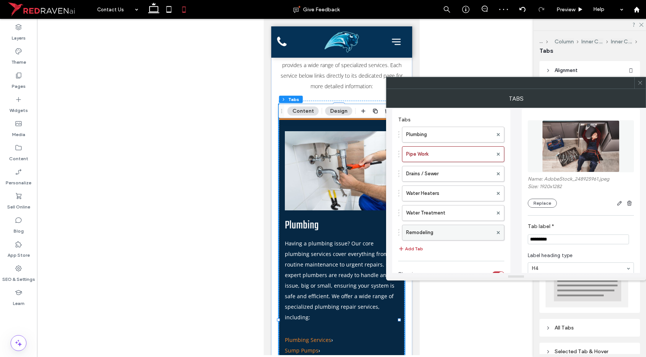
scroll to position [0, 0]
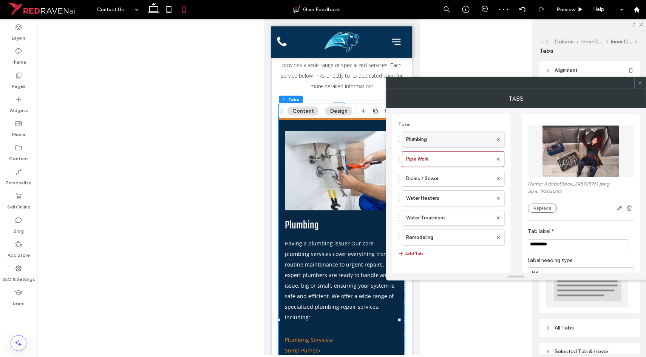
click at [438, 138] on label "Plumbing" at bounding box center [449, 139] width 86 height 15
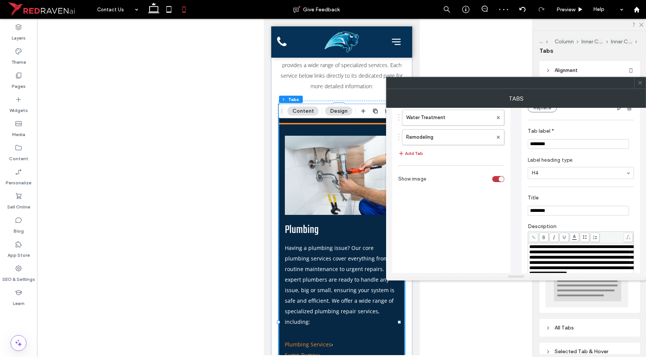
scroll to position [86, 0]
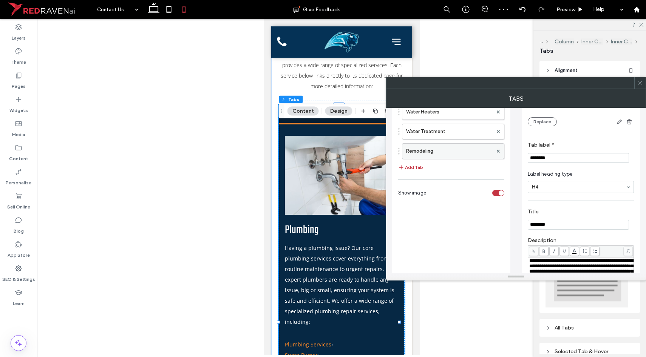
click at [447, 149] on label "Remodeling" at bounding box center [449, 151] width 86 height 15
click at [449, 132] on label "Water Treatment" at bounding box center [449, 131] width 86 height 15
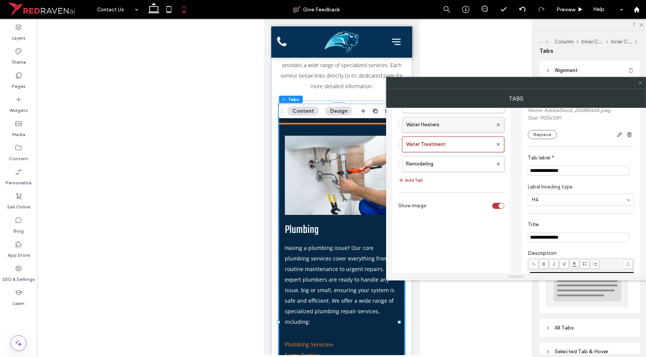
click at [444, 122] on label "Water Heaters" at bounding box center [449, 124] width 86 height 15
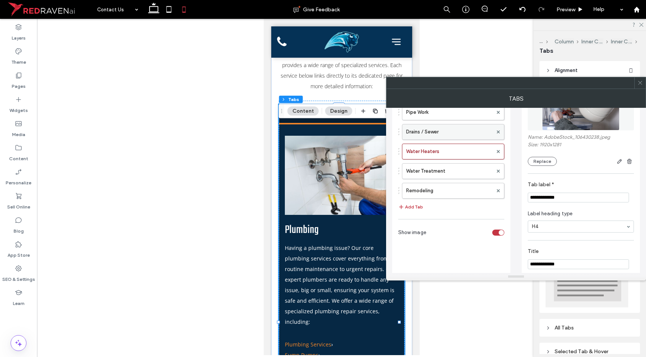
click at [443, 133] on label "Drains / Sewer" at bounding box center [449, 132] width 86 height 15
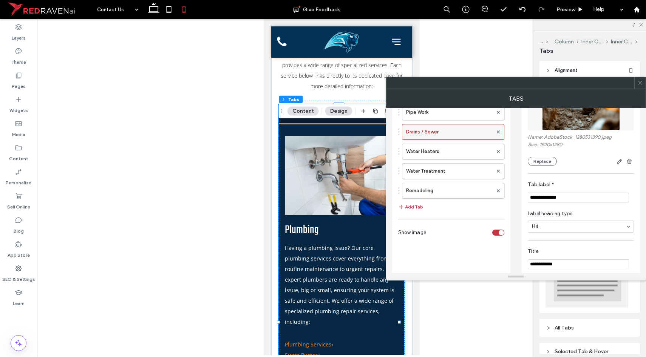
scroll to position [25, 0]
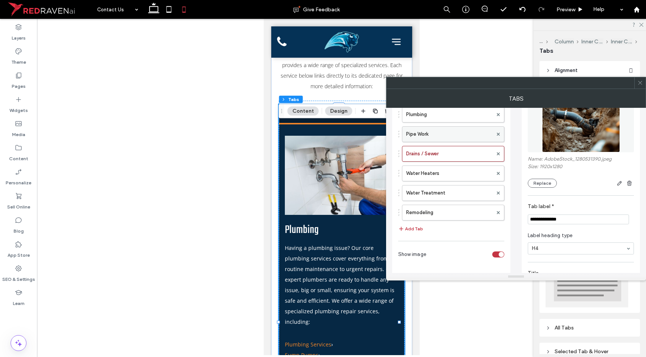
click at [444, 137] on label "Pipe Work" at bounding box center [449, 134] width 86 height 15
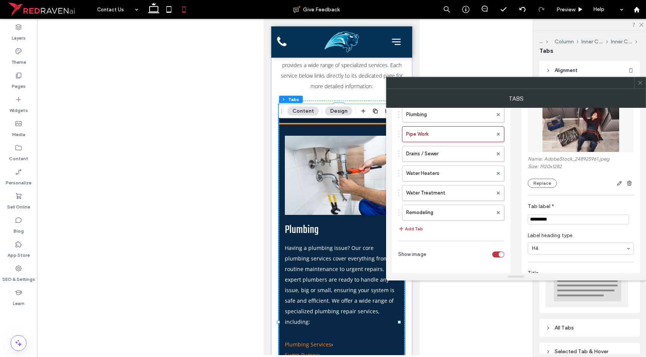
scroll to position [20, 0]
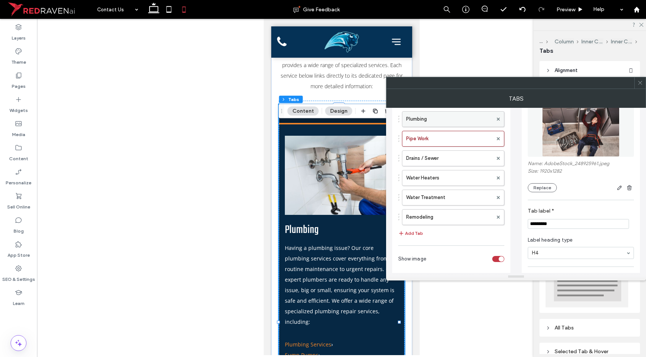
click at [445, 122] on label "Plumbing" at bounding box center [449, 119] width 86 height 15
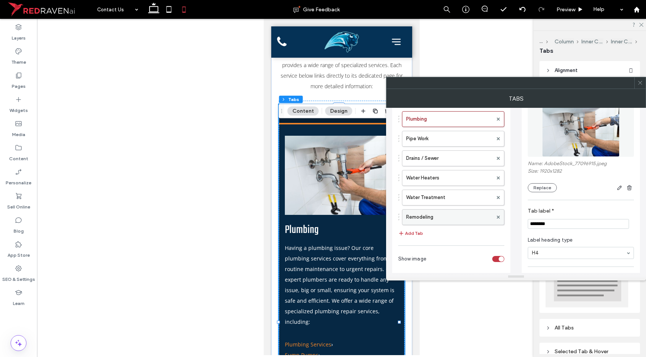
scroll to position [11, 0]
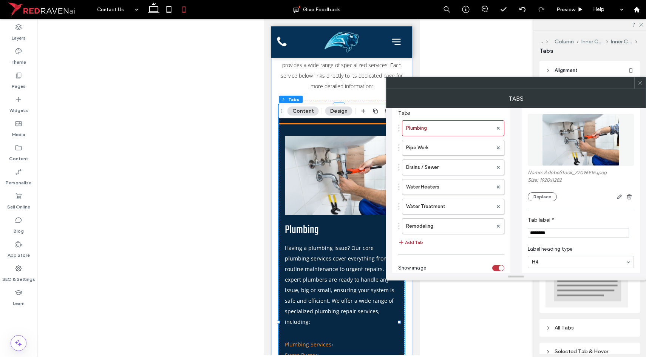
click at [642, 83] on icon at bounding box center [640, 83] width 6 height 6
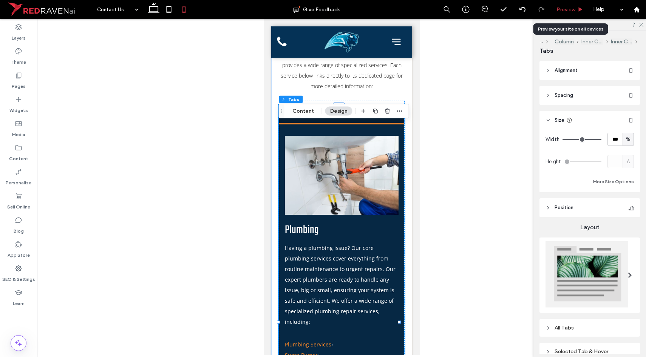
click at [570, 13] on div "Preview" at bounding box center [569, 9] width 39 height 19
click at [570, 11] on span "Preview" at bounding box center [565, 9] width 19 height 6
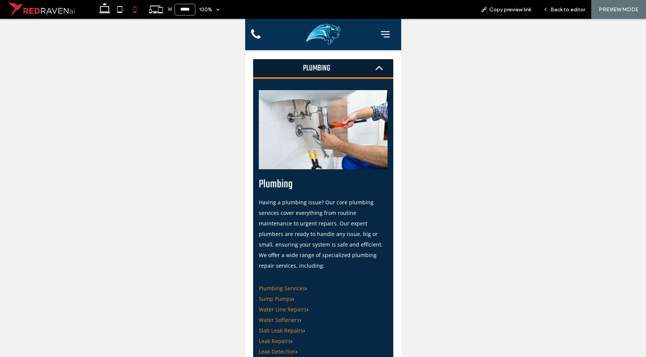
click at [324, 77] on span "Plumbing" at bounding box center [316, 68] width 112 height 18
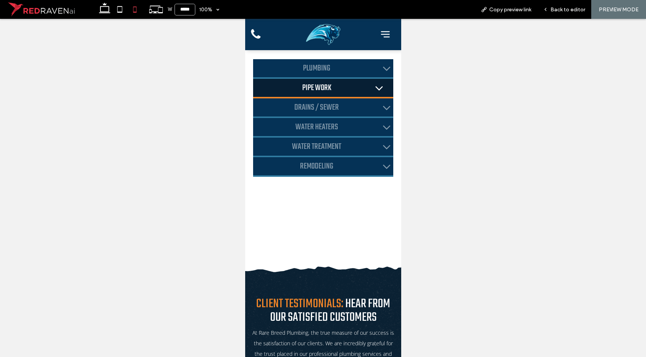
click at [326, 97] on span "Pipe Work" at bounding box center [316, 88] width 112 height 18
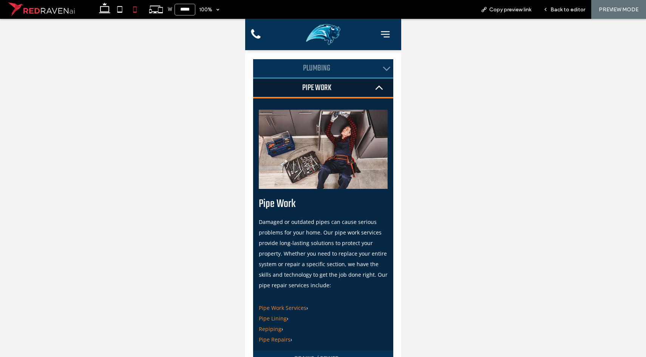
click at [314, 97] on span "Pipe Work" at bounding box center [316, 88] width 112 height 18
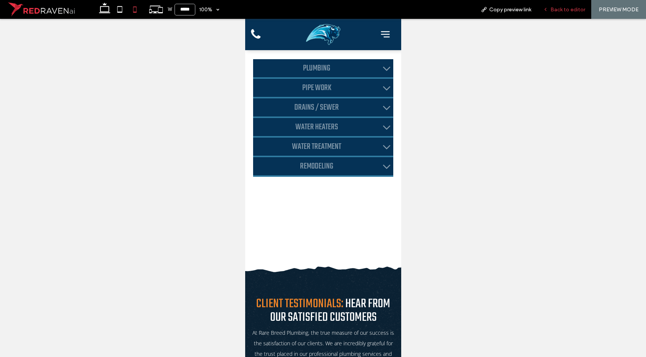
click at [557, 7] on span "Back to editor" at bounding box center [567, 9] width 35 height 6
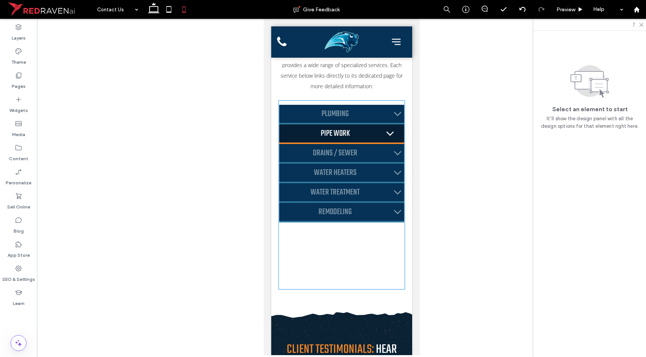
click at [372, 143] on span "Pipe Work" at bounding box center [334, 134] width 97 height 18
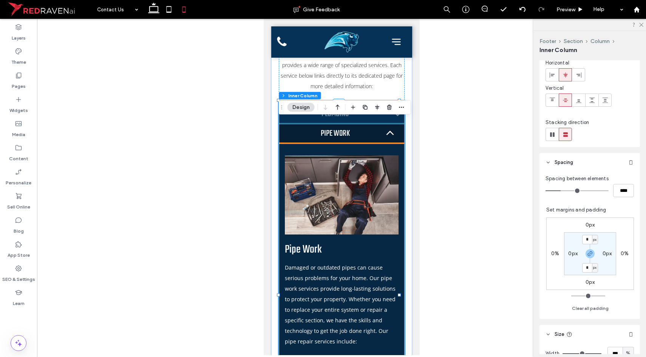
scroll to position [278, 0]
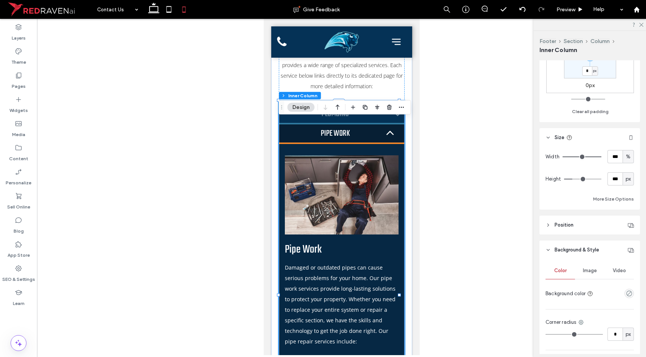
click at [589, 223] on header "Position" at bounding box center [589, 225] width 100 height 19
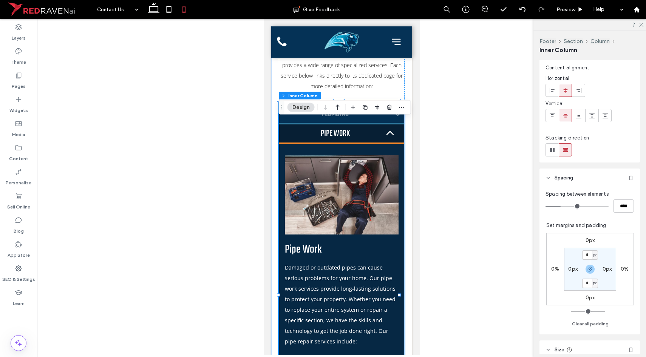
scroll to position [60, 0]
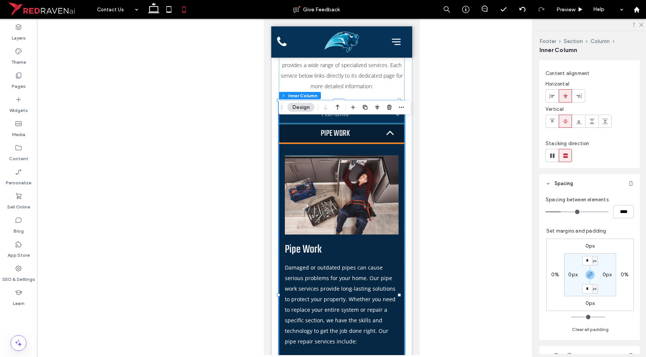
click at [354, 211] on div at bounding box center [341, 195] width 114 height 79
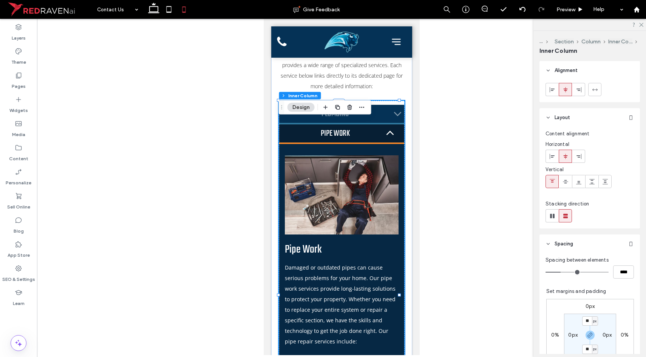
click at [354, 211] on div at bounding box center [341, 195] width 114 height 79
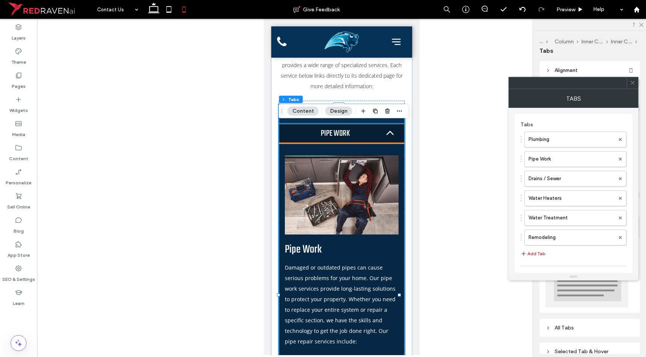
click at [636, 80] on div at bounding box center [631, 82] width 11 height 11
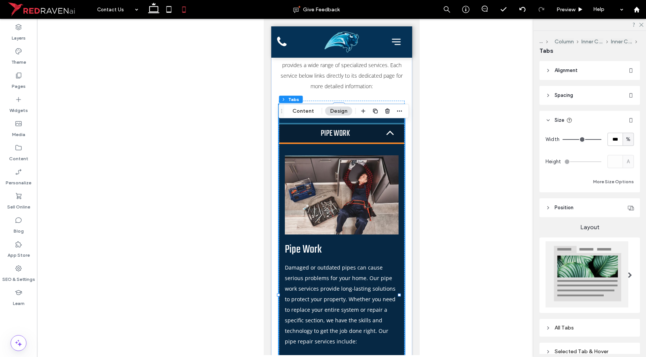
click at [575, 72] on span "Alignment" at bounding box center [565, 71] width 23 height 8
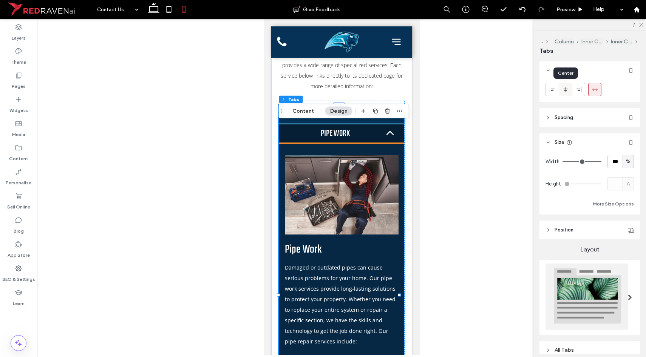
click at [565, 91] on icon at bounding box center [565, 90] width 6 height 6
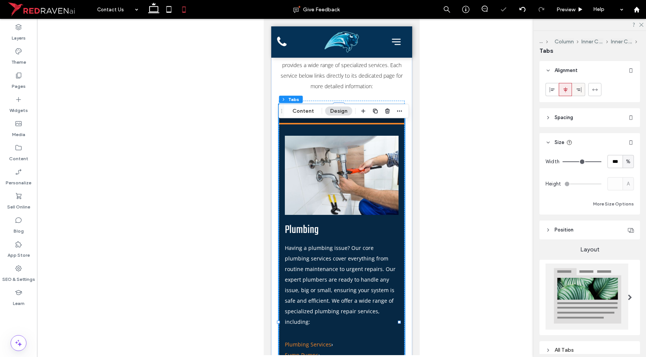
click at [580, 92] on span at bounding box center [578, 89] width 6 height 12
click at [591, 91] on div at bounding box center [594, 89] width 12 height 12
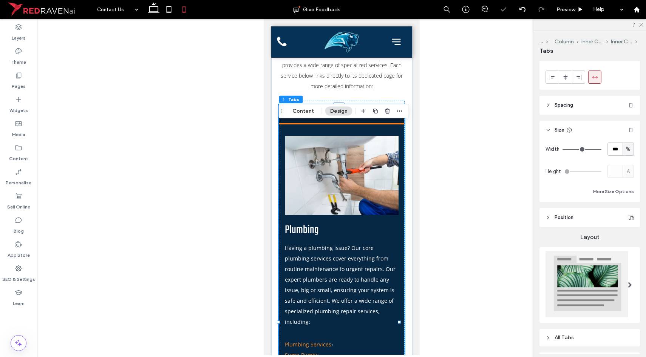
scroll to position [12, 0]
click at [566, 108] on span "Spacing" at bounding box center [563, 106] width 18 height 8
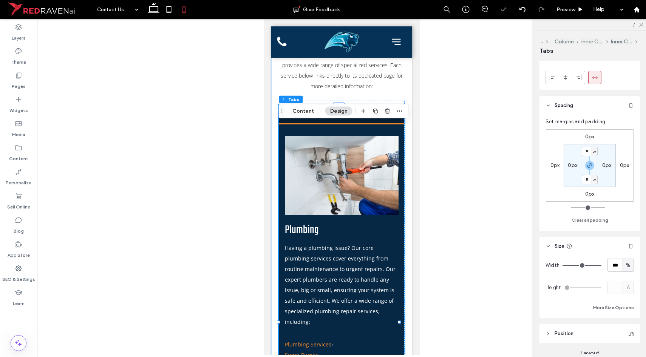
click at [566, 108] on span "Spacing" at bounding box center [563, 106] width 18 height 8
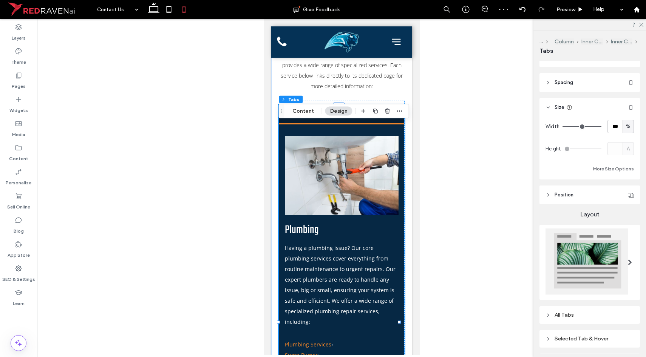
scroll to position [56, 0]
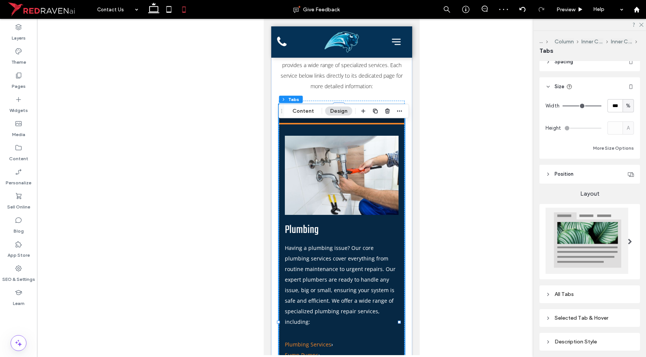
click at [587, 176] on header "Position" at bounding box center [589, 174] width 100 height 19
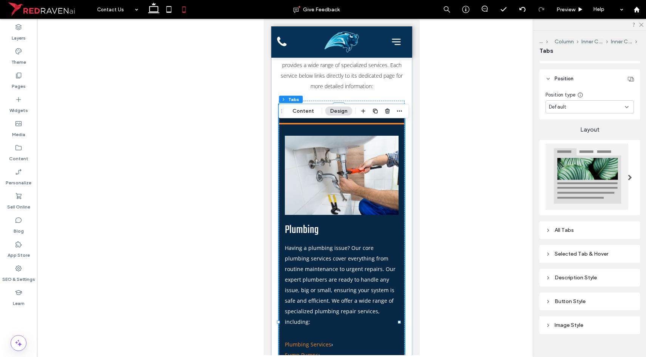
click at [592, 227] on div "All Tabs" at bounding box center [589, 230] width 88 height 6
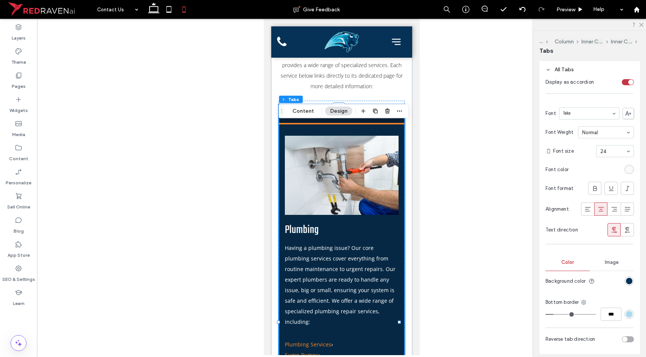
scroll to position [313, 0]
click at [626, 205] on icon at bounding box center [627, 209] width 8 height 8
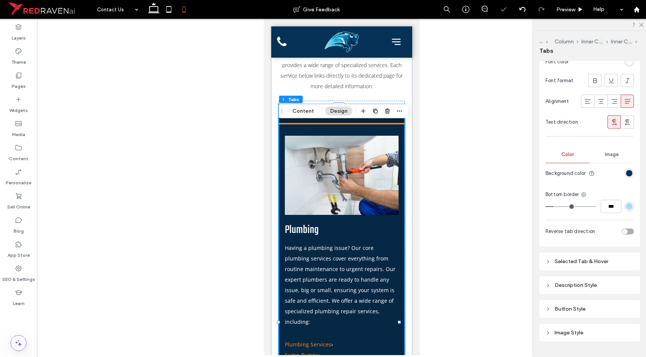
scroll to position [421, 0]
click at [567, 9] on span "Preview" at bounding box center [565, 9] width 19 height 6
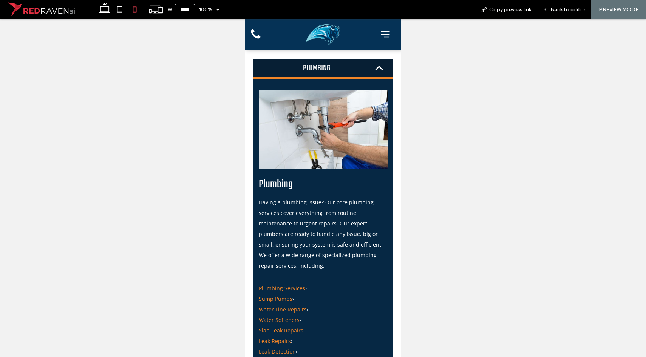
click at [567, 9] on span "Back to editor" at bounding box center [567, 9] width 35 height 6
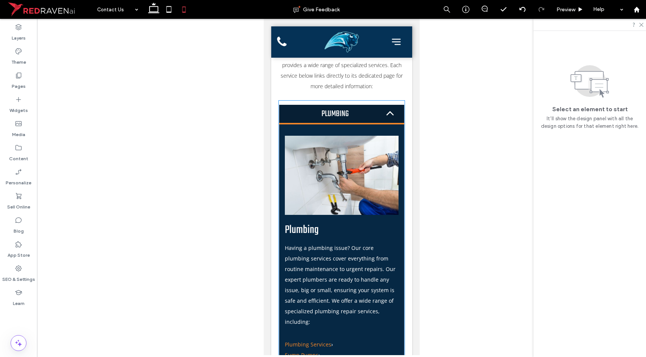
click at [361, 168] on div at bounding box center [341, 175] width 114 height 79
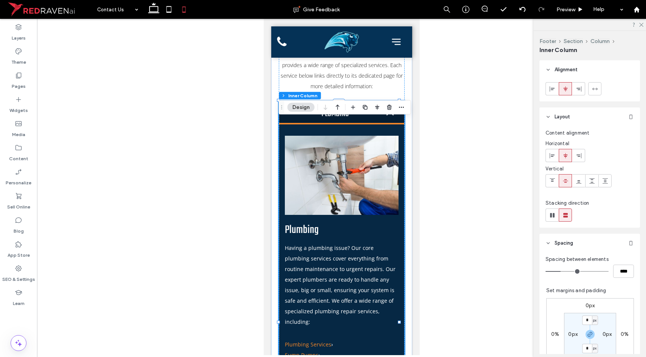
click at [319, 180] on div at bounding box center [341, 175] width 114 height 79
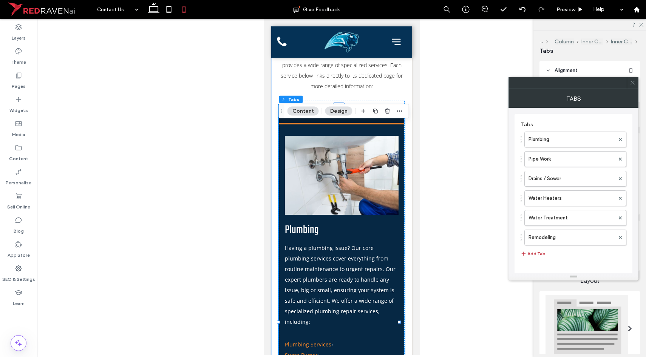
click at [631, 84] on icon at bounding box center [632, 83] width 6 height 6
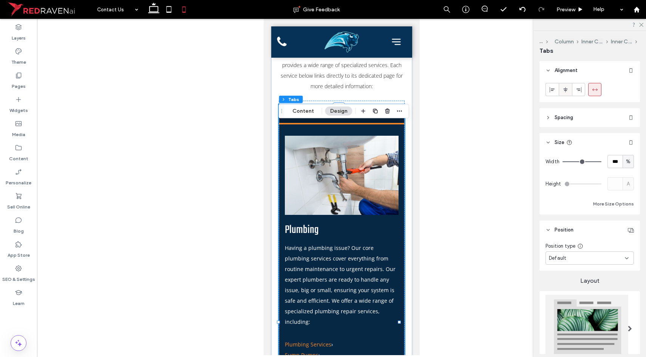
click at [564, 88] on icon at bounding box center [565, 90] width 6 height 6
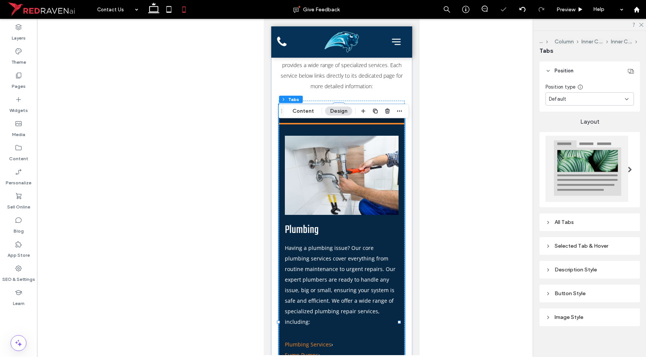
scroll to position [162, 0]
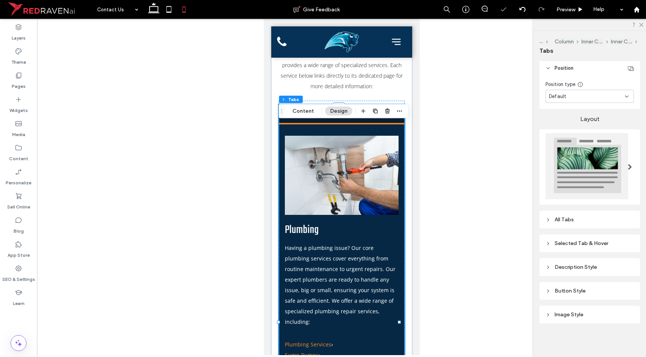
click at [577, 219] on div "All Tabs" at bounding box center [589, 220] width 88 height 6
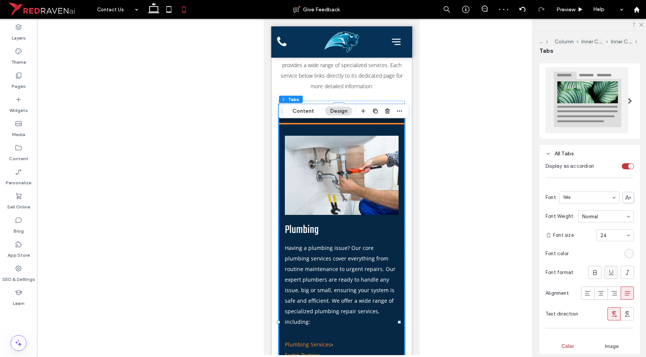
scroll to position [227, 0]
click at [597, 293] on icon at bounding box center [601, 295] width 8 height 8
click at [568, 10] on span "Preview" at bounding box center [565, 9] width 19 height 6
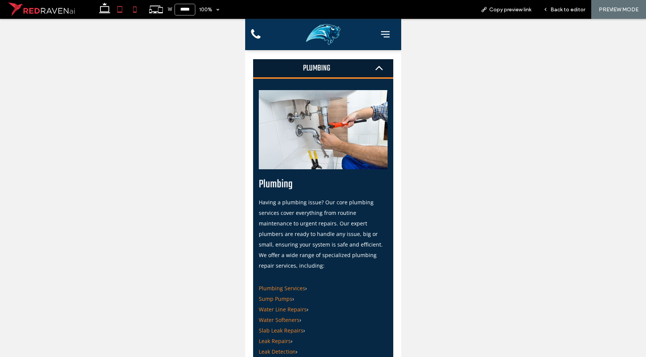
click at [122, 13] on icon at bounding box center [119, 9] width 15 height 15
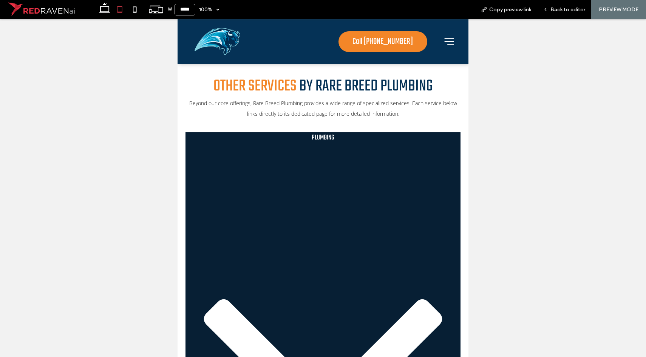
scroll to position [1014, 0]
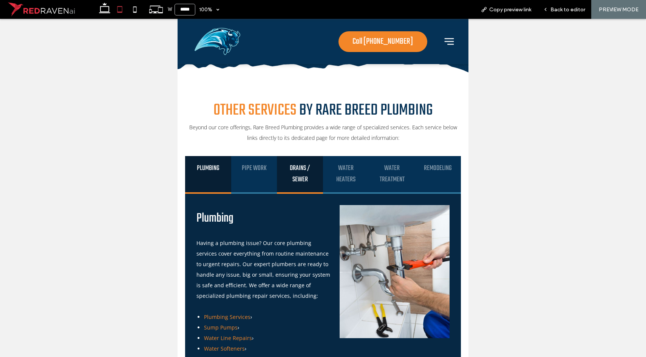
click at [297, 166] on h4 "Drains / Sewer" at bounding box center [300, 174] width 32 height 23
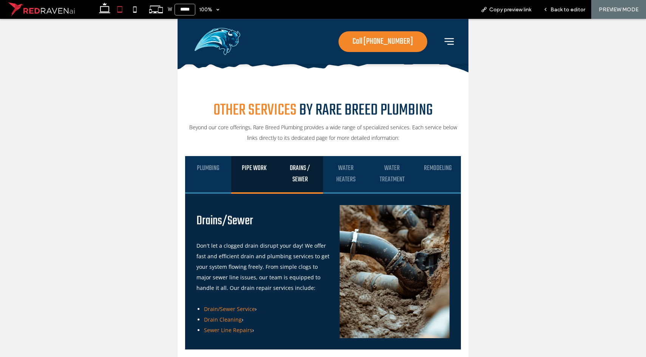
click at [258, 179] on div "Pipe Work" at bounding box center [254, 175] width 46 height 38
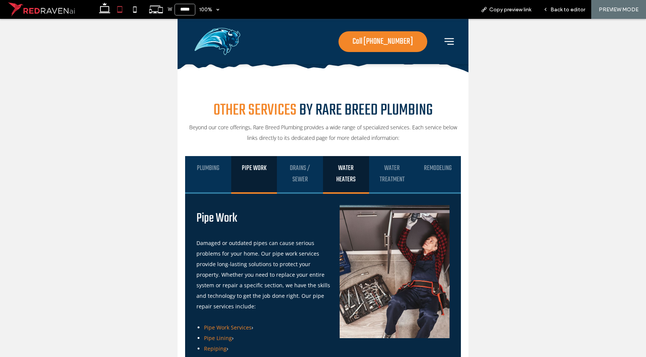
click at [324, 171] on div "Water Heaters" at bounding box center [346, 175] width 46 height 38
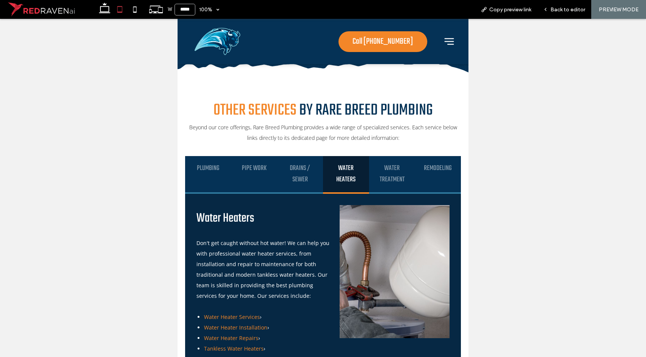
click at [362, 171] on div "Water Heaters" at bounding box center [346, 175] width 46 height 38
click at [407, 168] on div "Water Treatment" at bounding box center [392, 175] width 46 height 38
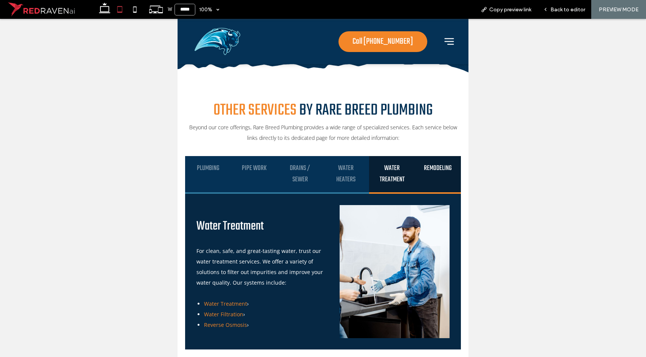
click at [415, 170] on div "Remodeling" at bounding box center [437, 175] width 46 height 38
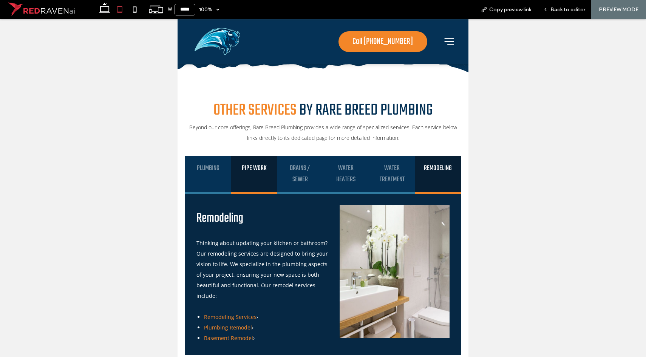
click at [259, 184] on div "Pipe Work" at bounding box center [254, 175] width 46 height 38
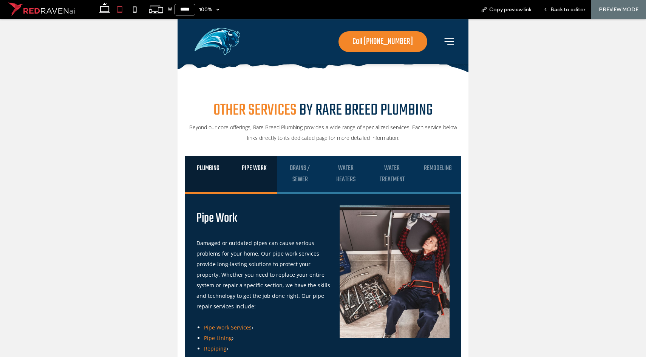
click at [214, 183] on div "Plumbing" at bounding box center [208, 175] width 46 height 38
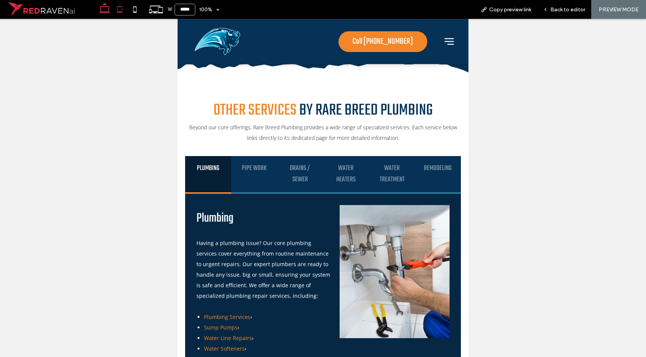
click at [104, 13] on icon at bounding box center [104, 9] width 15 height 15
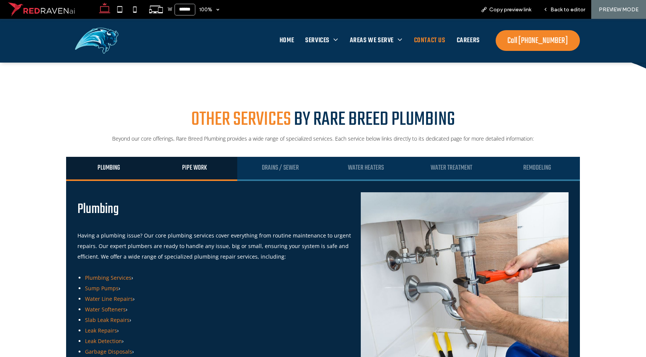
click at [177, 171] on h4 "Pipe Work" at bounding box center [195, 168] width 72 height 9
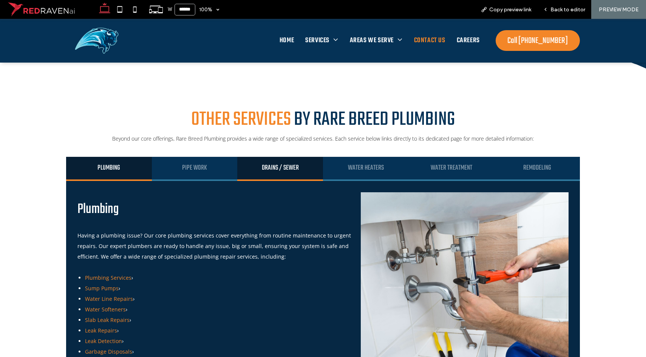
click at [256, 176] on div "Drains / Sewer" at bounding box center [280, 169] width 86 height 24
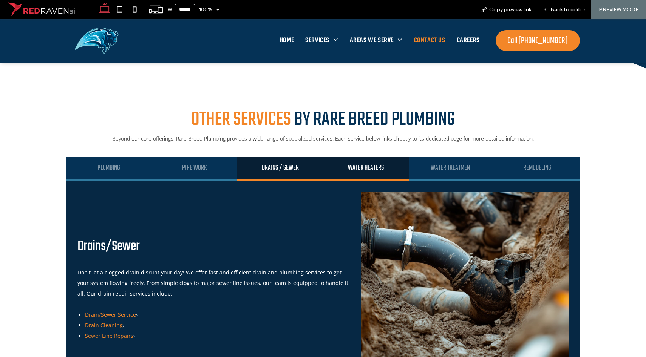
click at [362, 173] on div "Water Heaters" at bounding box center [366, 169] width 86 height 24
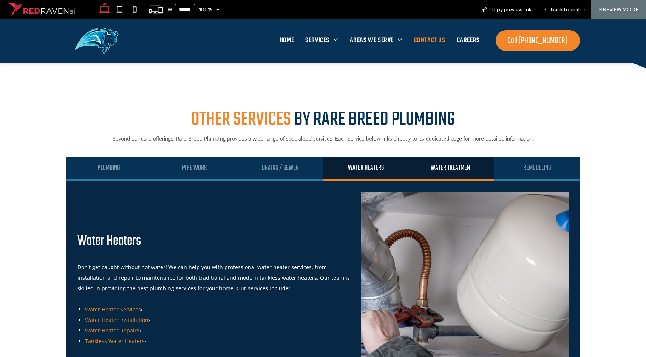
click at [439, 174] on div "Water Treatment" at bounding box center [451, 169] width 86 height 24
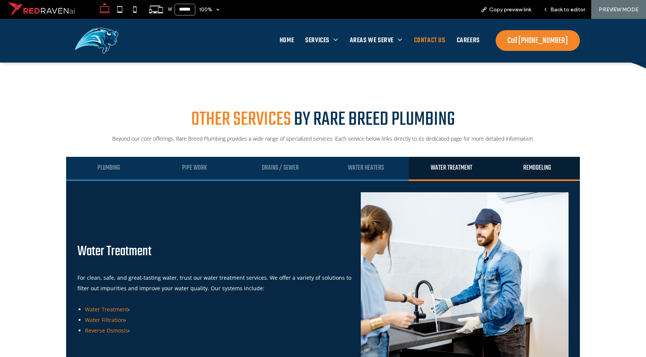
click at [517, 174] on div "Remodeling" at bounding box center [537, 169] width 86 height 24
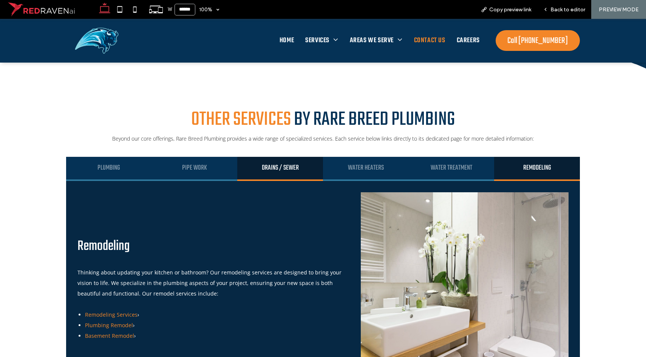
click at [282, 169] on h4 "Drains / Sewer" at bounding box center [280, 168] width 72 height 9
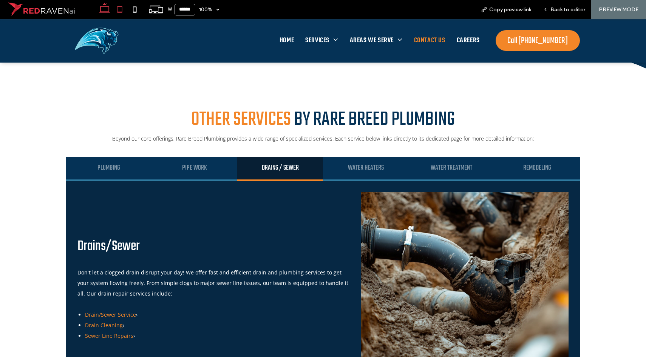
click at [119, 10] on icon at bounding box center [119, 9] width 15 height 15
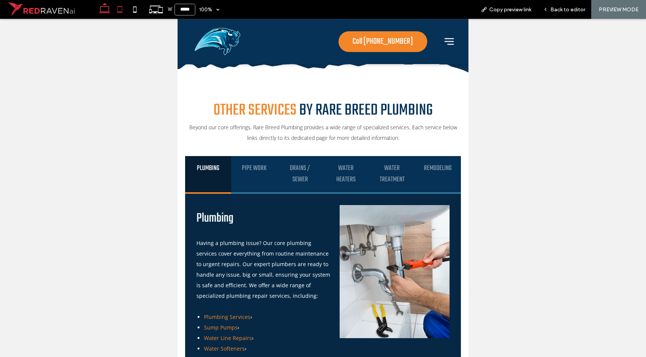
click at [107, 6] on use at bounding box center [104, 8] width 11 height 11
type input "******"
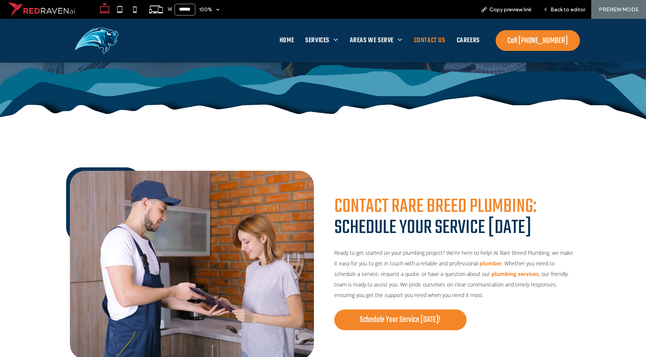
scroll to position [0, 0]
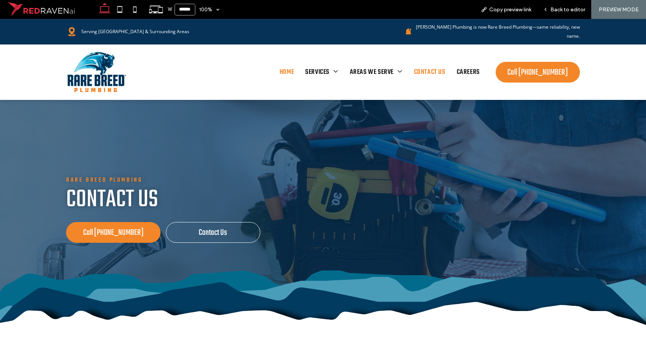
click at [275, 65] on link "Home" at bounding box center [287, 72] width 26 height 15
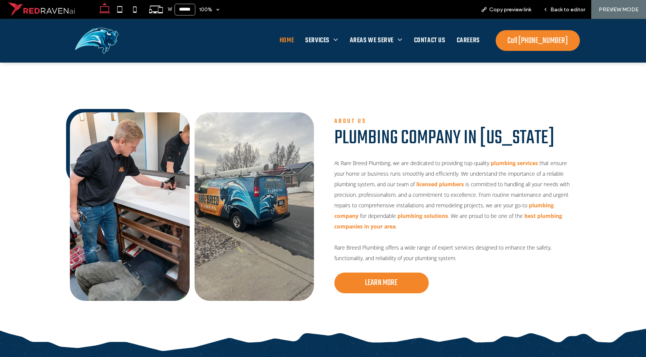
scroll to position [293, 0]
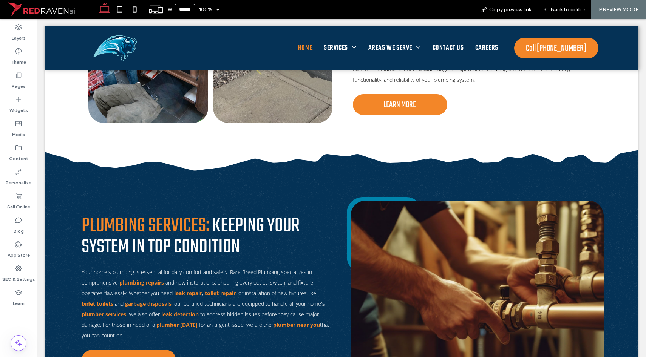
scroll to position [223, 0]
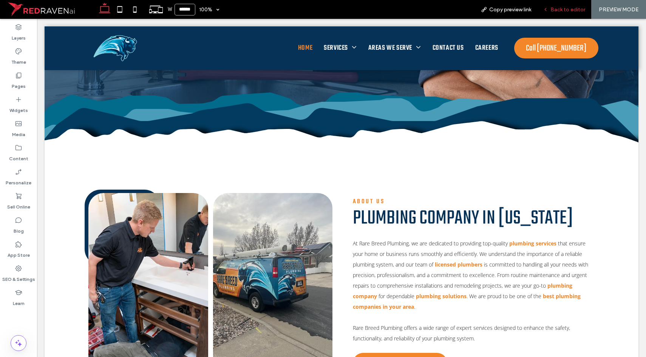
click at [555, 15] on div "Back to editor" at bounding box center [564, 9] width 54 height 19
click at [558, 11] on span "Back to editor" at bounding box center [567, 9] width 35 height 6
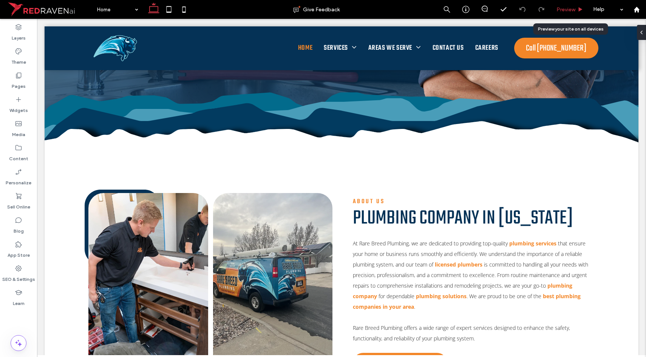
click at [560, 9] on span "Preview" at bounding box center [565, 9] width 19 height 6
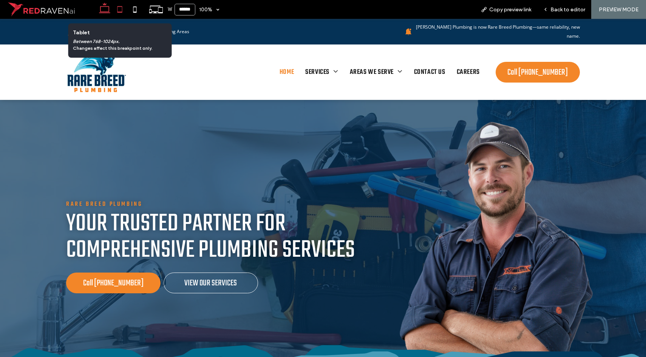
click at [123, 10] on icon at bounding box center [119, 9] width 15 height 15
type input "*****"
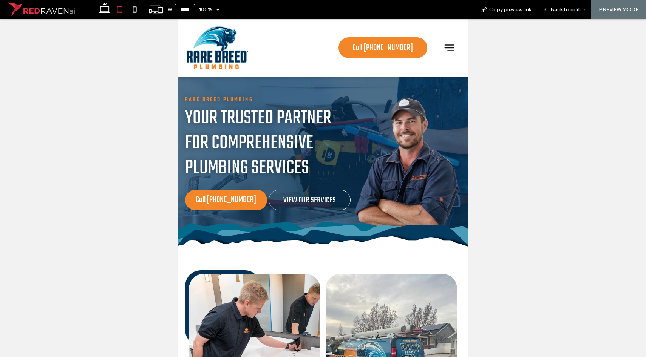
click at [452, 47] on div at bounding box center [446, 48] width 28 height 46
click at [447, 47] on icon at bounding box center [448, 48] width 9 height 7
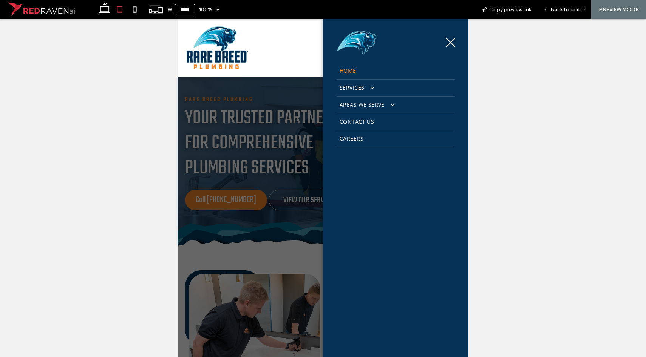
click at [452, 42] on div at bounding box center [395, 41] width 134 height 32
click at [447, 44] on icon at bounding box center [450, 42] width 12 height 11
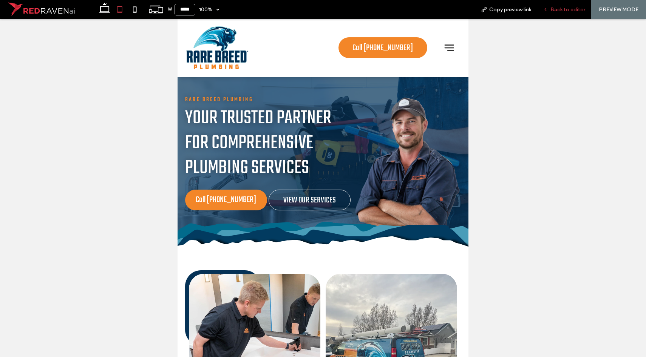
click at [564, 3] on div "Back to editor" at bounding box center [564, 9] width 54 height 19
click at [563, 6] on div "Back to editor" at bounding box center [564, 9] width 54 height 19
click at [562, 9] on span "Back to editor" at bounding box center [567, 9] width 35 height 6
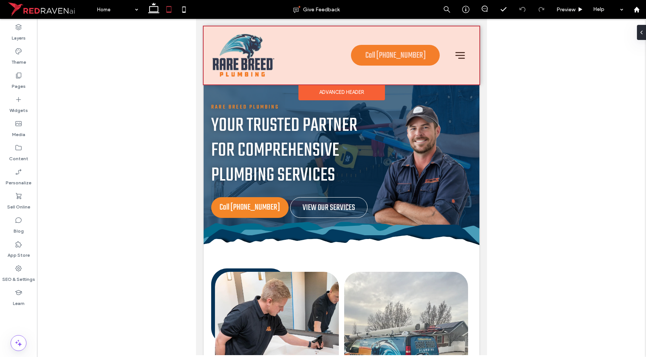
click at [387, 72] on div at bounding box center [341, 55] width 276 height 58
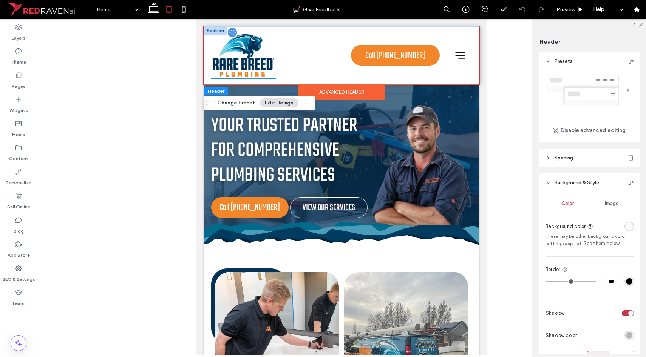
click at [259, 64] on img at bounding box center [243, 55] width 65 height 46
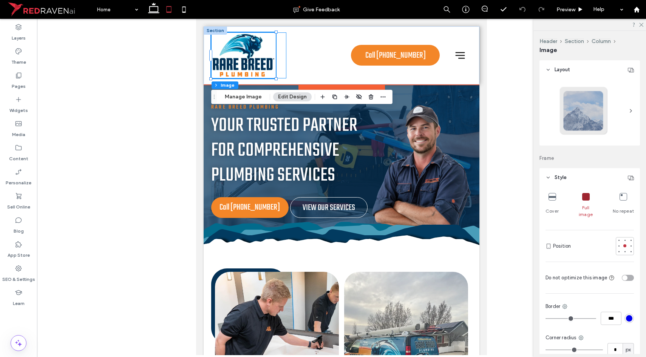
click at [278, 46] on div at bounding box center [248, 55] width 75 height 46
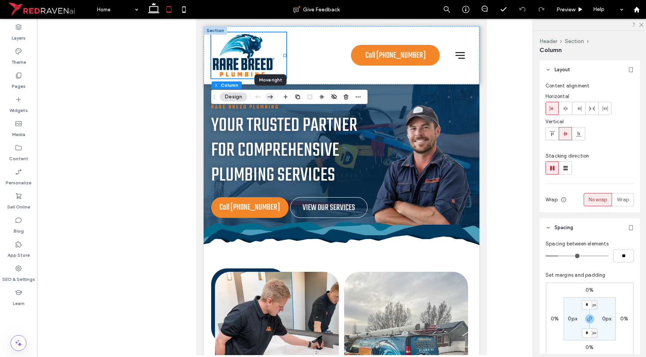
click at [270, 100] on icon "button" at bounding box center [269, 97] width 9 height 14
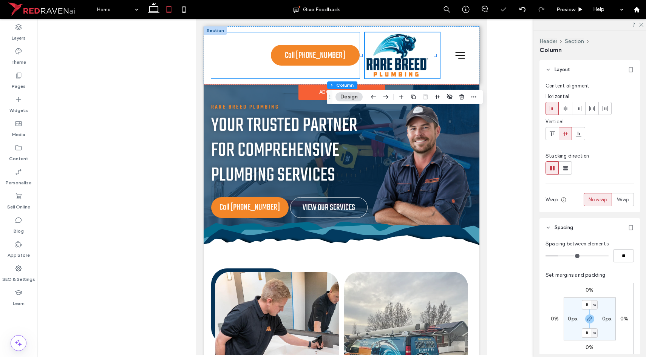
click at [276, 69] on div "Call [PHONE_NUMBER]" at bounding box center [285, 55] width 148 height 46
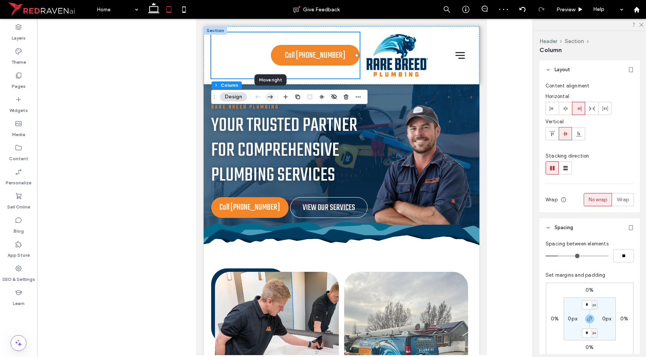
click at [270, 94] on icon "button" at bounding box center [269, 97] width 9 height 14
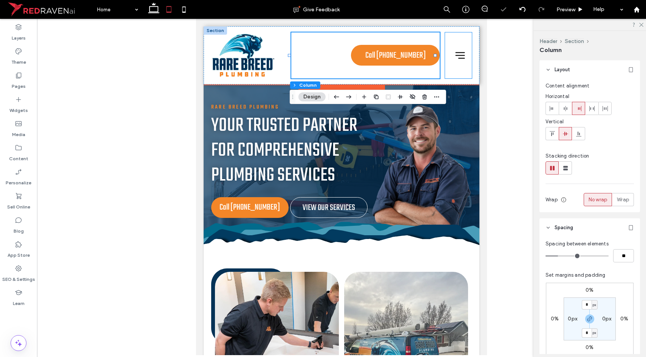
click at [452, 69] on div at bounding box center [458, 55] width 27 height 46
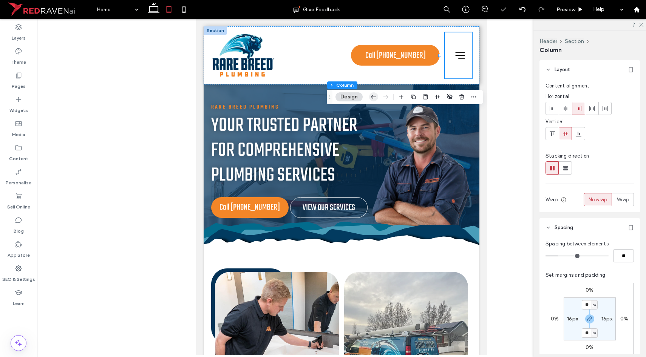
click at [373, 98] on icon "button" at bounding box center [373, 97] width 9 height 14
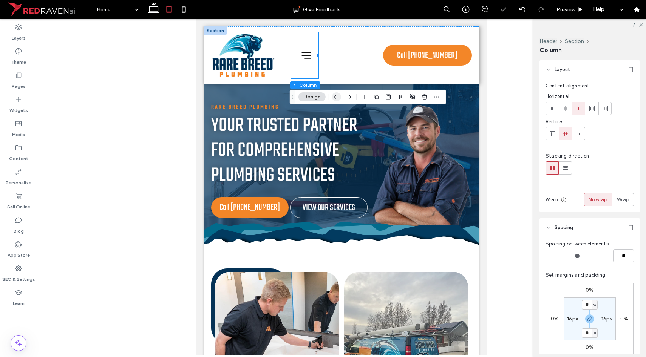
click at [336, 99] on icon "button" at bounding box center [336, 97] width 9 height 14
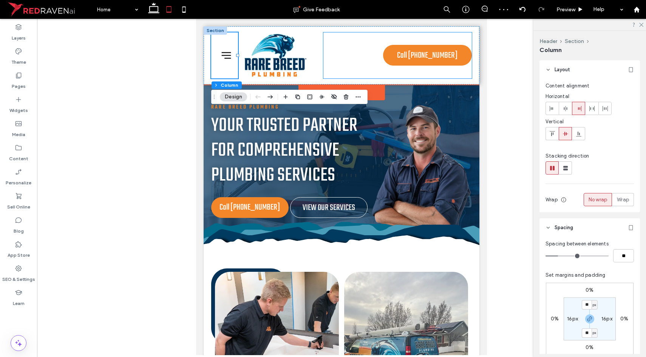
click at [323, 51] on div "Call [PHONE_NUMBER]" at bounding box center [397, 55] width 148 height 46
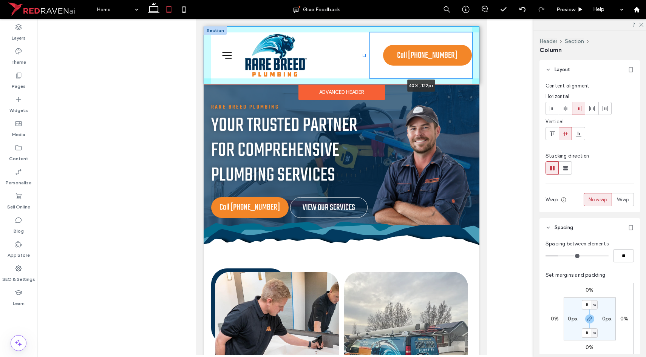
drag, startPoint x: 319, startPoint y: 55, endPoint x: 363, endPoint y: 49, distance: 43.7
click at [363, 49] on div "Home Services Plumbing Sump Pumps Water Line Repairs Water Softeners Slab Leak …" at bounding box center [341, 55] width 276 height 58
type input "**"
type input "*****"
drag, startPoint x: 364, startPoint y: 54, endPoint x: 368, endPoint y: 54, distance: 4.5
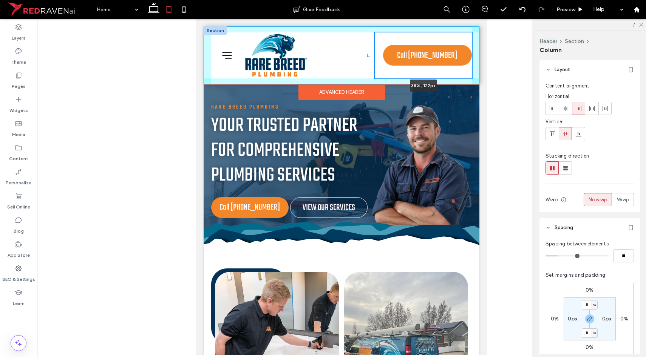
click at [368, 54] on div at bounding box center [368, 55] width 3 height 3
type input "**"
type input "*****"
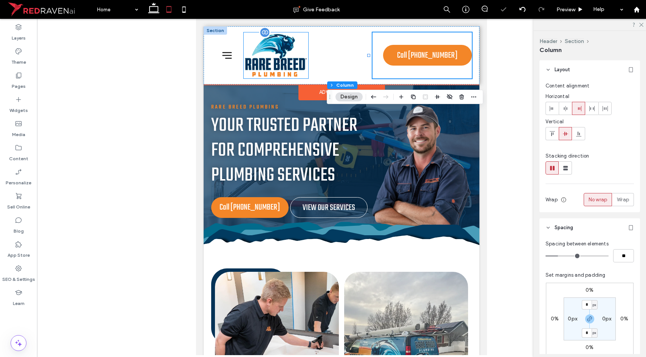
click at [297, 62] on img at bounding box center [275, 55] width 65 height 46
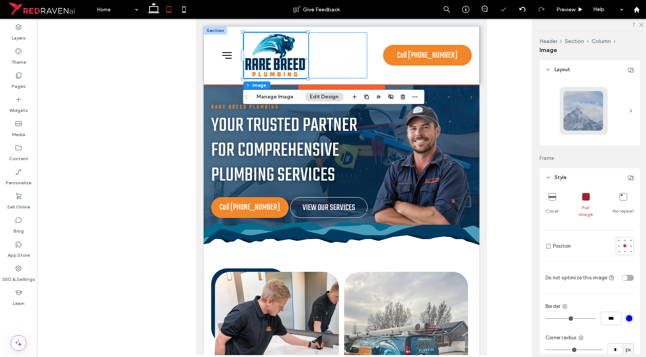
click at [329, 52] on div at bounding box center [304, 55] width 123 height 46
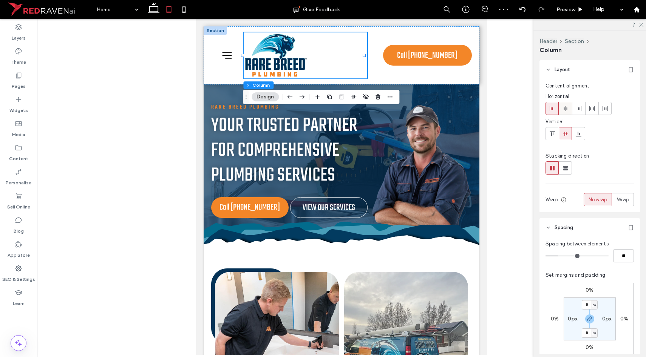
click at [569, 110] on div at bounding box center [565, 108] width 12 height 12
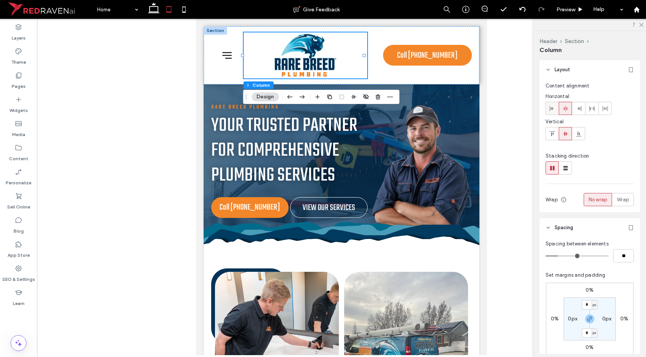
click at [555, 107] on div at bounding box center [551, 108] width 12 height 12
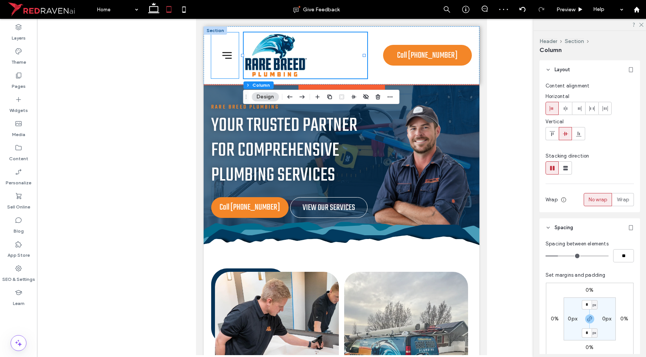
click at [219, 66] on div at bounding box center [225, 55] width 28 height 46
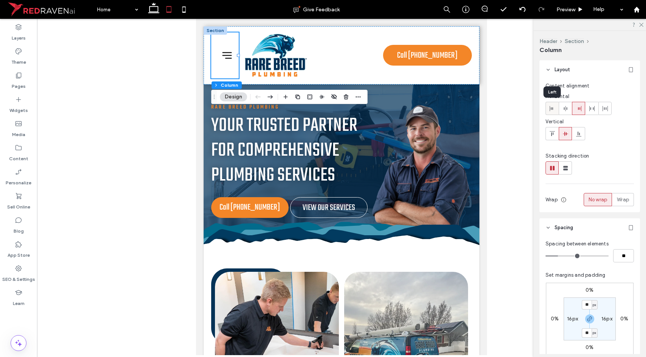
click at [551, 109] on icon at bounding box center [552, 109] width 6 height 6
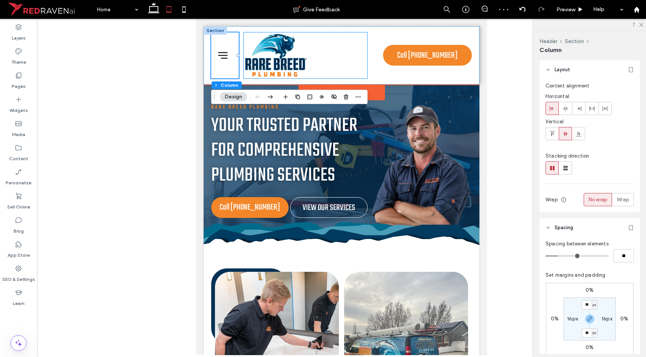
click at [326, 52] on div at bounding box center [304, 55] width 123 height 46
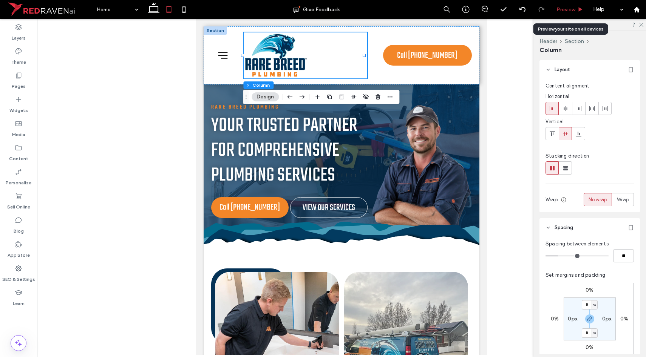
click at [563, 5] on div "Preview" at bounding box center [569, 9] width 39 height 19
click at [563, 6] on span "Preview" at bounding box center [565, 9] width 19 height 6
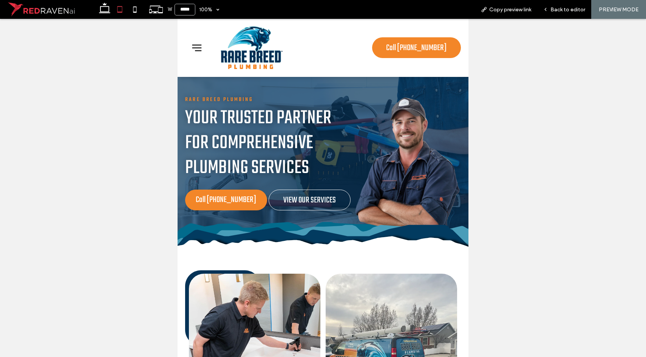
click at [197, 49] on icon at bounding box center [196, 47] width 11 height 11
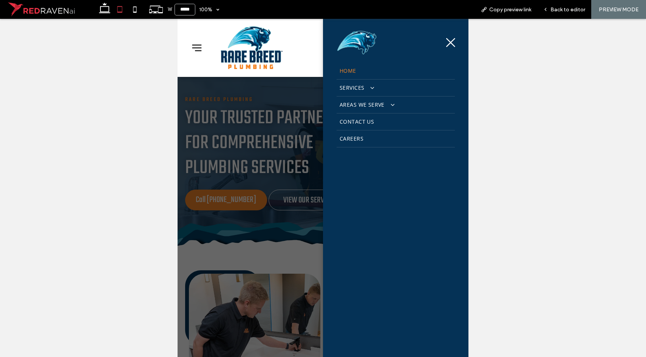
click at [197, 49] on icon at bounding box center [196, 47] width 11 height 11
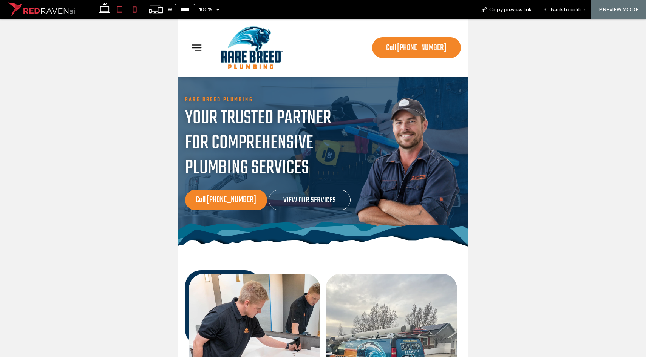
click at [139, 7] on icon at bounding box center [134, 9] width 15 height 15
type input "*****"
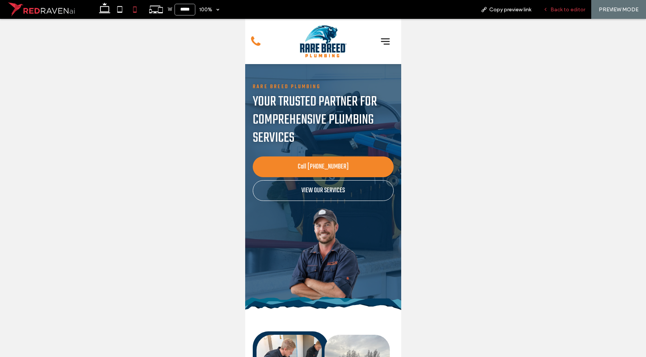
click at [552, 7] on span "Back to editor" at bounding box center [567, 9] width 35 height 6
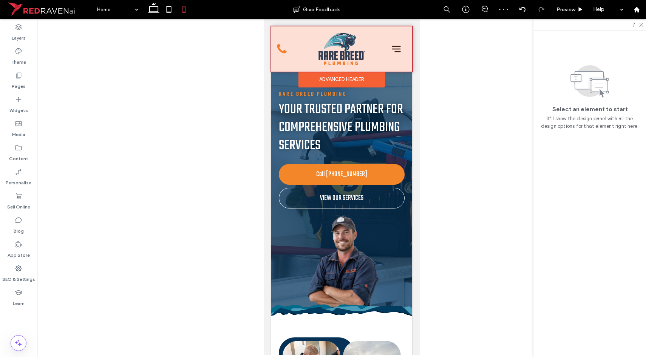
click at [375, 63] on div at bounding box center [341, 48] width 141 height 45
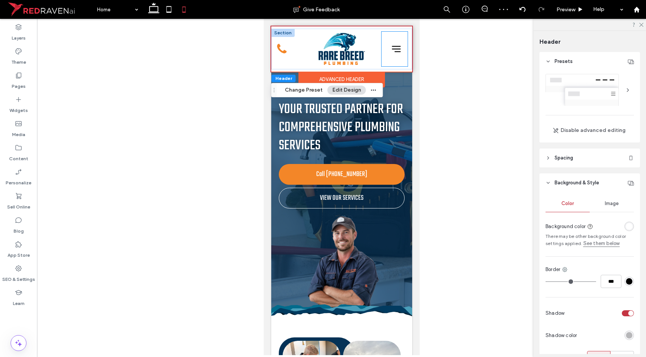
click at [385, 55] on div at bounding box center [394, 49] width 26 height 35
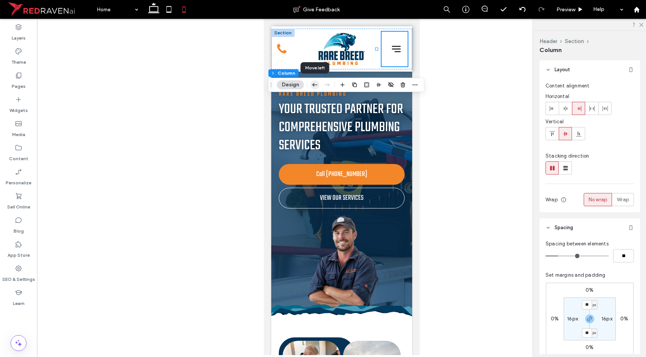
click at [317, 85] on use "button" at bounding box center [314, 84] width 5 height 3
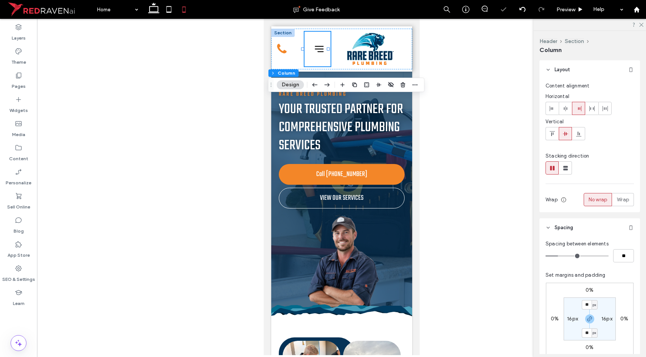
click at [317, 85] on use "button" at bounding box center [314, 84] width 5 height 3
click at [308, 59] on div "Call [PHONE_NUMBER]" at bounding box center [317, 49] width 26 height 35
click at [326, 85] on use "button" at bounding box center [326, 85] width 5 height 4
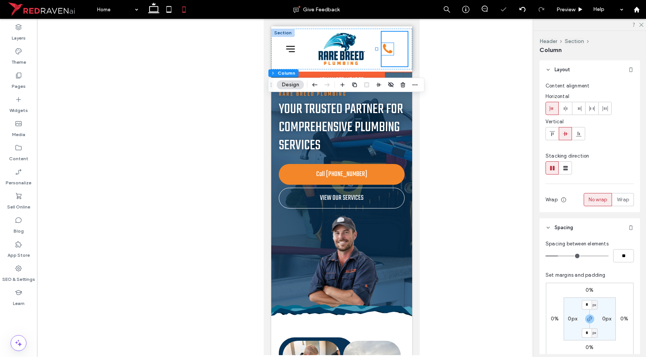
click at [381, 47] on icon at bounding box center [387, 49] width 12 height 12
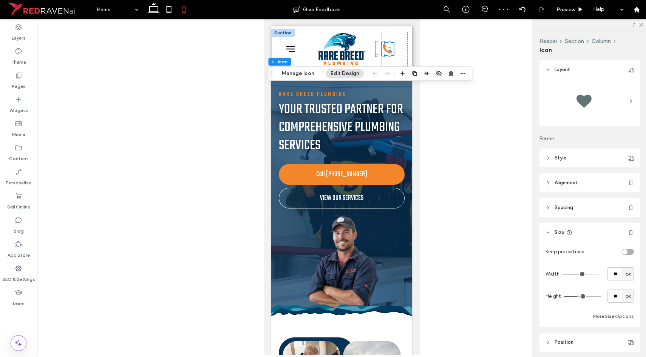
drag, startPoint x: 535, startPoint y: 167, endPoint x: 484, endPoint y: 126, distance: 65.6
click at [535, 167] on div "Header Section Column Icon Layout Frame Style Icon color Background color Borde…" at bounding box center [589, 194] width 112 height 327
click at [381, 59] on div "Call [PHONE_NUMBER]" at bounding box center [394, 49] width 26 height 35
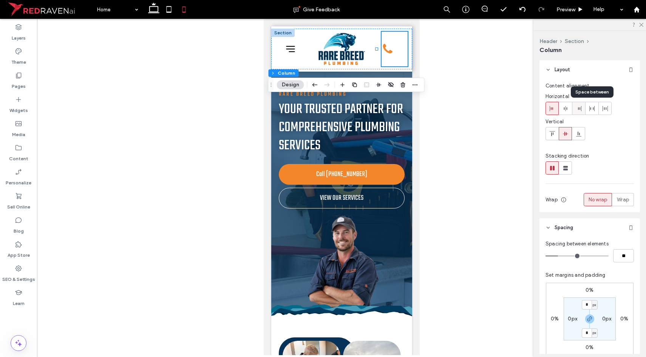
click at [581, 109] on div at bounding box center [578, 108] width 12 height 12
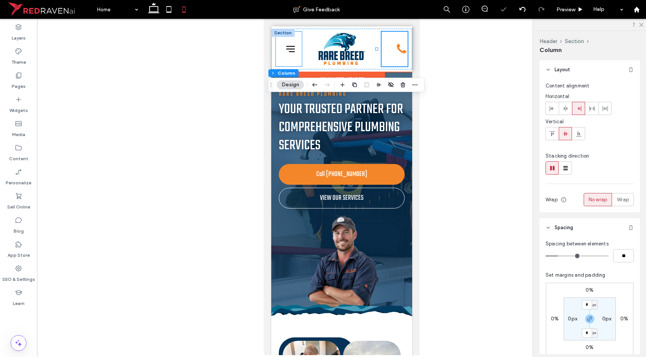
click at [291, 65] on div at bounding box center [288, 49] width 26 height 35
click at [548, 105] on div at bounding box center [551, 108] width 12 height 12
click at [289, 62] on div at bounding box center [288, 49] width 26 height 35
click at [384, 63] on div "Call [PHONE_NUMBER]" at bounding box center [394, 49] width 26 height 35
click at [571, 320] on label "0px" at bounding box center [571, 319] width 9 height 6
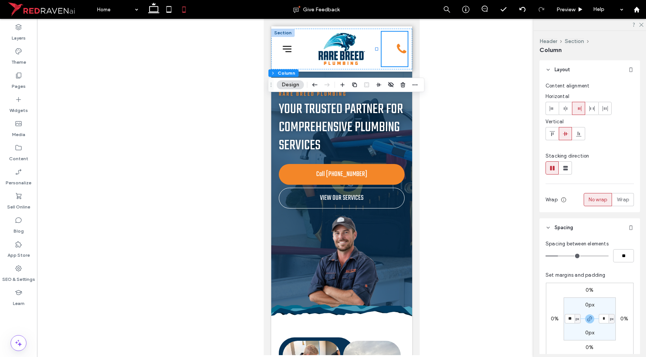
type input "**"
click at [570, 325] on section "0px ** px 0px ** px" at bounding box center [589, 319] width 52 height 43
click at [587, 293] on label "0%" at bounding box center [589, 290] width 8 height 6
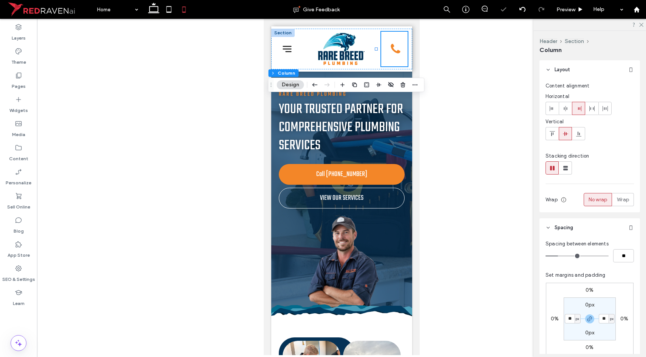
type input "*"
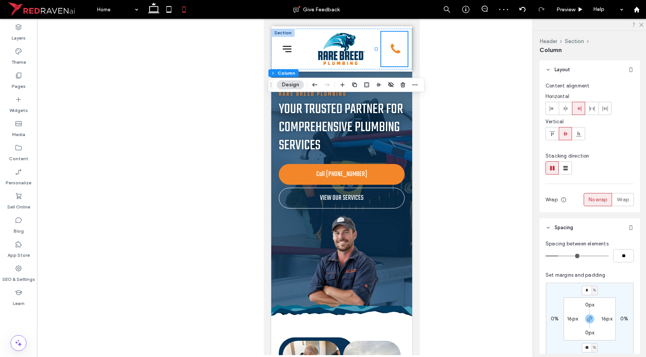
type input "**"
click at [572, 325] on section "0px 16px 0px 16px" at bounding box center [589, 319] width 52 height 43
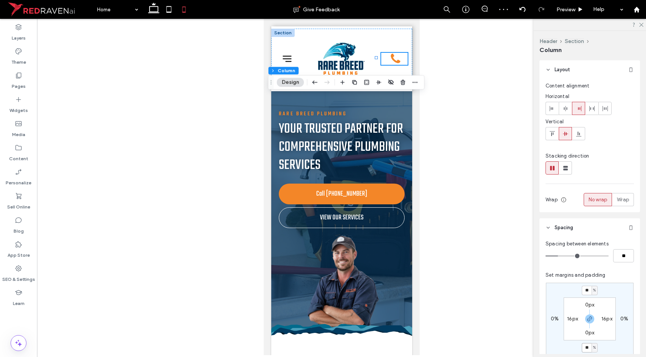
click at [588, 344] on input "**" at bounding box center [586, 348] width 10 height 9
type input "*"
click at [604, 338] on section "0px 16px 0px 16px" at bounding box center [589, 319] width 52 height 43
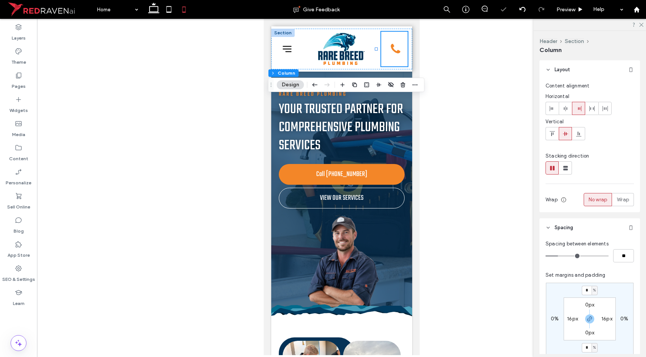
click at [587, 307] on label "0px" at bounding box center [589, 305] width 9 height 6
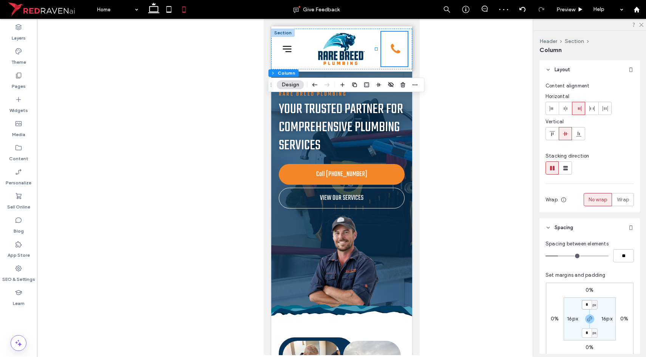
click at [588, 305] on input "*" at bounding box center [586, 304] width 10 height 9
type input "**"
click at [614, 300] on section "** px 16px ** px 16px" at bounding box center [589, 319] width 52 height 43
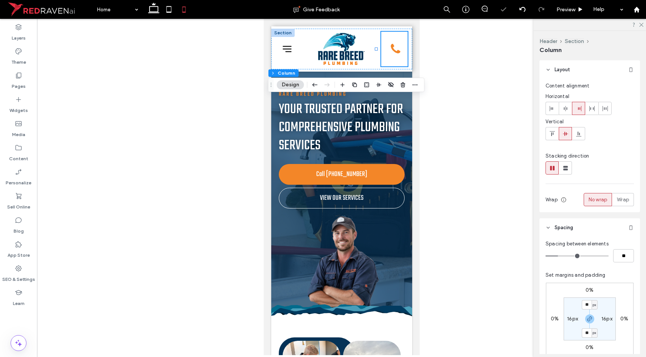
click at [613, 298] on section "** px 16px ** px 16px" at bounding box center [589, 319] width 52 height 43
click at [272, 64] on div "Home Services Plumbing Sump Pumps Water Line Repairs Water Softeners Slab Leak …" at bounding box center [341, 49] width 141 height 41
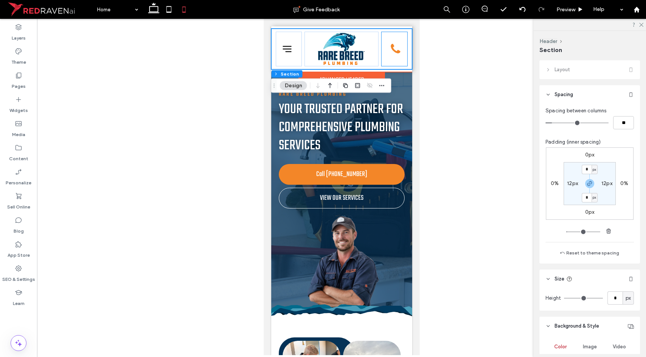
click at [391, 55] on div "Call [PHONE_NUMBER]" at bounding box center [394, 49] width 26 height 35
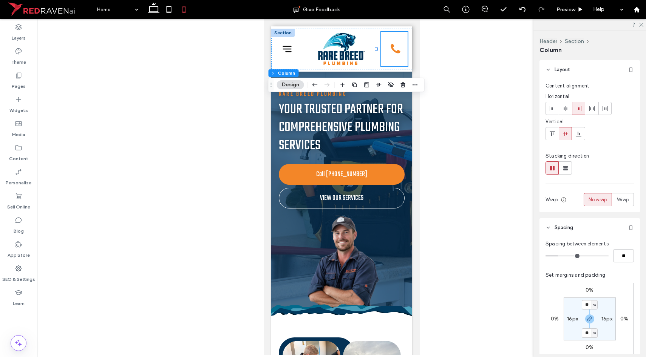
click at [578, 106] on icon at bounding box center [578, 109] width 6 height 6
click at [391, 50] on icon at bounding box center [395, 49] width 12 height 12
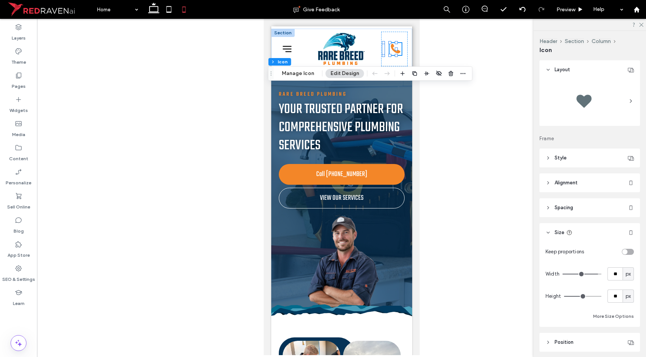
click at [574, 159] on header "Style" at bounding box center [589, 158] width 100 height 19
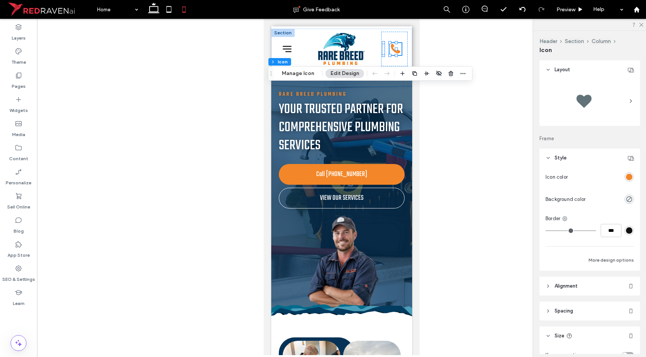
click at [574, 159] on header "Style" at bounding box center [589, 158] width 100 height 19
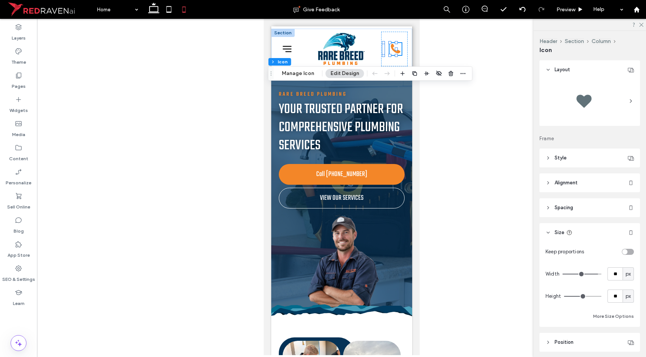
click at [567, 206] on span "Spacing" at bounding box center [563, 208] width 18 height 8
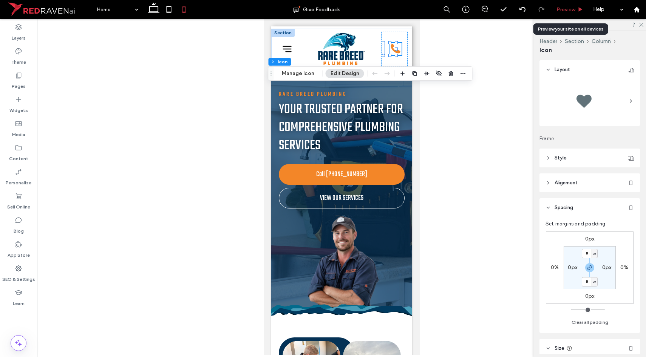
click at [569, 11] on span "Preview" at bounding box center [565, 9] width 19 height 6
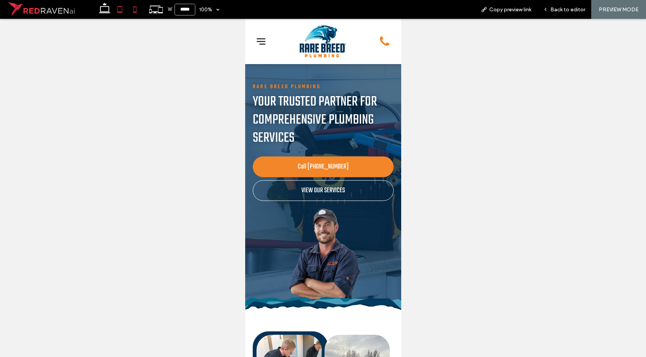
click at [120, 14] on icon at bounding box center [119, 9] width 15 height 15
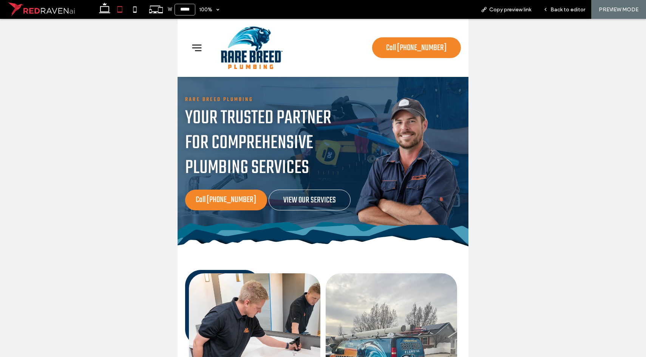
scroll to position [0, 0]
click at [130, 11] on icon at bounding box center [134, 9] width 15 height 15
type input "*****"
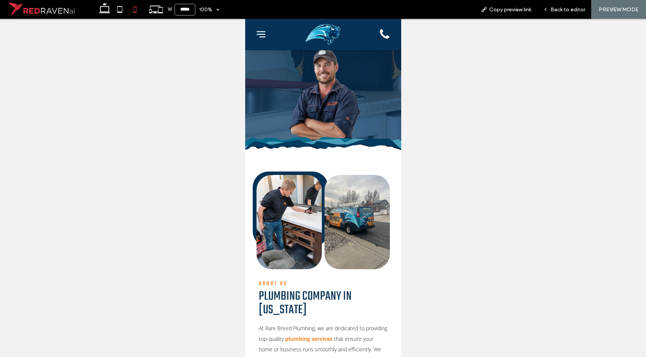
scroll to position [0, 0]
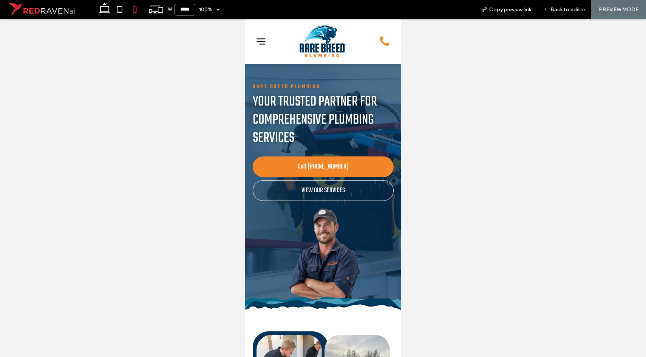
click at [262, 43] on icon at bounding box center [260, 42] width 9 height 6
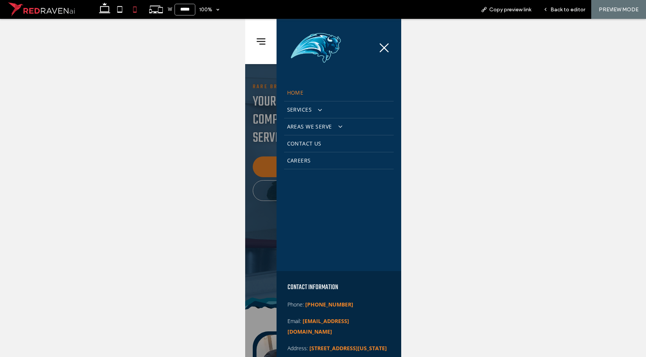
click at [262, 43] on icon at bounding box center [260, 42] width 9 height 6
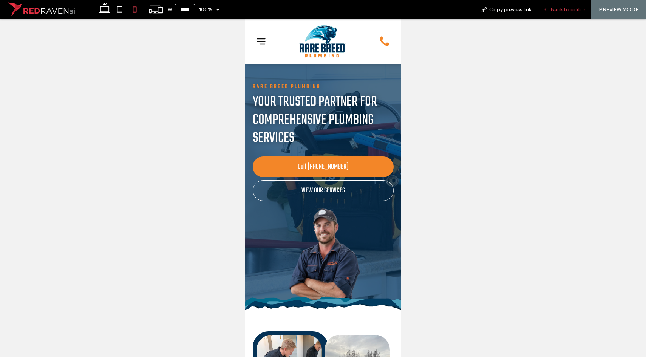
click at [558, 10] on span "Back to editor" at bounding box center [567, 9] width 35 height 6
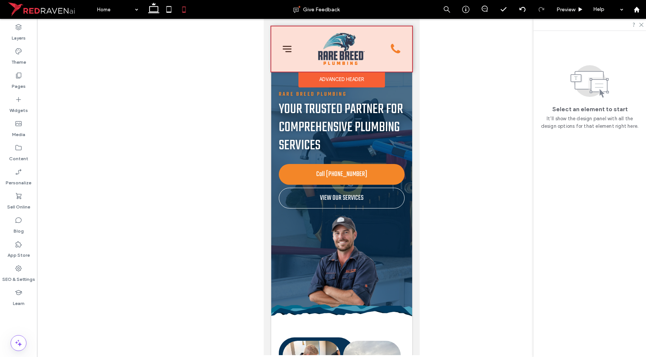
click at [379, 59] on div at bounding box center [341, 48] width 141 height 45
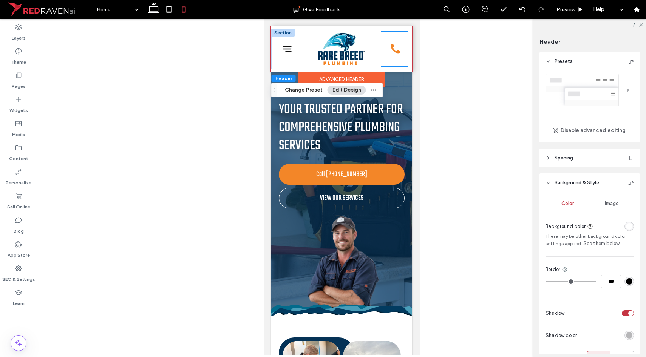
click at [381, 59] on div "Call [PHONE_NUMBER]" at bounding box center [394, 49] width 26 height 35
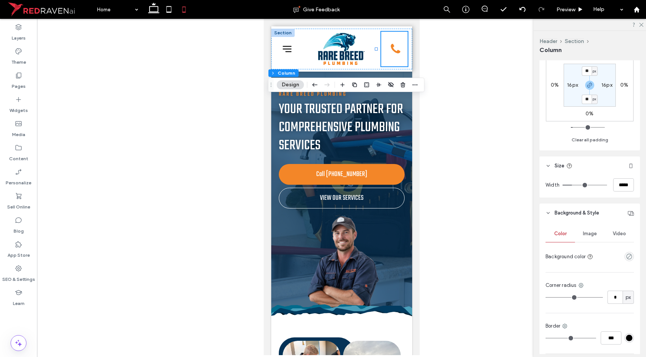
scroll to position [245, 0]
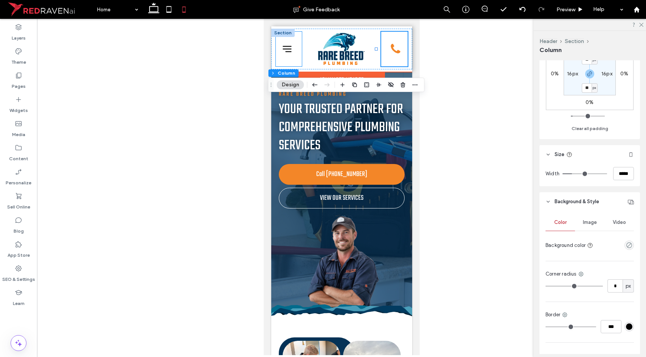
click at [297, 61] on div at bounding box center [288, 49] width 26 height 35
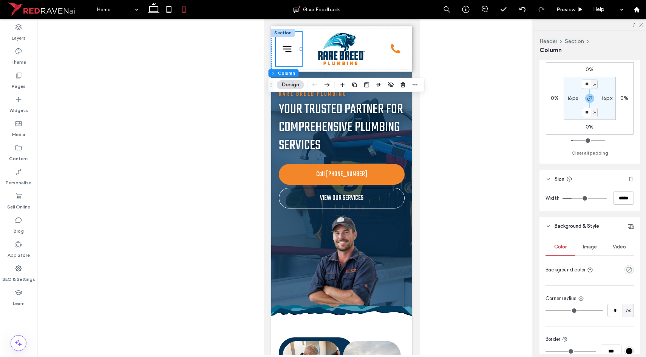
scroll to position [293, 0]
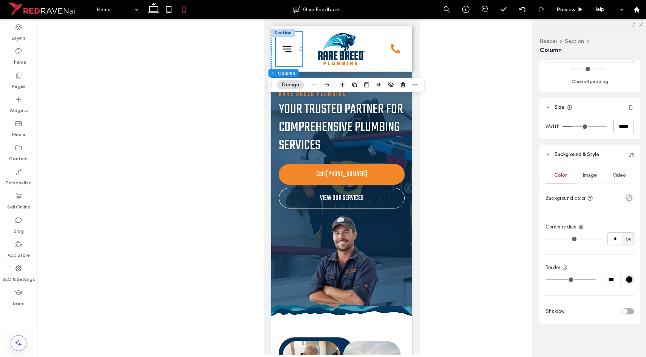
click at [618, 122] on input "*****" at bounding box center [623, 126] width 21 height 13
click at [370, 44] on div at bounding box center [341, 49] width 74 height 35
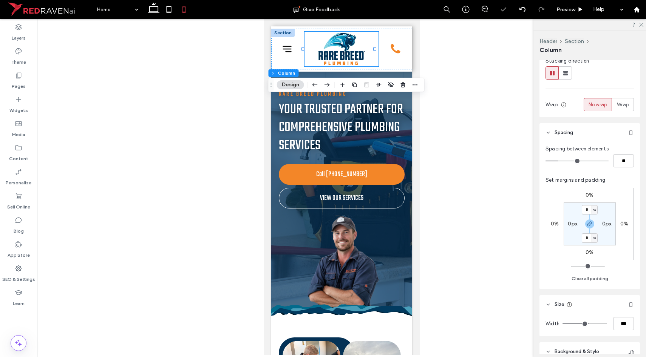
scroll to position [198, 0]
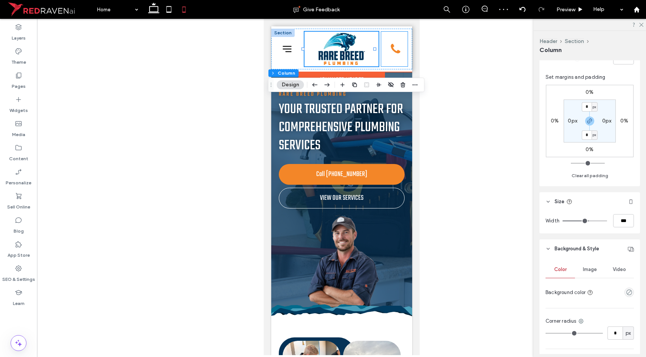
click at [391, 65] on div "Call [PHONE_NUMBER]" at bounding box center [394, 49] width 26 height 35
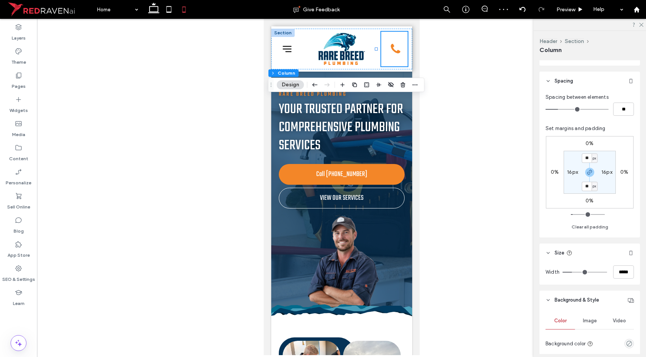
scroll to position [140, 0]
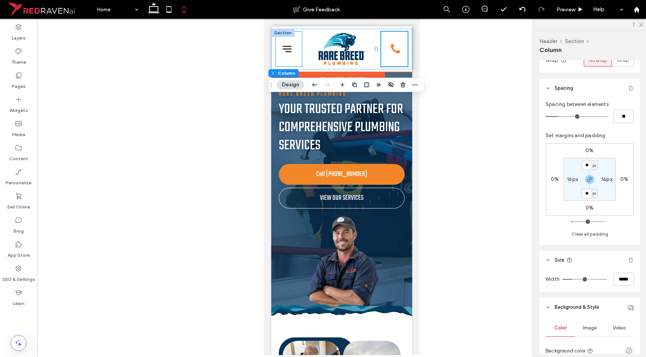
click at [297, 58] on div at bounding box center [288, 49] width 26 height 35
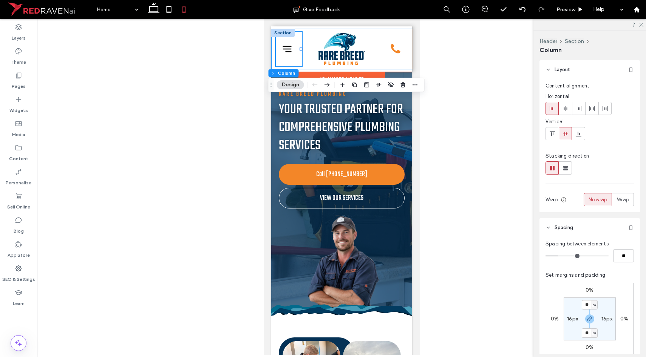
click at [273, 62] on div "Home Services Plumbing Sump Pumps Water Line Repairs Water Softeners Slab Leak …" at bounding box center [341, 49] width 141 height 41
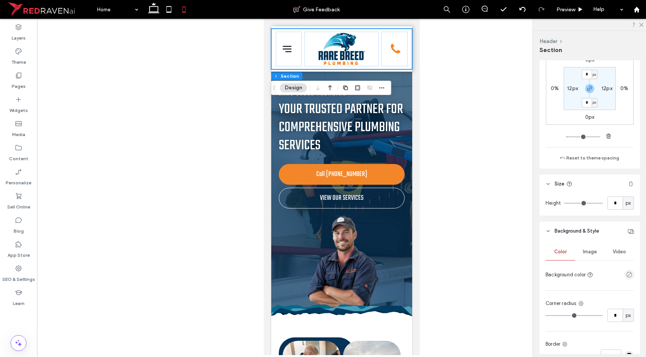
scroll to position [96, 0]
click at [605, 135] on icon "button" at bounding box center [608, 136] width 6 height 6
type input "*"
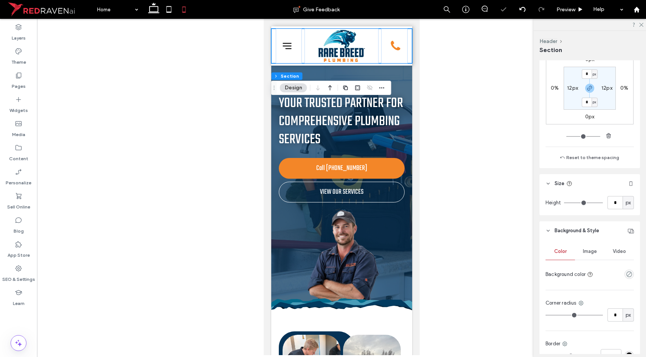
click at [603, 86] on label "12px" at bounding box center [606, 88] width 11 height 6
click at [605, 135] on icon "button" at bounding box center [608, 136] width 6 height 6
type input "*"
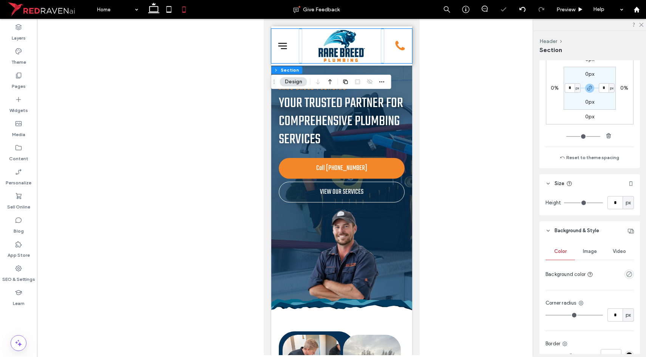
click at [581, 75] on div "0px" at bounding box center [589, 74] width 17 height 7
click at [585, 75] on label "0px" at bounding box center [589, 74] width 9 height 6
click at [584, 75] on input "*" at bounding box center [586, 73] width 10 height 9
click at [588, 71] on input "*" at bounding box center [586, 73] width 10 height 9
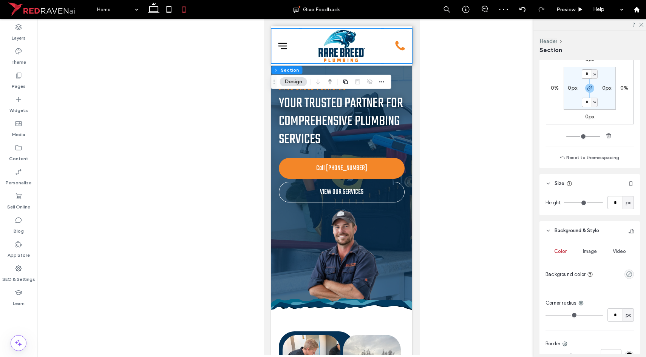
type input "*"
click at [608, 72] on section "* px 0px * px 0px" at bounding box center [589, 88] width 52 height 43
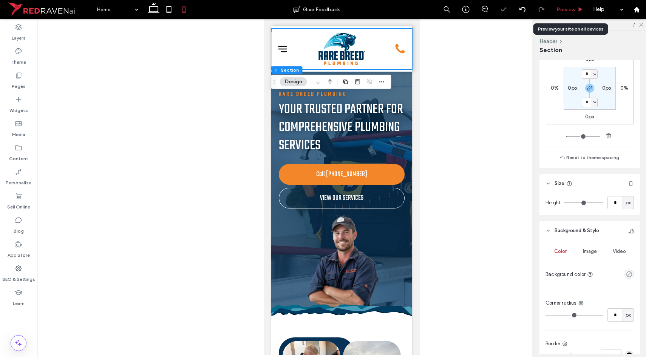
click at [567, 10] on span "Preview" at bounding box center [565, 9] width 19 height 6
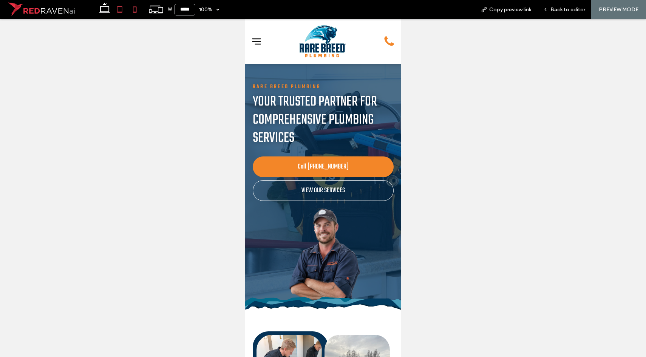
click at [120, 8] on icon at bounding box center [119, 9] width 15 height 15
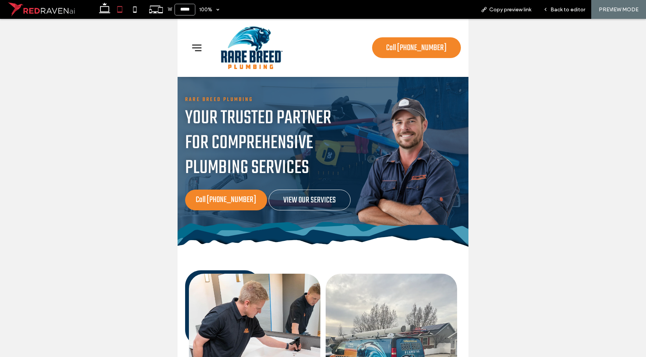
type input "*****"
click at [567, 11] on span "Back to editor" at bounding box center [567, 9] width 35 height 6
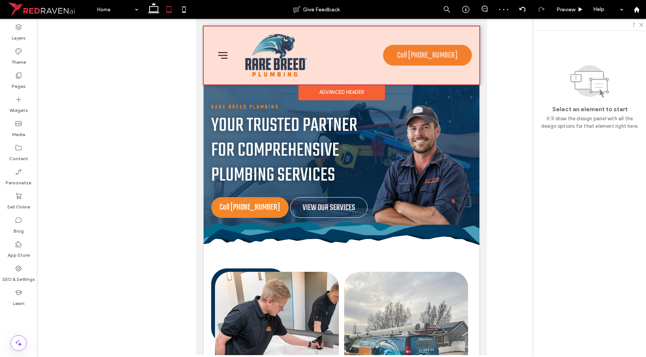
click at [451, 73] on div at bounding box center [341, 55] width 276 height 58
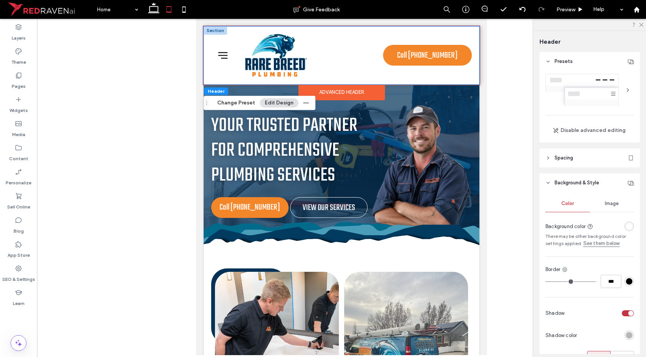
click at [464, 79] on div "Home Services Plumbing Sump Pumps Water Line Repairs Water Softeners Slab Leak …" at bounding box center [341, 55] width 276 height 58
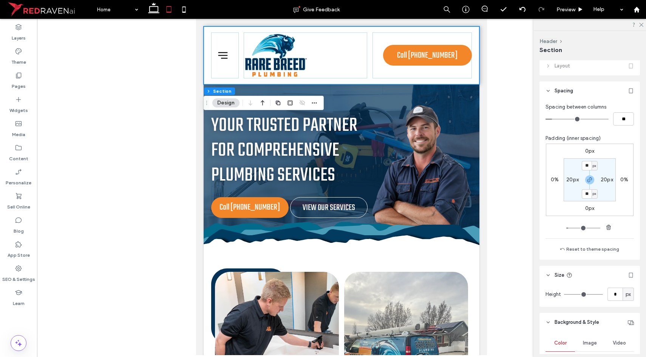
scroll to position [5, 0]
click at [601, 184] on section "** px 20px ** px 20px" at bounding box center [589, 179] width 52 height 43
click at [603, 180] on label "20px" at bounding box center [606, 179] width 12 height 6
click at [606, 224] on use "button" at bounding box center [608, 226] width 5 height 5
type input "*"
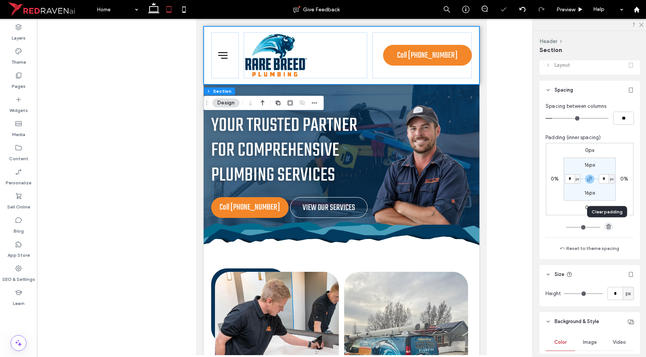
type input "*"
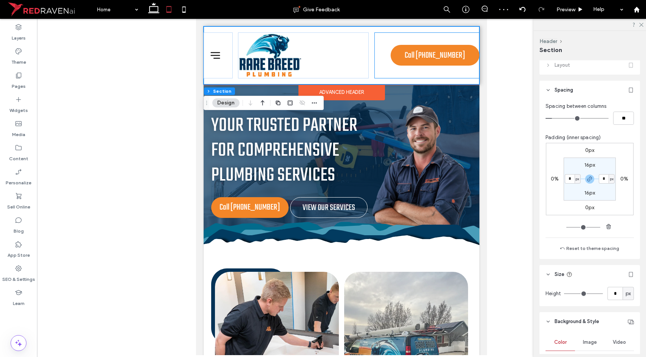
click at [453, 75] on div "Call [PHONE_NUMBER]" at bounding box center [426, 55] width 105 height 46
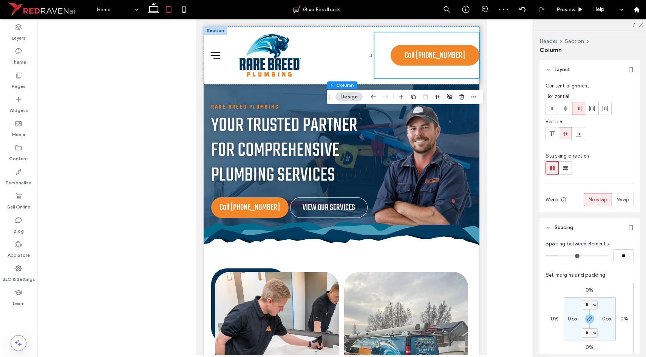
scroll to position [27, 0]
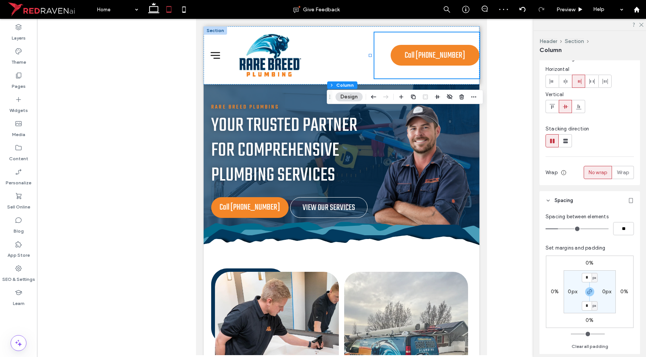
click at [602, 291] on label "0px" at bounding box center [606, 292] width 9 height 6
click at [603, 291] on input "*" at bounding box center [603, 291] width 10 height 9
type input "**"
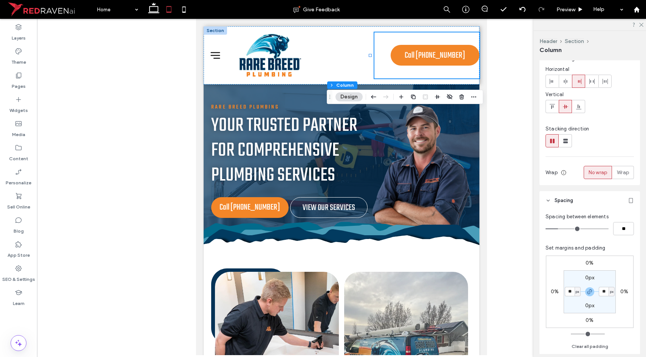
click at [607, 303] on section "0px ** px 0px ** px" at bounding box center [589, 292] width 52 height 43
click at [586, 305] on label "0px" at bounding box center [589, 306] width 9 height 6
type input "*"
type input "**"
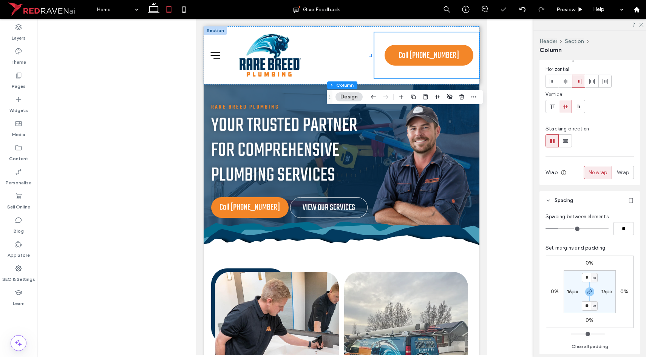
type input "**"
click at [604, 311] on section "** px 16px ** px 16px" at bounding box center [589, 292] width 52 height 43
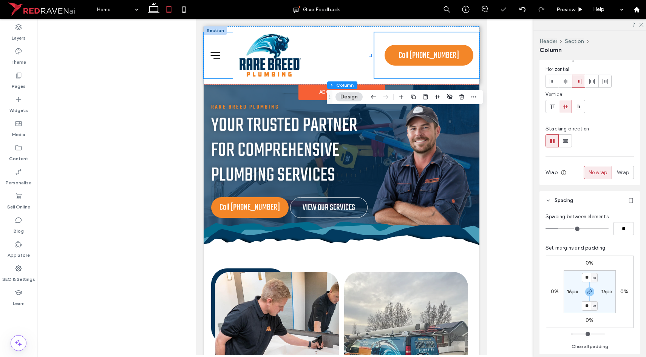
click at [210, 73] on div at bounding box center [217, 55] width 29 height 46
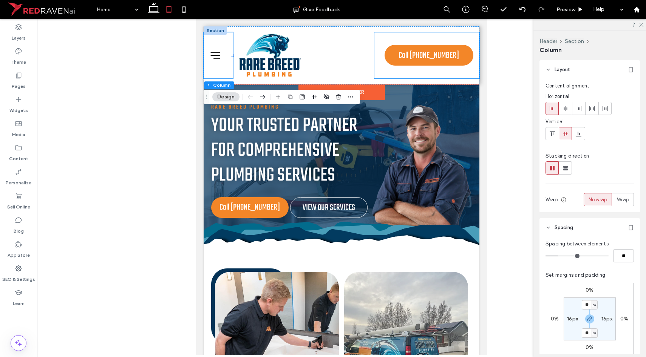
click at [455, 76] on div "Call [PHONE_NUMBER]" at bounding box center [426, 55] width 105 height 46
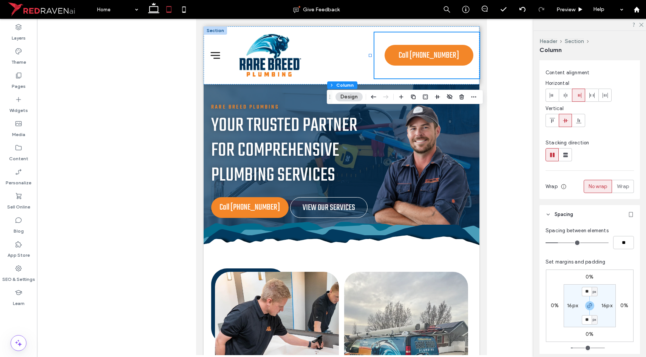
scroll to position [103, 0]
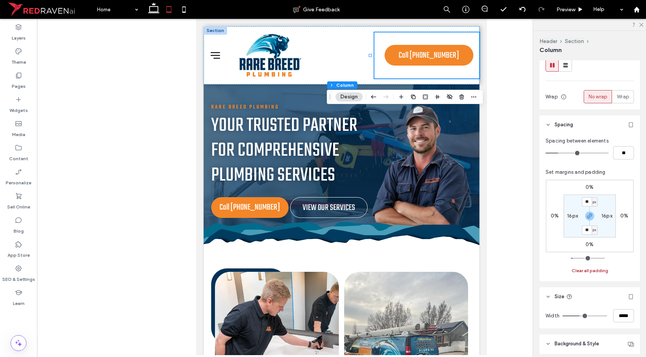
click at [583, 272] on button "Clear all padding" at bounding box center [589, 271] width 37 height 9
type input "*"
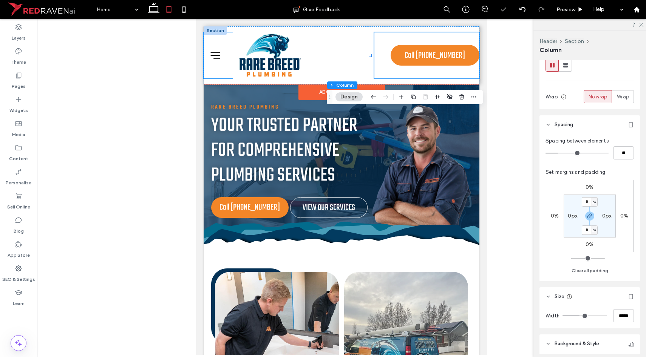
click at [226, 75] on div at bounding box center [217, 55] width 29 height 46
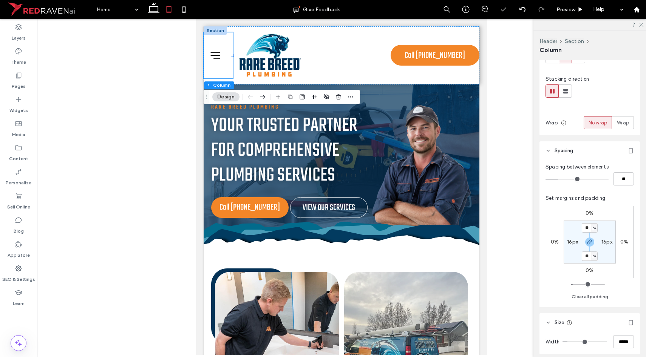
scroll to position [74, 0]
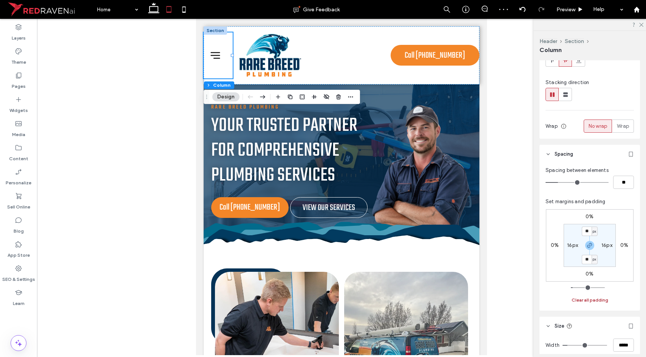
click at [592, 300] on button "Clear all padding" at bounding box center [589, 300] width 37 height 9
type input "*"
click at [357, 80] on div "Home Services Plumbing Sump Pumps Water Line Repairs Water Softeners Slab Leak …" at bounding box center [341, 55] width 276 height 58
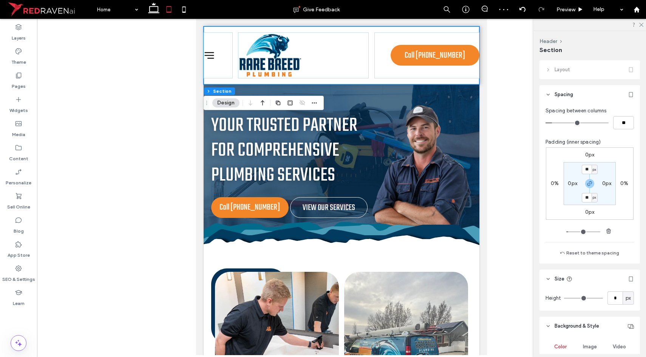
click at [569, 182] on label "0px" at bounding box center [571, 183] width 9 height 6
type input "*"
type input "**"
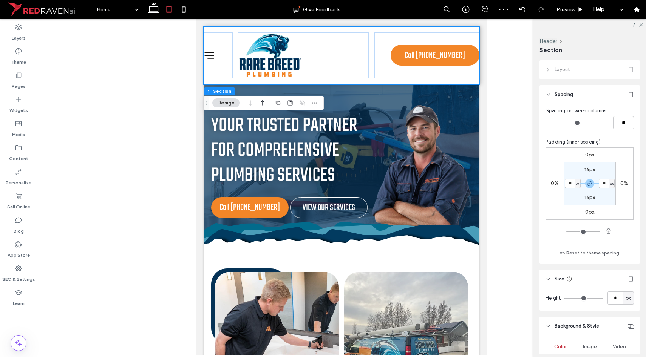
click at [569, 200] on section "16px ** px 16px ** px" at bounding box center [589, 183] width 52 height 43
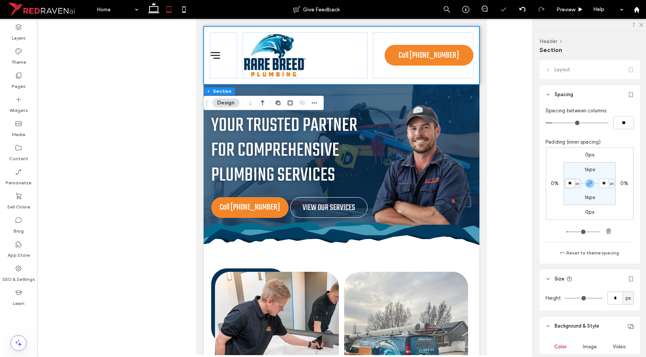
click at [564, 184] on input "**" at bounding box center [569, 183] width 10 height 9
type input "**"
click at [560, 208] on div "0px 0% 0px 0% 16px ** px 16px ** px" at bounding box center [589, 184] width 88 height 72
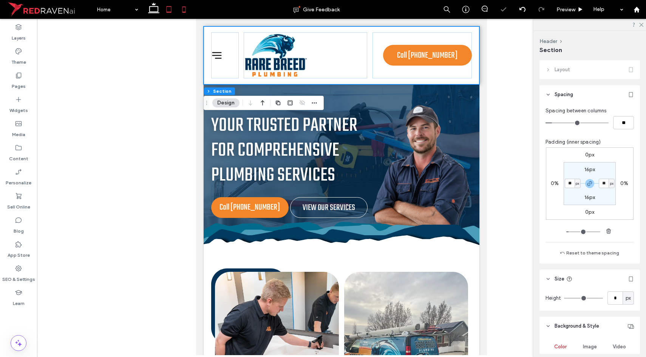
click at [182, 6] on icon at bounding box center [183, 9] width 15 height 15
type input "*"
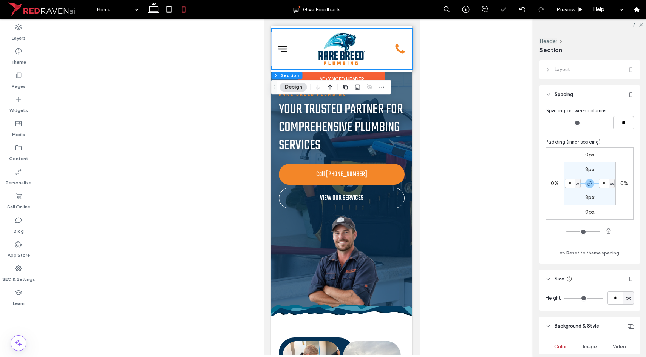
click at [285, 66] on div "Home Services Plumbing Sump Pumps Water Line Repairs Water Softeners Slab Leak …" at bounding box center [341, 49] width 141 height 41
click at [568, 183] on input "*" at bounding box center [569, 183] width 10 height 9
type input "**"
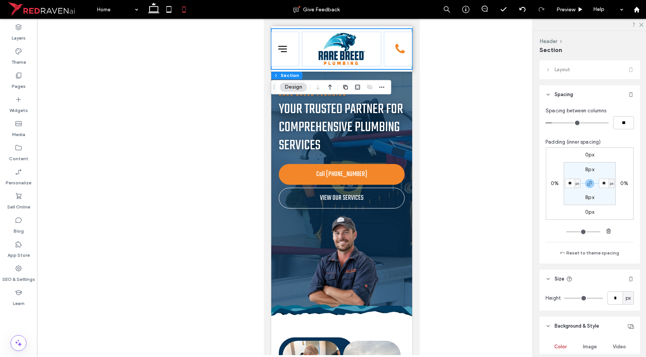
click at [570, 198] on section "8px ** px 8px ** px" at bounding box center [589, 183] width 52 height 43
click at [567, 185] on input "**" at bounding box center [569, 183] width 10 height 9
type input "**"
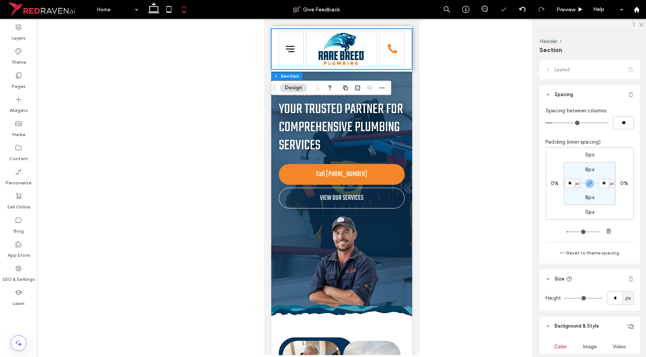
type input "**"
click at [569, 202] on section "8px ** px 8px ** px" at bounding box center [589, 183] width 52 height 43
click at [282, 64] on div at bounding box center [287, 49] width 26 height 35
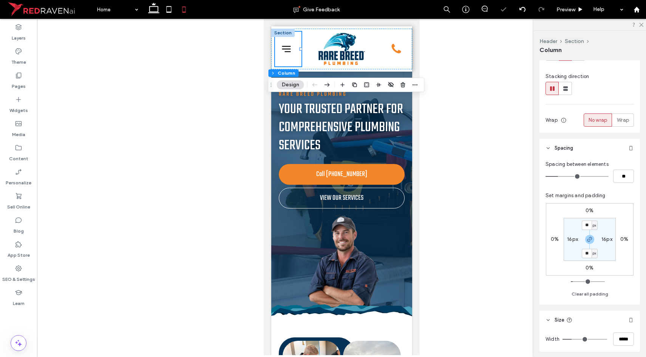
scroll to position [125, 0]
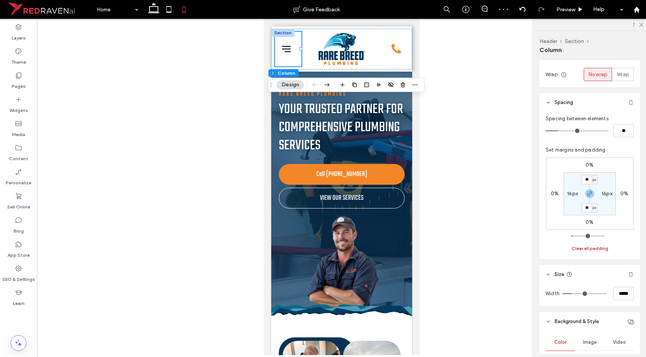
click at [586, 248] on button "Clear all padding" at bounding box center [589, 248] width 37 height 9
type input "*"
click at [400, 64] on div "Call [PHONE_NUMBER]" at bounding box center [394, 49] width 27 height 35
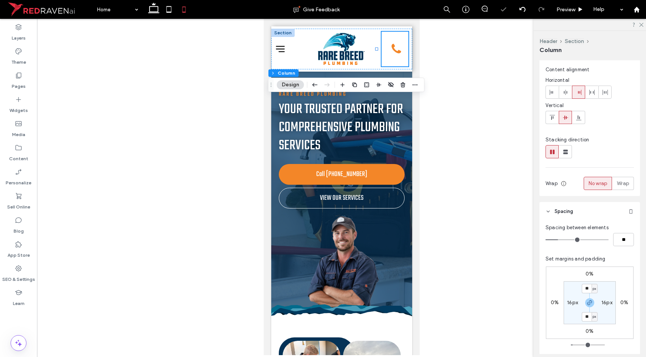
scroll to position [69, 0]
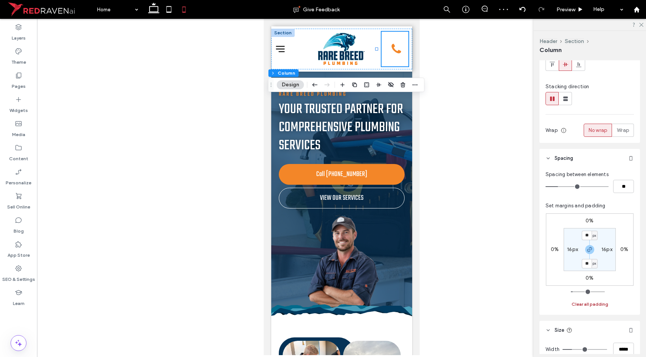
click at [593, 302] on button "Clear all padding" at bounding box center [589, 304] width 37 height 9
type input "*"
click at [561, 9] on span "Preview" at bounding box center [565, 9] width 19 height 6
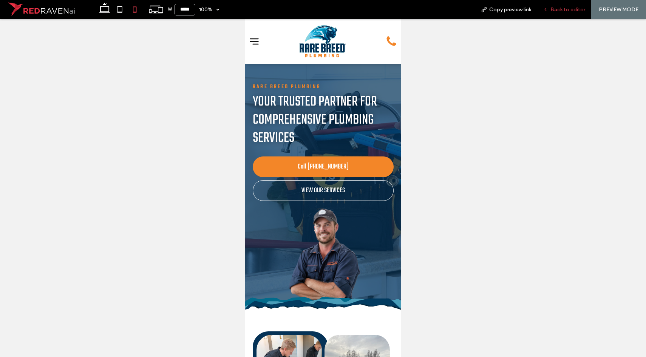
click at [564, 10] on span "Back to editor" at bounding box center [567, 9] width 35 height 6
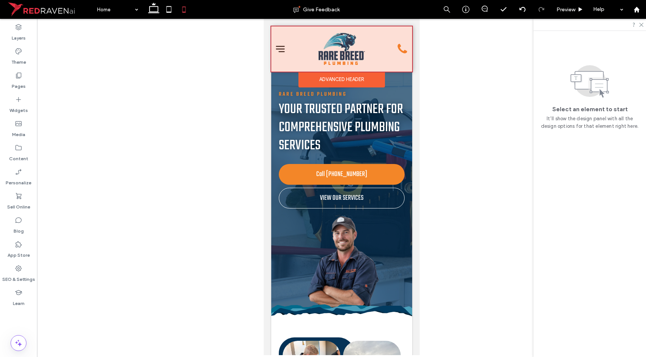
click at [327, 30] on div at bounding box center [341, 48] width 141 height 45
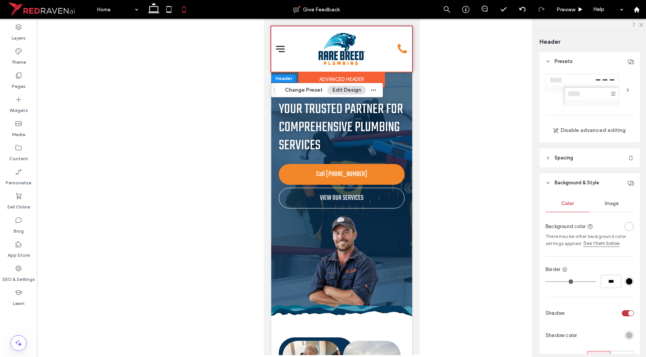
click at [328, 28] on div "Serving [GEOGRAPHIC_DATA] & Surrounding Areas [PERSON_NAME] Plumbing is now Rar…" at bounding box center [341, 48] width 141 height 45
click at [327, 28] on div "Serving [GEOGRAPHIC_DATA] & Surrounding Areas [PERSON_NAME] Plumbing is now Rar…" at bounding box center [341, 48] width 141 height 45
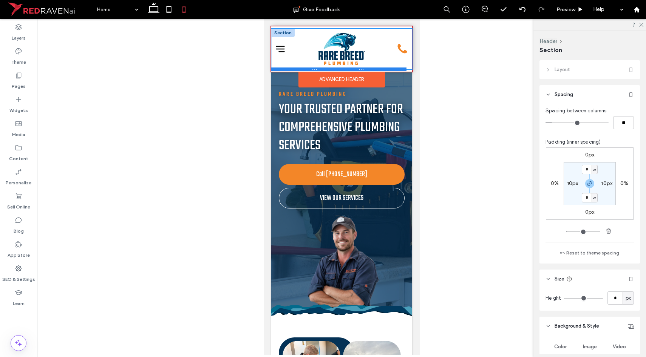
click at [344, 70] on div at bounding box center [338, 70] width 135 height 4
type input "***"
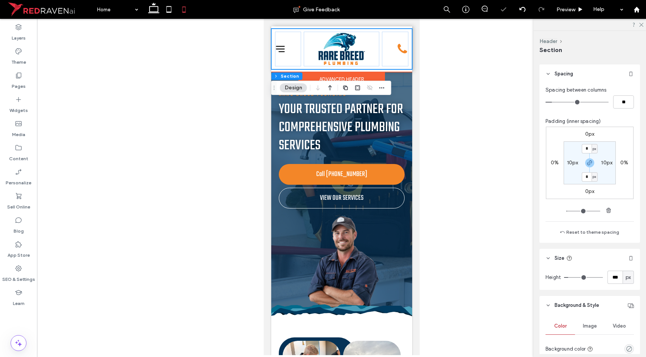
scroll to position [76, 0]
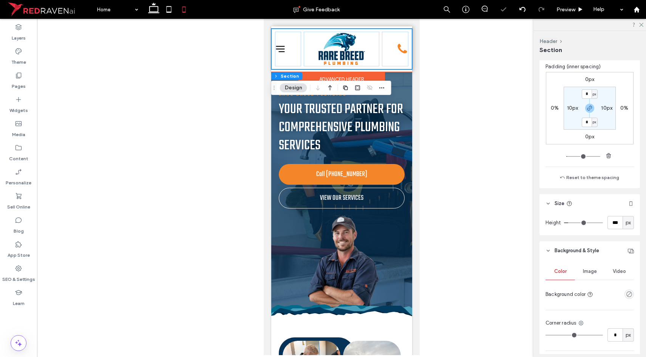
click at [601, 111] on label "10px" at bounding box center [606, 108] width 11 height 6
type input "**"
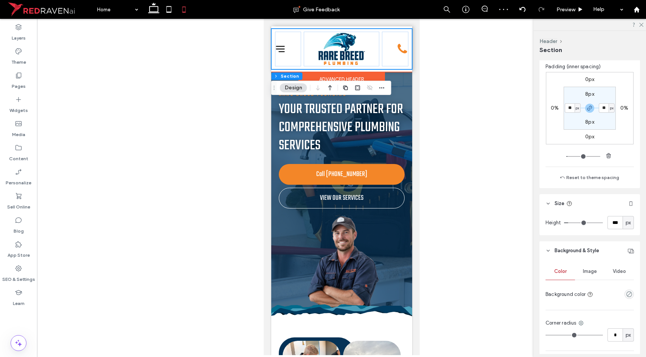
click at [618, 122] on div "0px 0% 0px 0% 8px ** px 8px ** px" at bounding box center [589, 108] width 88 height 72
click at [586, 96] on label "8px" at bounding box center [589, 94] width 9 height 6
type input "*"
click at [561, 9] on span "Preview" at bounding box center [565, 9] width 19 height 6
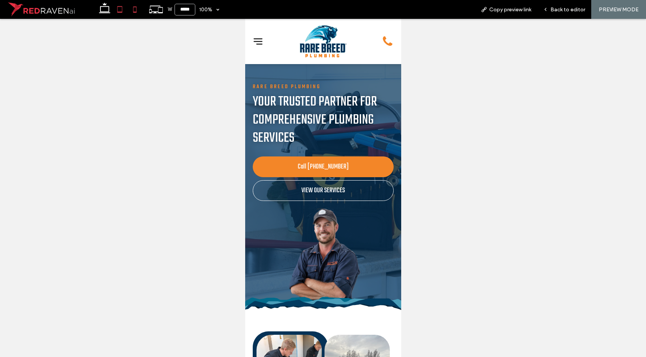
click at [125, 12] on icon at bounding box center [119, 9] width 15 height 15
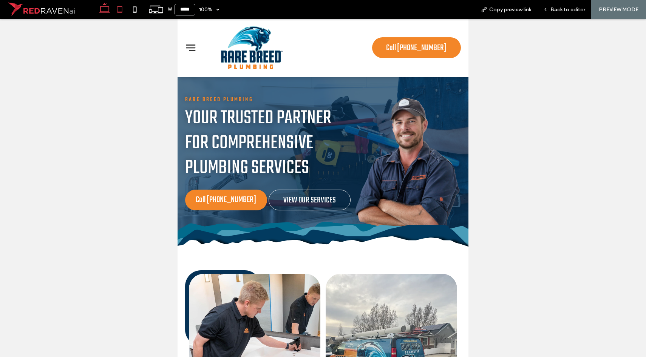
click at [102, 14] on icon at bounding box center [104, 9] width 15 height 15
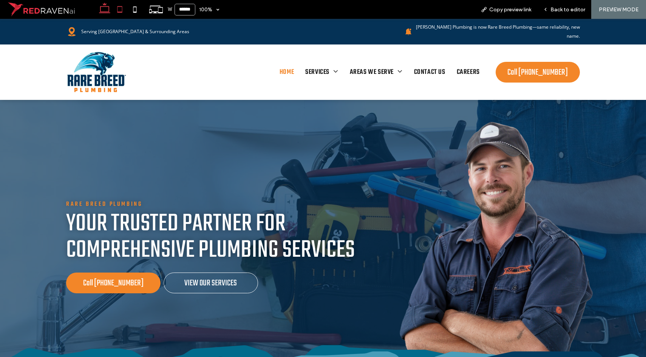
click at [121, 12] on icon at bounding box center [119, 9] width 15 height 15
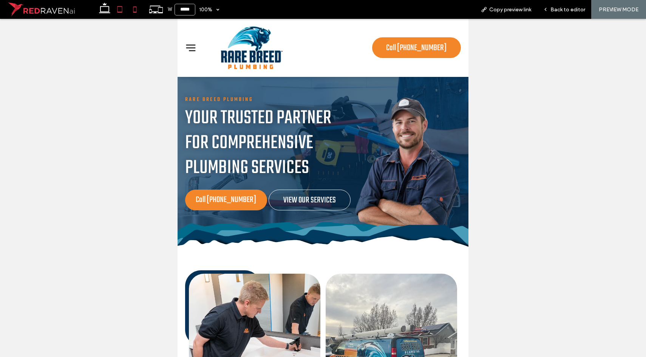
click at [129, 13] on icon at bounding box center [134, 9] width 15 height 15
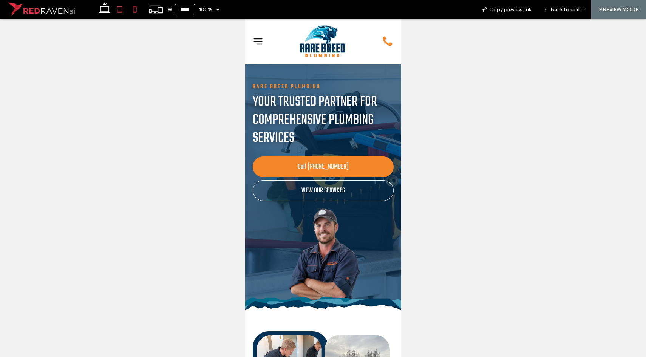
click at [125, 12] on icon at bounding box center [119, 9] width 15 height 15
type input "*****"
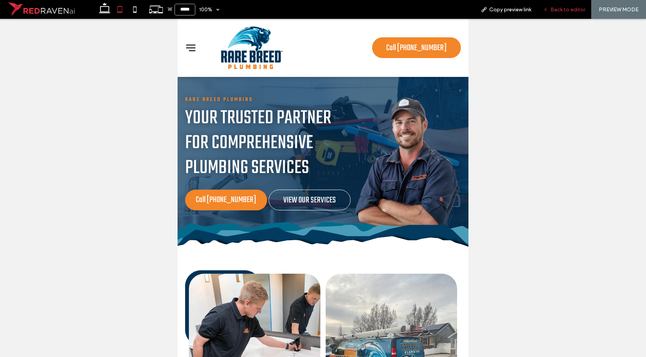
click at [551, 12] on span "Back to editor" at bounding box center [567, 9] width 35 height 6
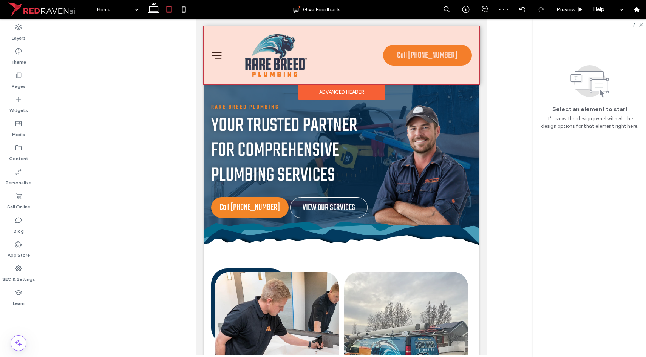
click at [222, 66] on div at bounding box center [341, 55] width 276 height 58
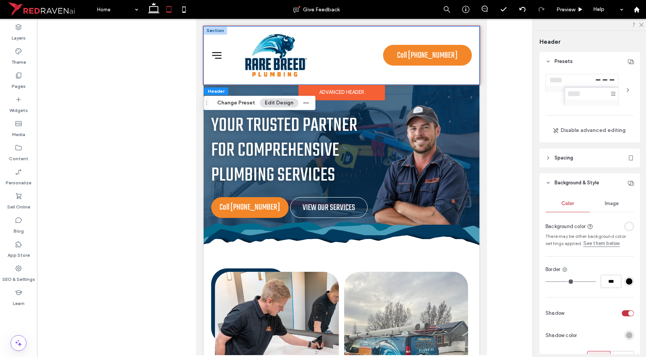
click at [239, 65] on div "Home Services Plumbing Sump Pumps Water Line Repairs Water Softeners Slab Leak …" at bounding box center [341, 55] width 276 height 58
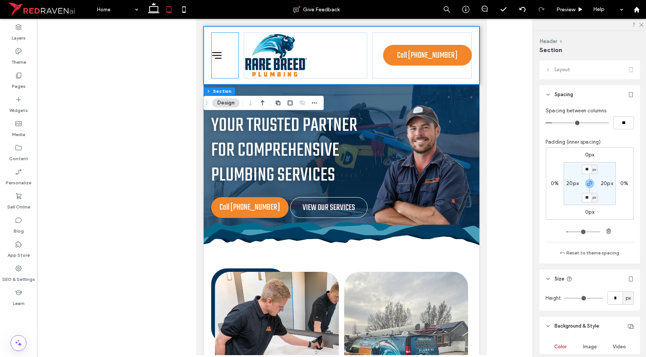
click at [232, 66] on div at bounding box center [225, 55] width 28 height 46
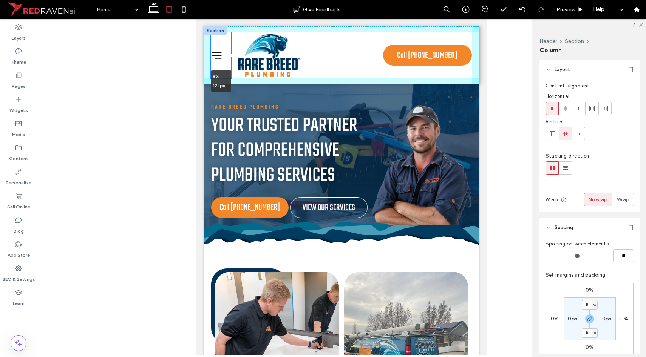
drag, startPoint x: 237, startPoint y: 55, endPoint x: 230, endPoint y: 54, distance: 7.0
click at [230, 54] on div at bounding box center [231, 55] width 3 height 3
type input "*"
type input "****"
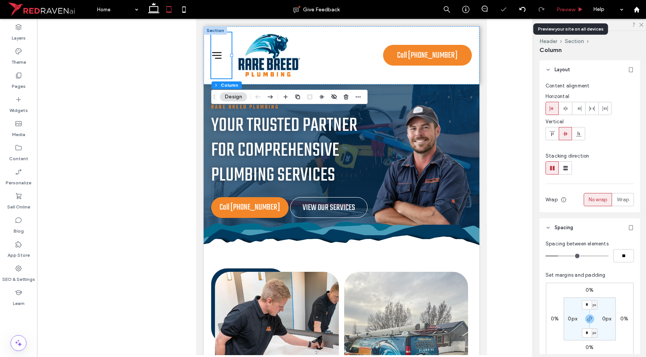
click at [564, 8] on span "Preview" at bounding box center [565, 9] width 19 height 6
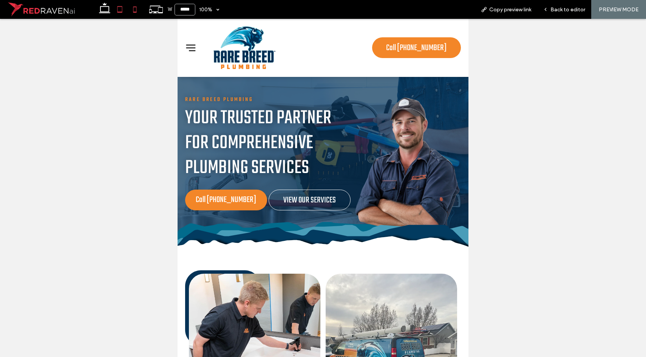
click at [129, 13] on icon at bounding box center [134, 9] width 15 height 15
type input "*****"
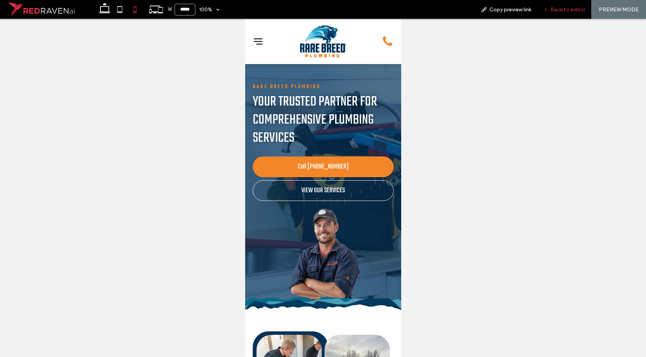
click at [558, 4] on div "Back to editor" at bounding box center [564, 9] width 54 height 19
click at [564, 12] on span "Back to editor" at bounding box center [567, 9] width 35 height 6
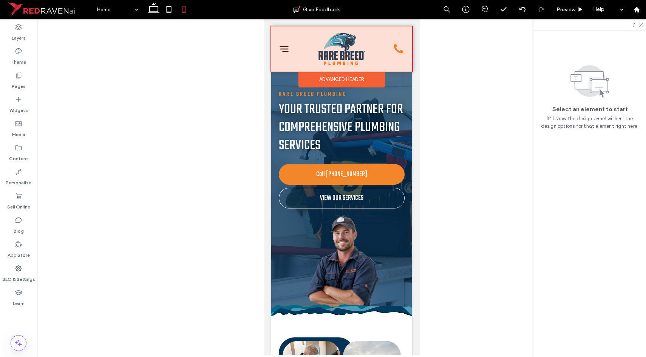
click at [391, 55] on div at bounding box center [341, 48] width 141 height 45
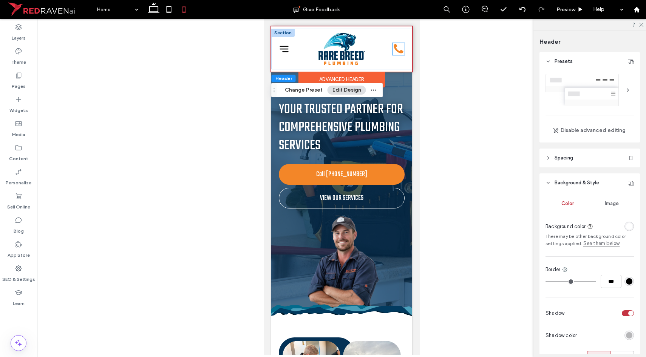
click at [394, 52] on icon at bounding box center [397, 48] width 9 height 9
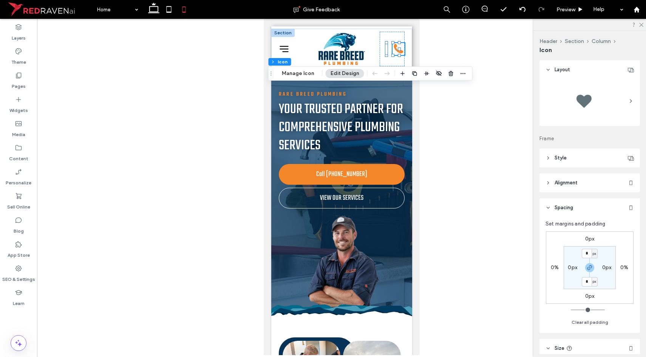
click at [568, 106] on div at bounding box center [583, 101] width 30 height 30
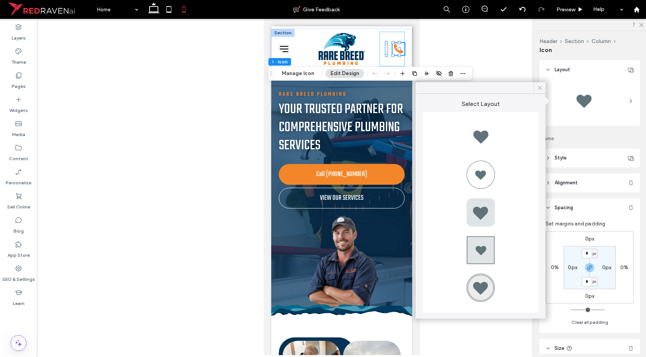
click at [536, 86] on div at bounding box center [539, 87] width 12 height 11
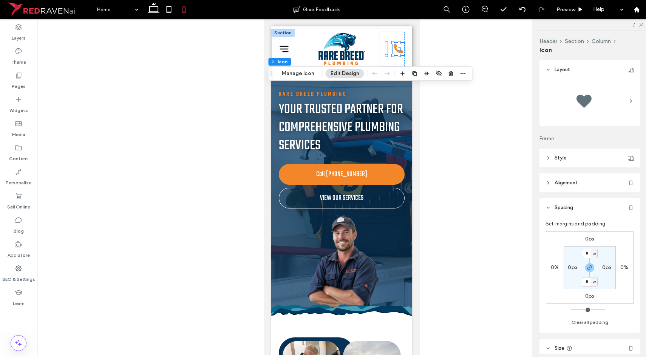
scroll to position [0, 0]
click at [569, 154] on header "Style" at bounding box center [589, 157] width 100 height 19
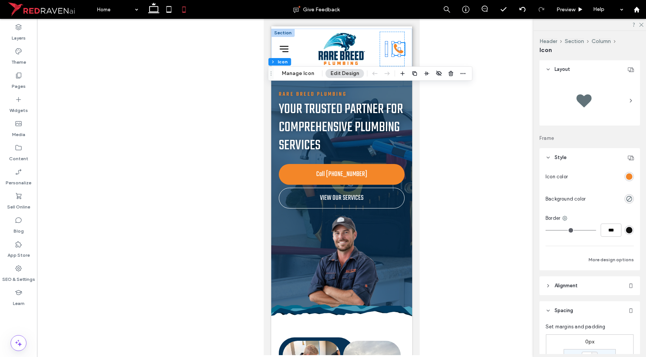
click at [569, 154] on header "Style" at bounding box center [589, 157] width 100 height 19
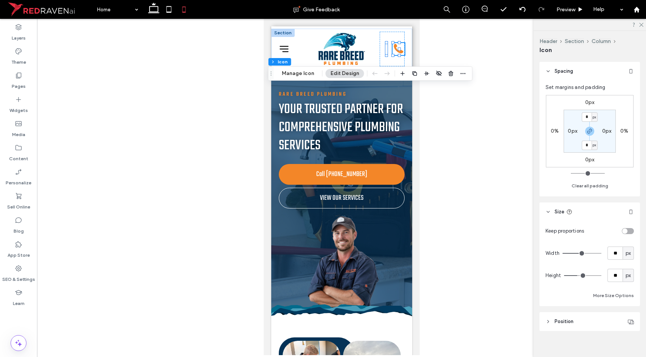
scroll to position [144, 0]
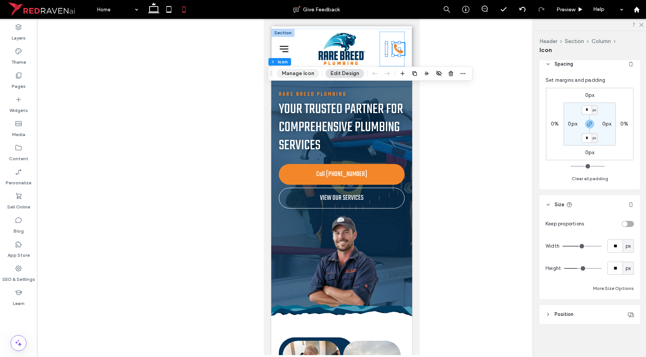
click at [317, 72] on button "Manage Icon" at bounding box center [298, 73] width 42 height 9
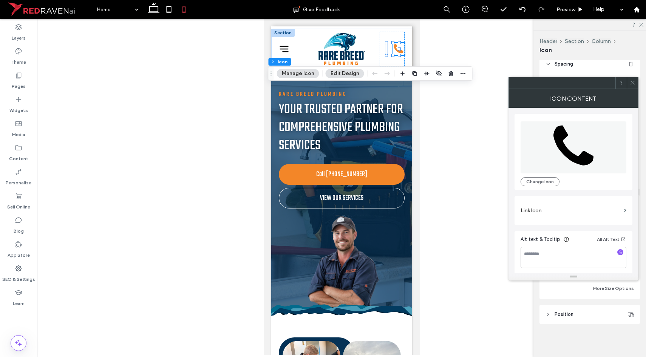
click at [567, 144] on icon at bounding box center [573, 148] width 41 height 52
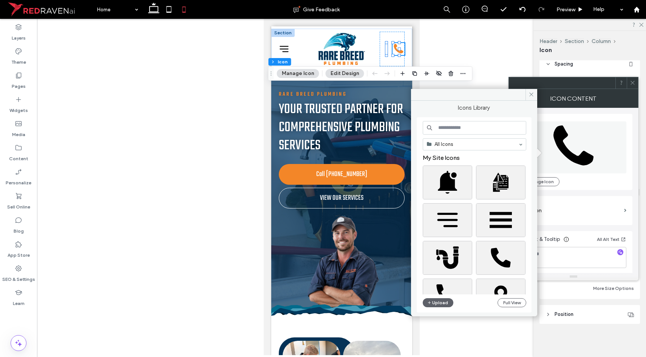
click at [446, 131] on input at bounding box center [473, 128] width 103 height 14
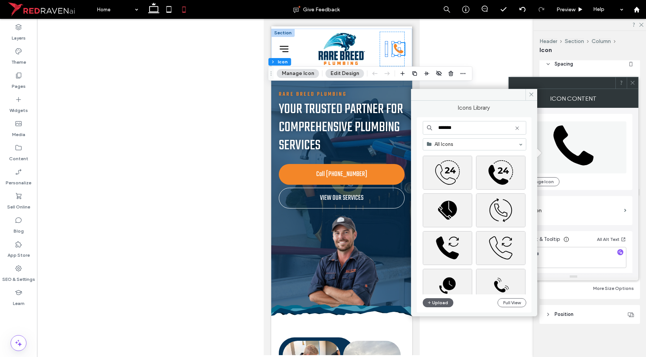
scroll to position [346, 0]
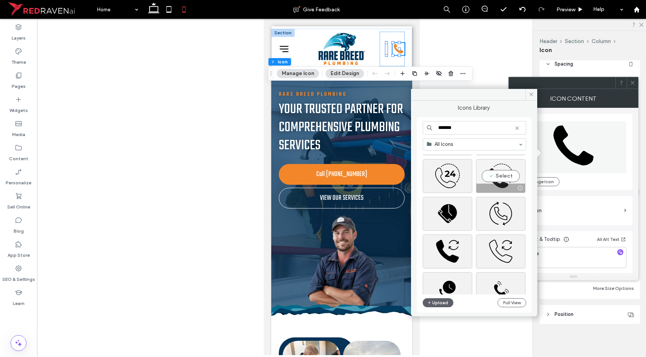
type input "*******"
click at [502, 183] on div "Select" at bounding box center [500, 176] width 49 height 34
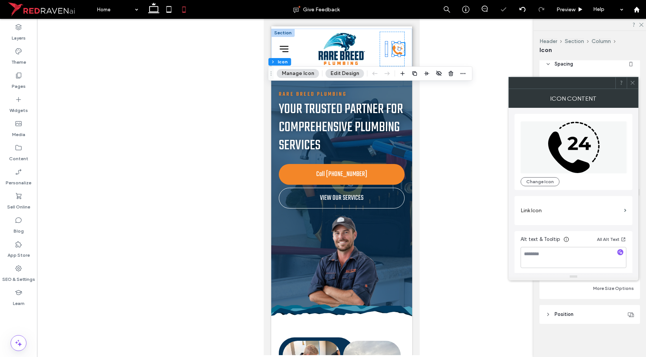
click at [559, 160] on icon at bounding box center [569, 153] width 42 height 42
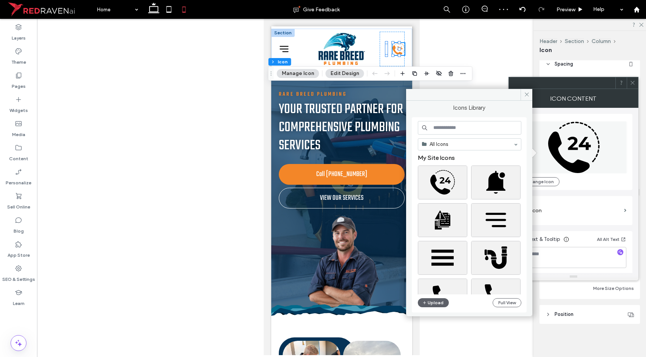
click at [476, 125] on input at bounding box center [469, 128] width 103 height 14
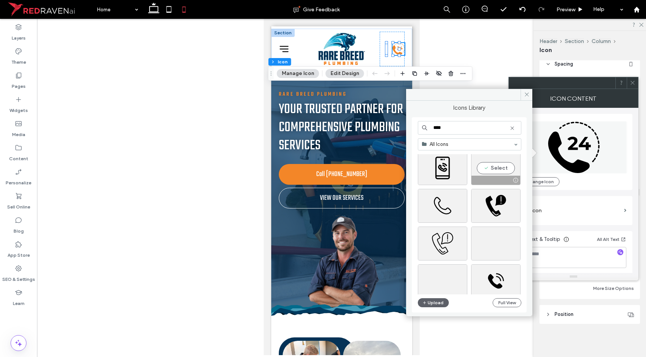
scroll to position [1788, 0]
type input "****"
click at [480, 241] on div "Select" at bounding box center [495, 244] width 49 height 34
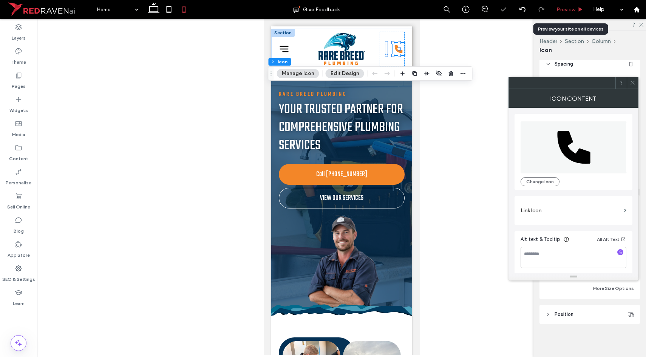
click at [572, 10] on span "Preview" at bounding box center [565, 9] width 19 height 6
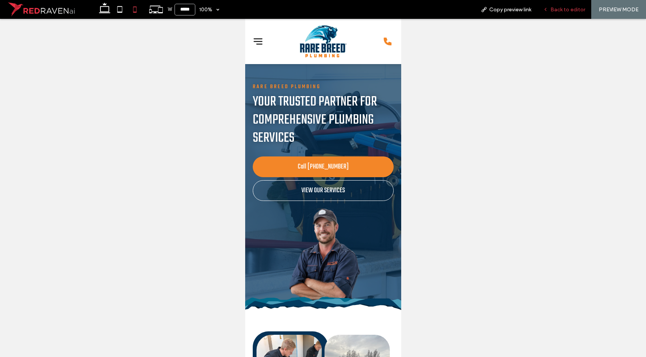
click at [562, 11] on span "Back to editor" at bounding box center [567, 9] width 35 height 6
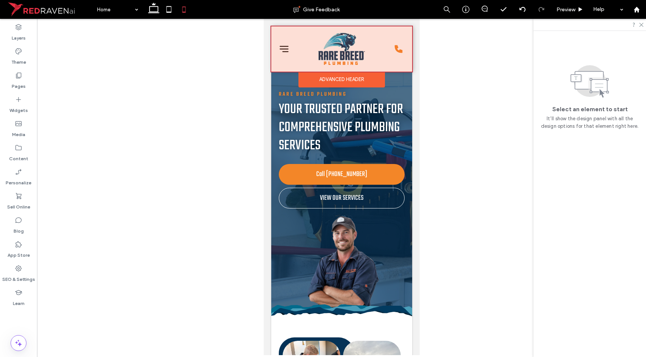
click at [395, 48] on div at bounding box center [341, 48] width 141 height 45
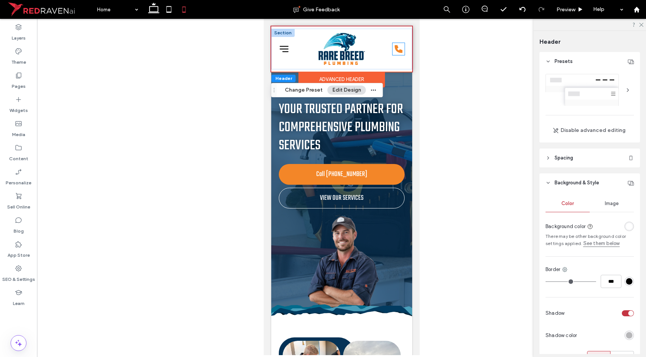
click at [394, 50] on icon at bounding box center [398, 49] width 8 height 8
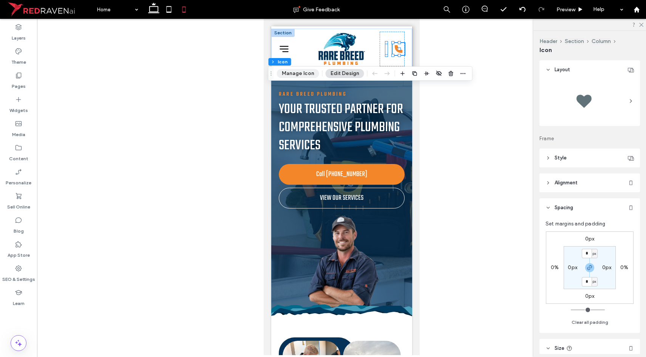
click at [288, 76] on button "Manage Icon" at bounding box center [298, 73] width 42 height 9
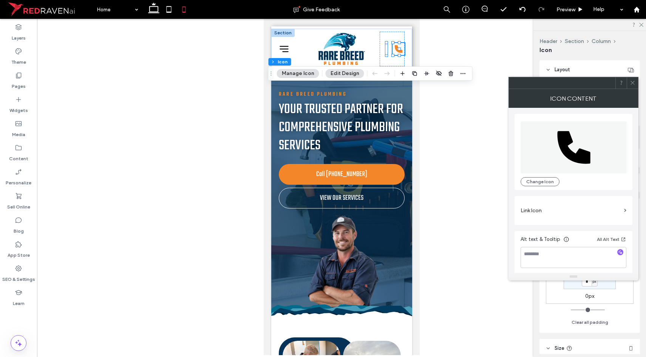
click at [561, 145] on icon at bounding box center [573, 147] width 33 height 33
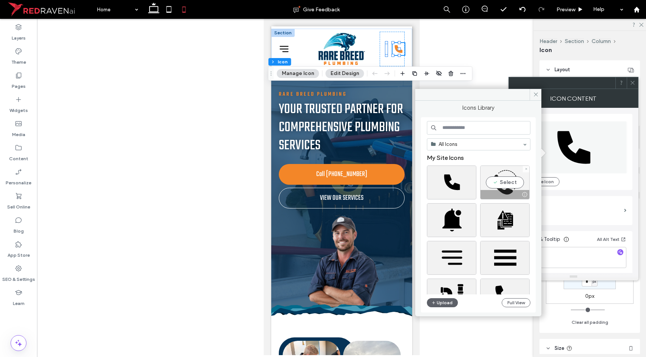
click at [510, 189] on div "Select" at bounding box center [504, 183] width 49 height 34
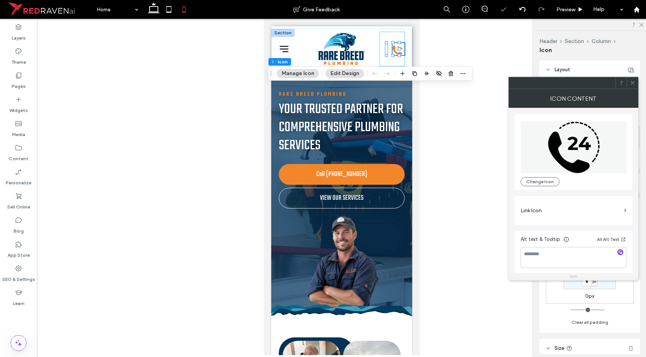
click at [574, 148] on icon at bounding box center [572, 143] width 11 height 13
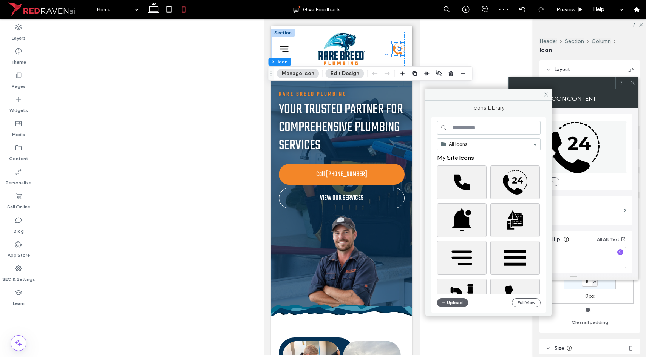
click at [466, 129] on input at bounding box center [488, 128] width 103 height 14
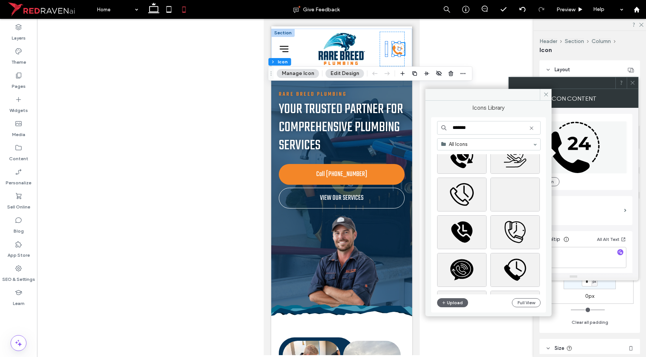
scroll to position [638, 0]
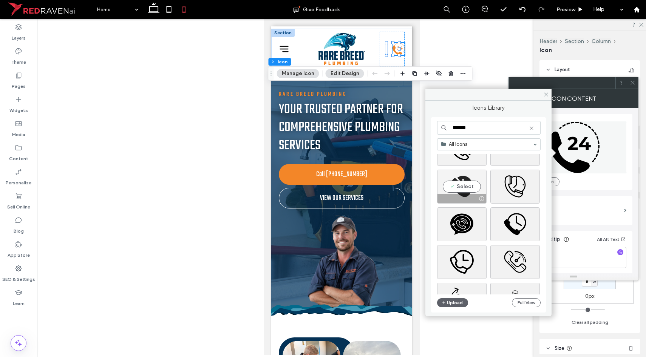
type input "*******"
click at [462, 189] on div "Select" at bounding box center [461, 187] width 49 height 34
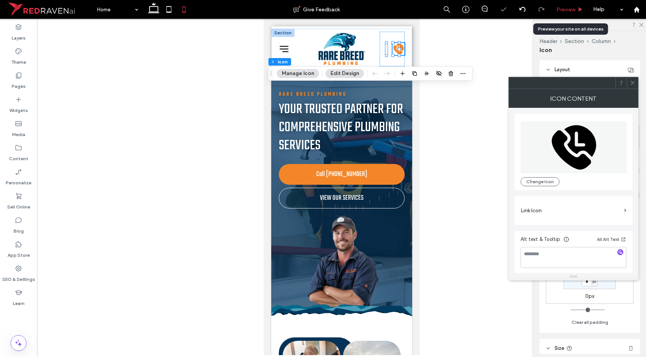
click at [564, 10] on span "Preview" at bounding box center [565, 9] width 19 height 6
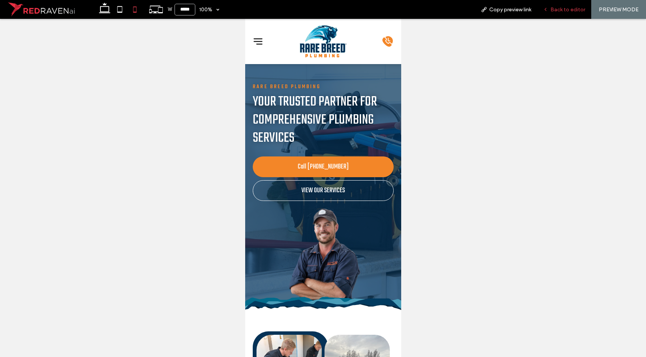
click at [566, 6] on div "Back to editor" at bounding box center [564, 9] width 54 height 19
click at [559, 6] on div "Back to editor" at bounding box center [564, 9] width 54 height 19
click at [559, 7] on span "Back to editor" at bounding box center [567, 9] width 35 height 6
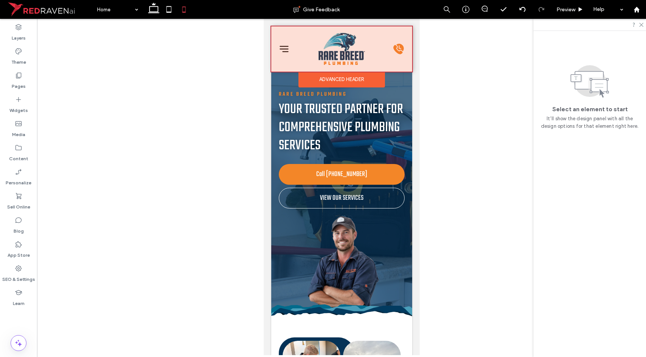
click at [388, 50] on div at bounding box center [341, 48] width 141 height 45
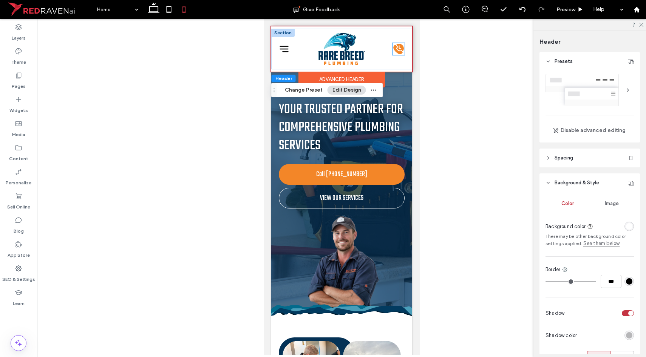
click at [393, 49] on icon at bounding box center [398, 49] width 11 height 11
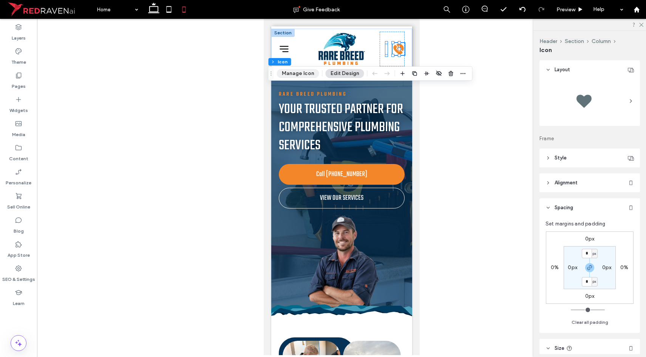
click at [304, 74] on button "Manage Icon" at bounding box center [298, 73] width 42 height 9
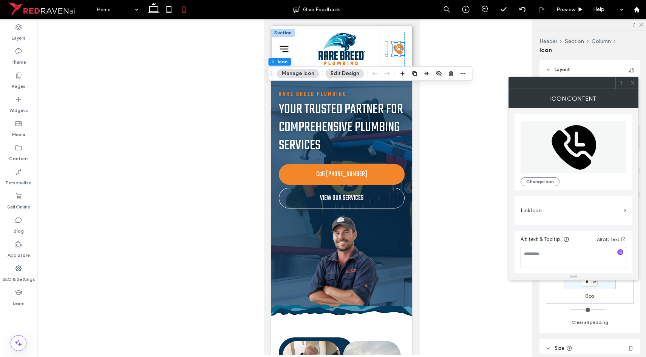
click at [567, 136] on icon at bounding box center [573, 148] width 106 height 52
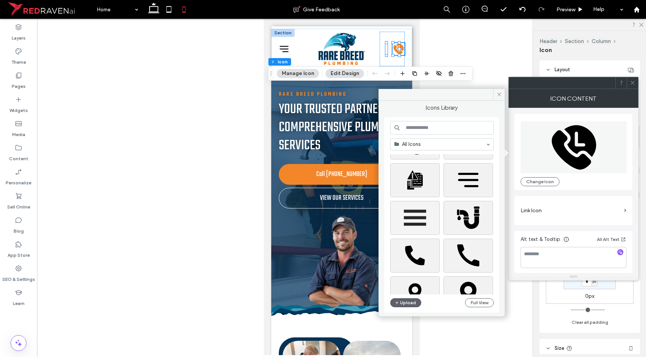
scroll to position [77, 0]
click at [404, 245] on div "Select" at bounding box center [414, 256] width 49 height 34
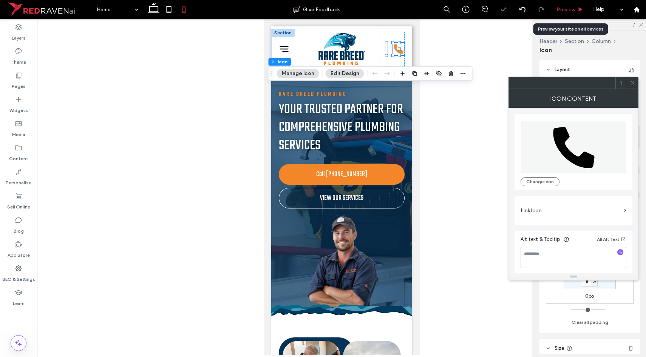
click at [566, 6] on span "Preview" at bounding box center [565, 9] width 19 height 6
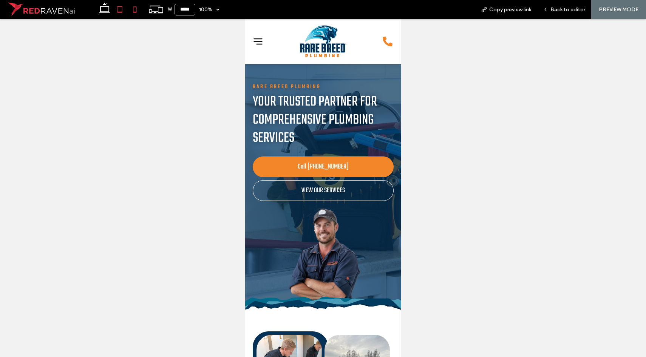
click at [121, 12] on use at bounding box center [119, 9] width 5 height 6
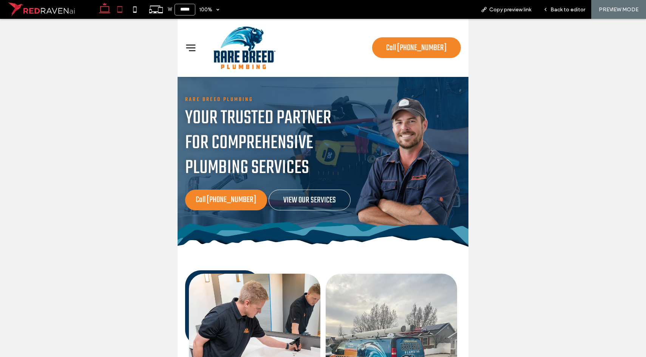
click at [98, 6] on icon at bounding box center [104, 9] width 15 height 15
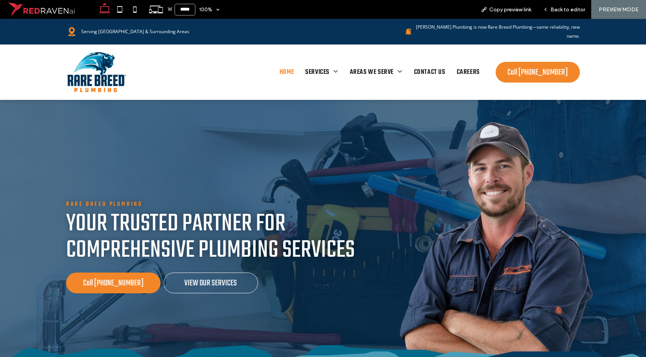
type input "******"
click at [550, 9] on div "Back to editor" at bounding box center [564, 9] width 54 height 6
